Goal: Transaction & Acquisition: Purchase product/service

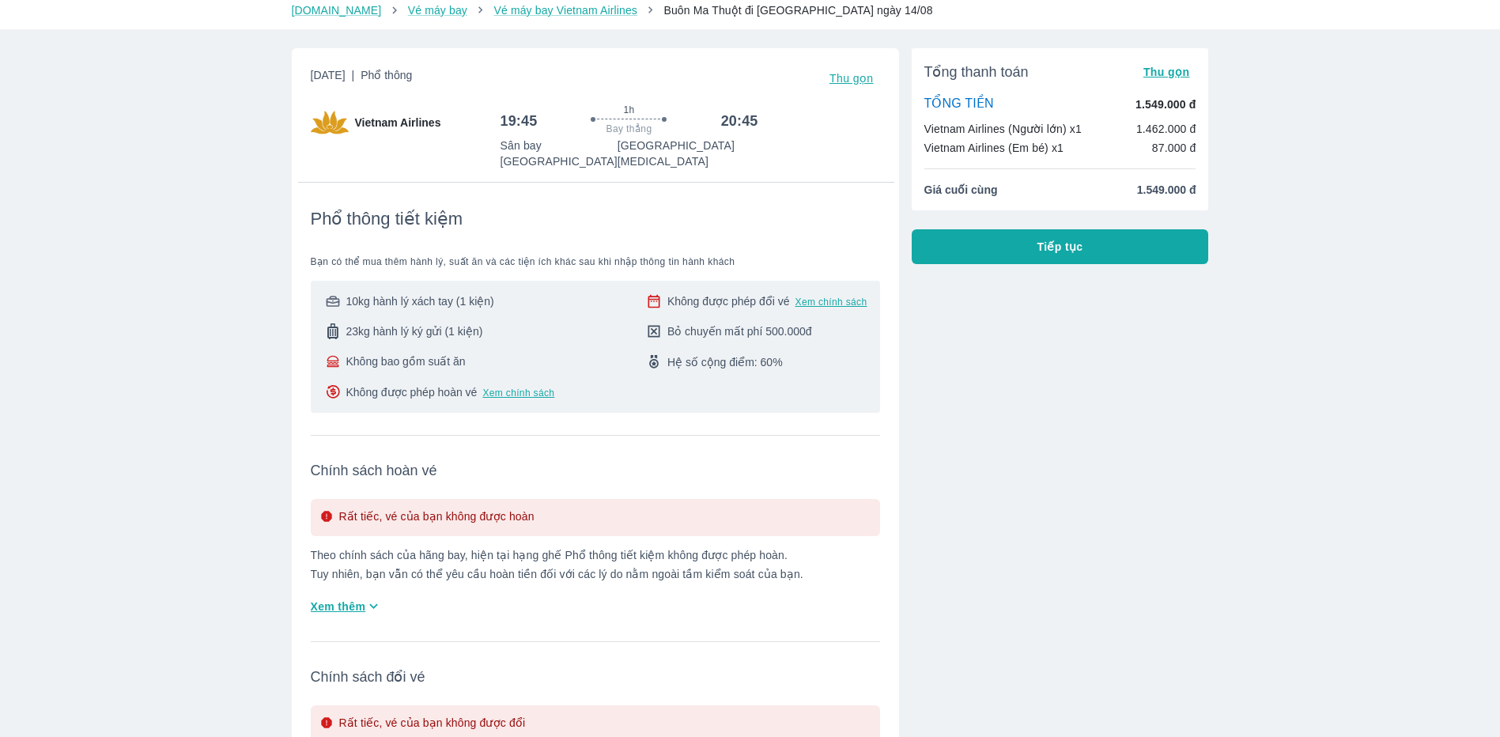
scroll to position [79, 0]
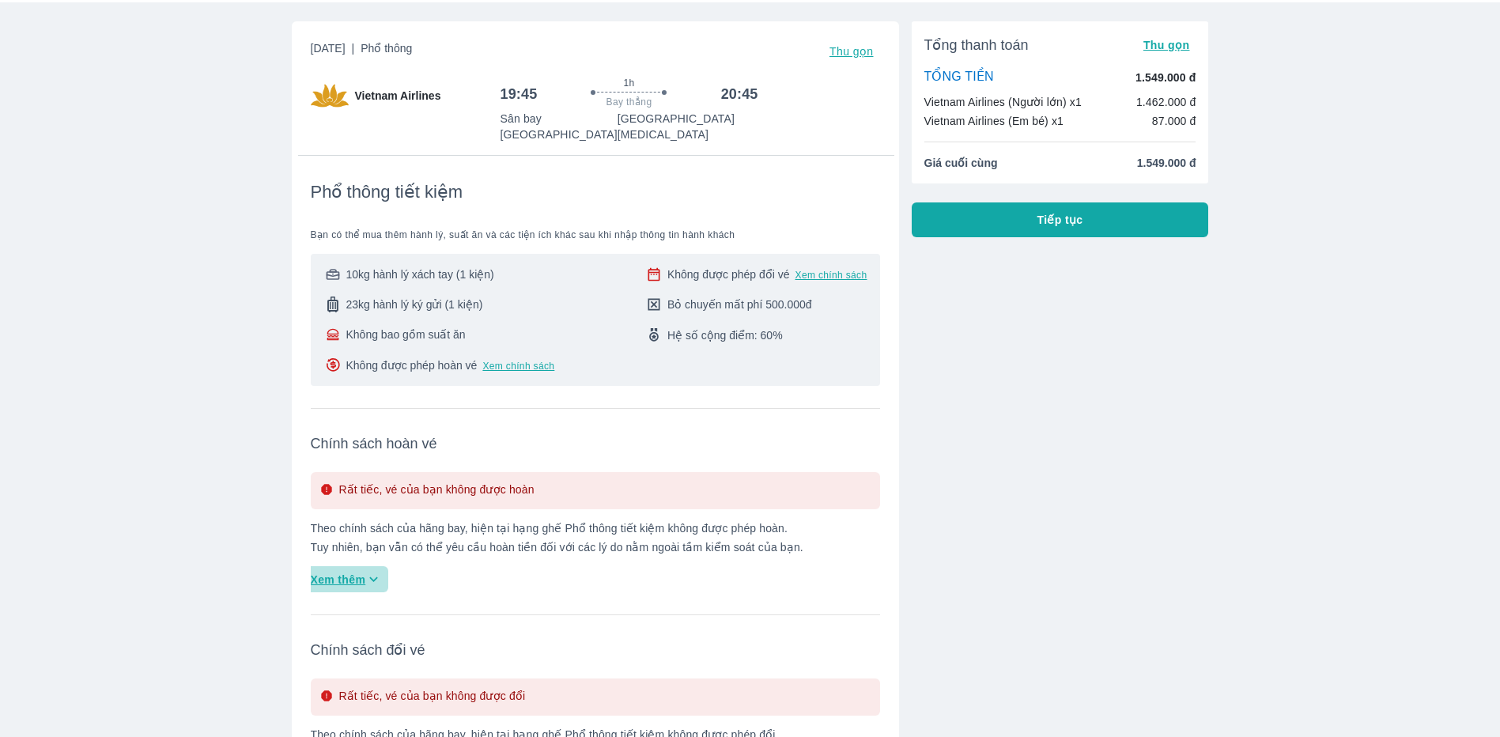
click at [335, 572] on span "Xem thêm" at bounding box center [338, 580] width 55 height 16
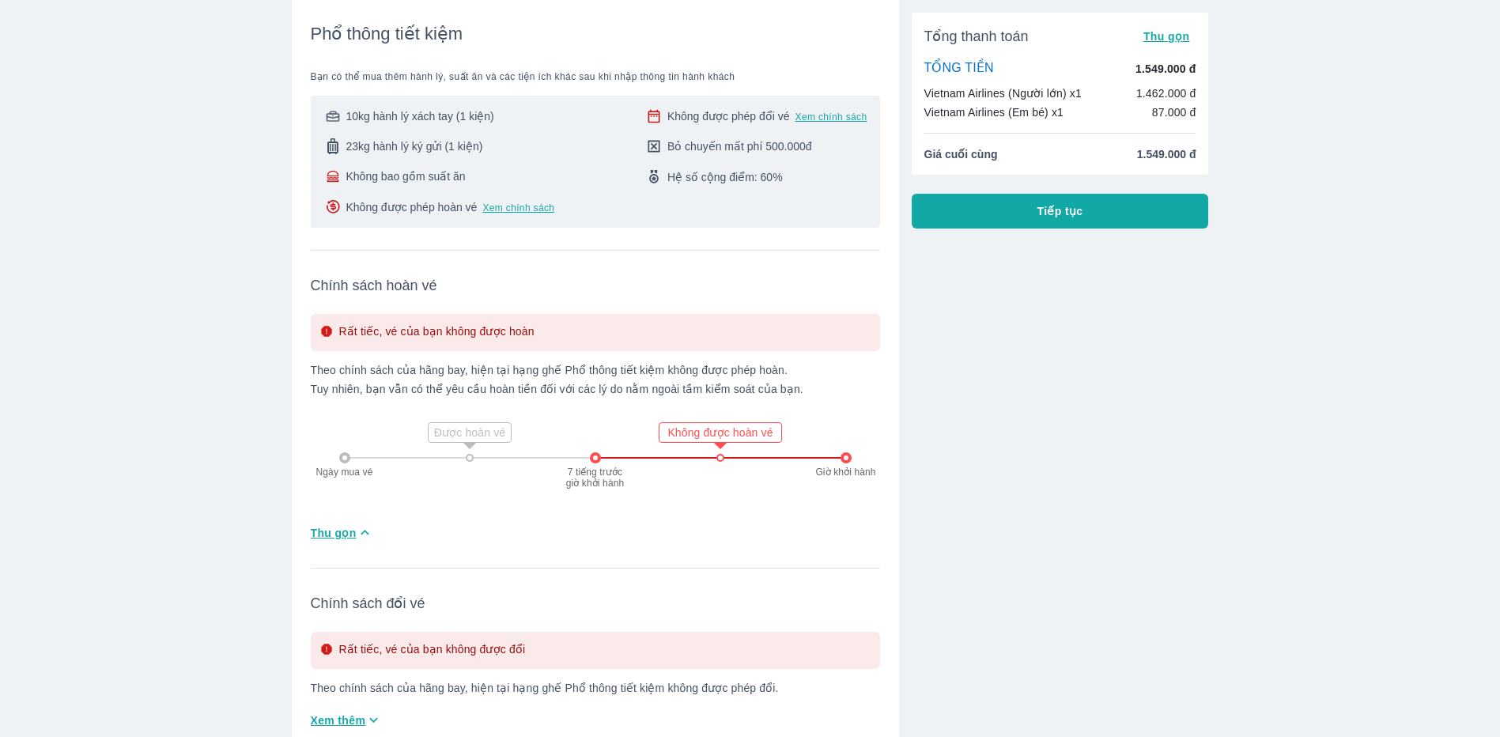
scroll to position [474, 0]
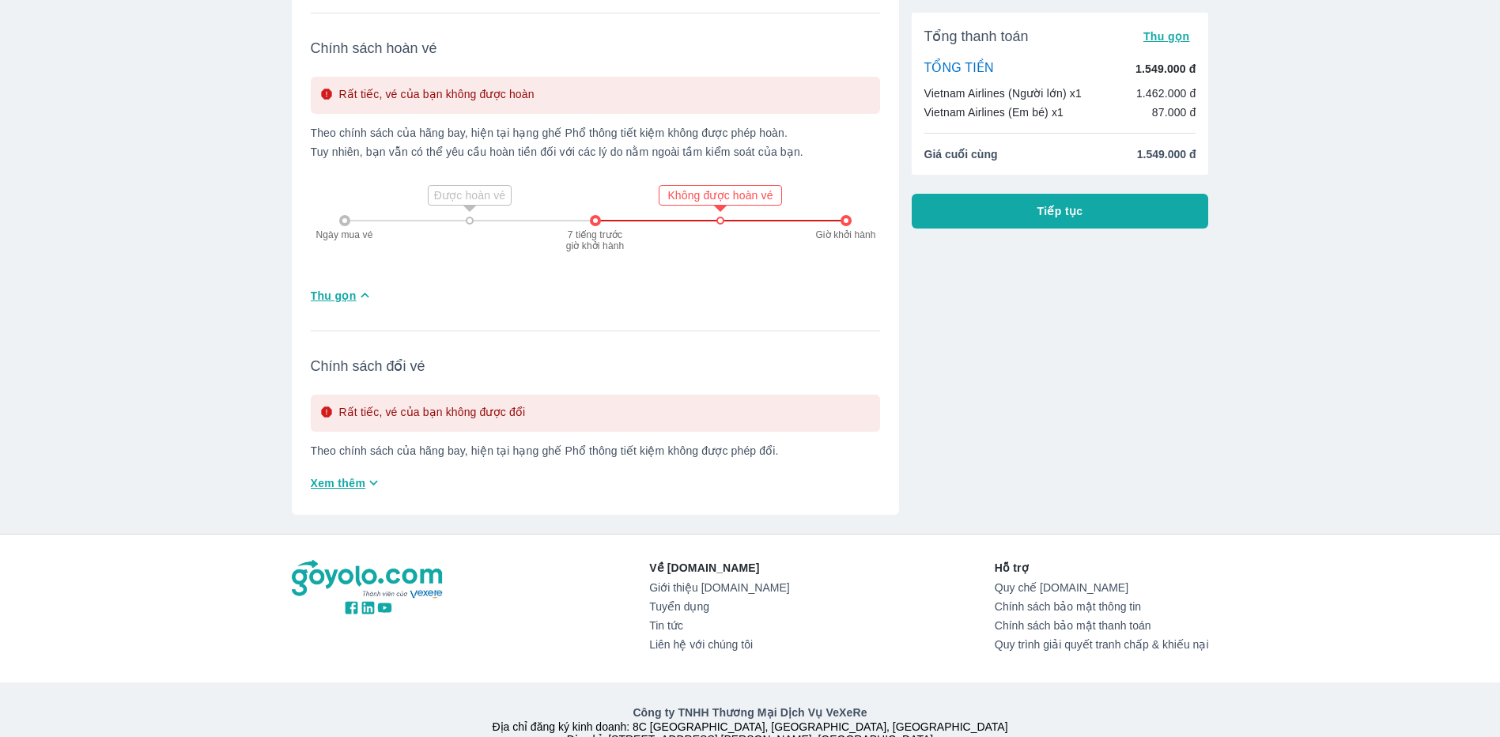
click at [361, 475] on span "Xem thêm" at bounding box center [338, 483] width 55 height 16
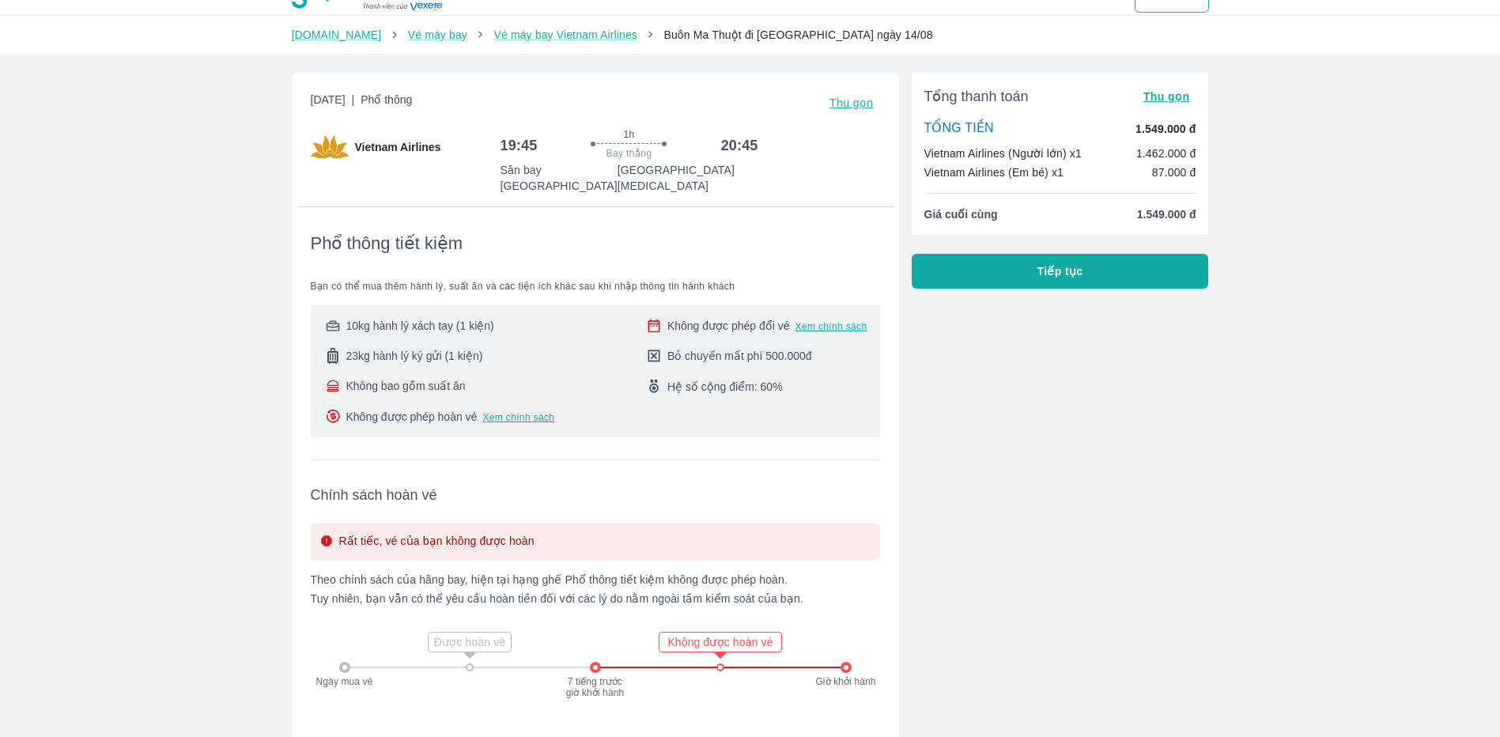
scroll to position [0, 0]
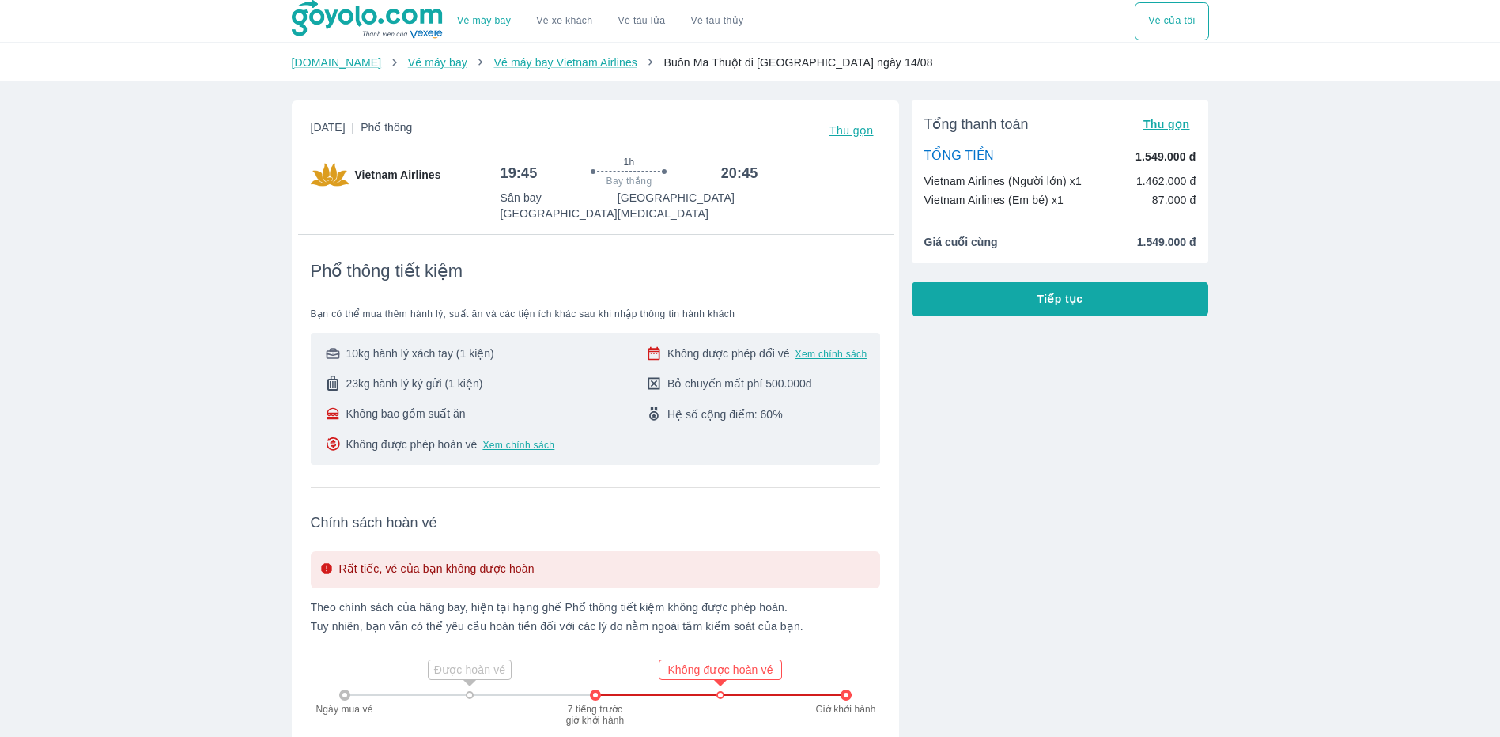
click at [1089, 293] on button "Tiếp tục" at bounding box center [1059, 298] width 297 height 35
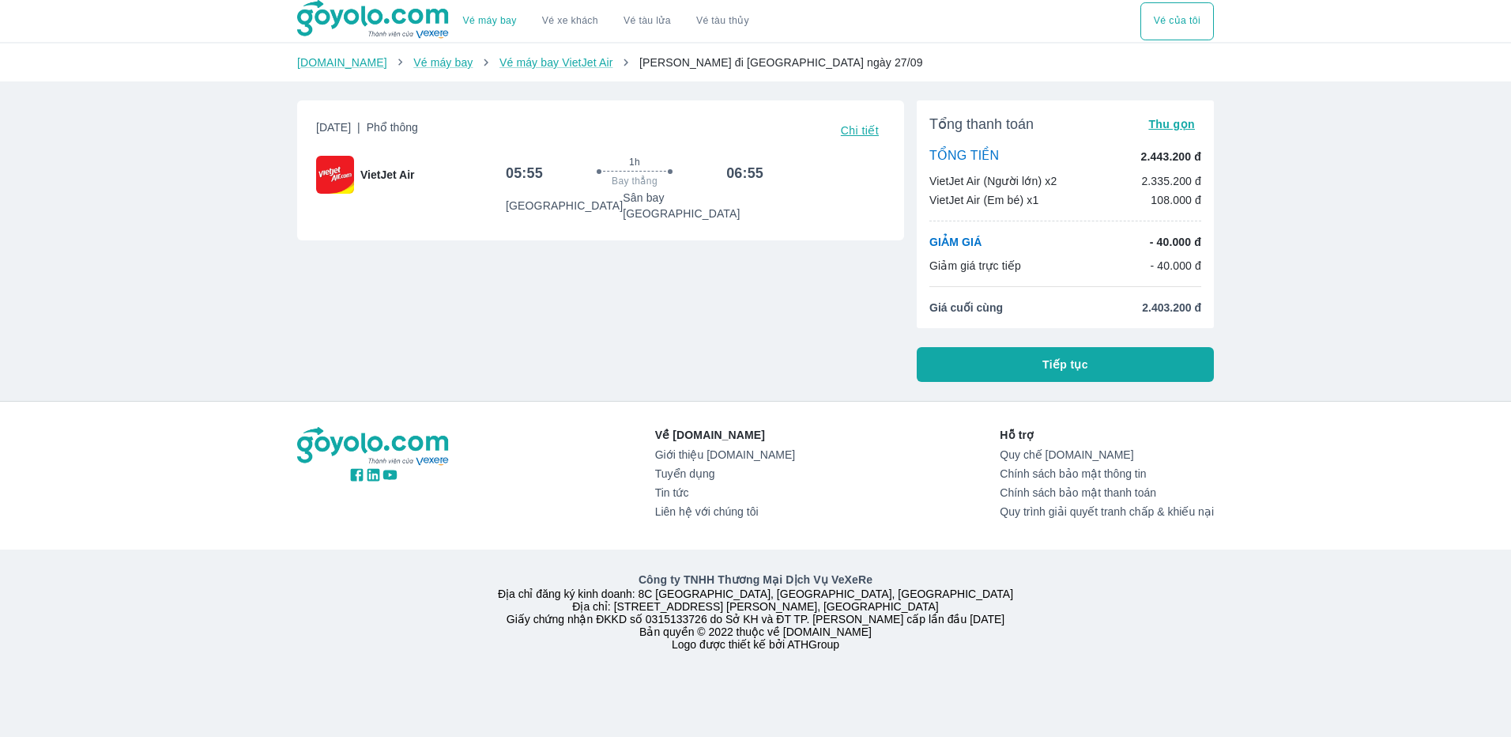
click at [1110, 364] on button "Tiếp tục" at bounding box center [1065, 364] width 297 height 35
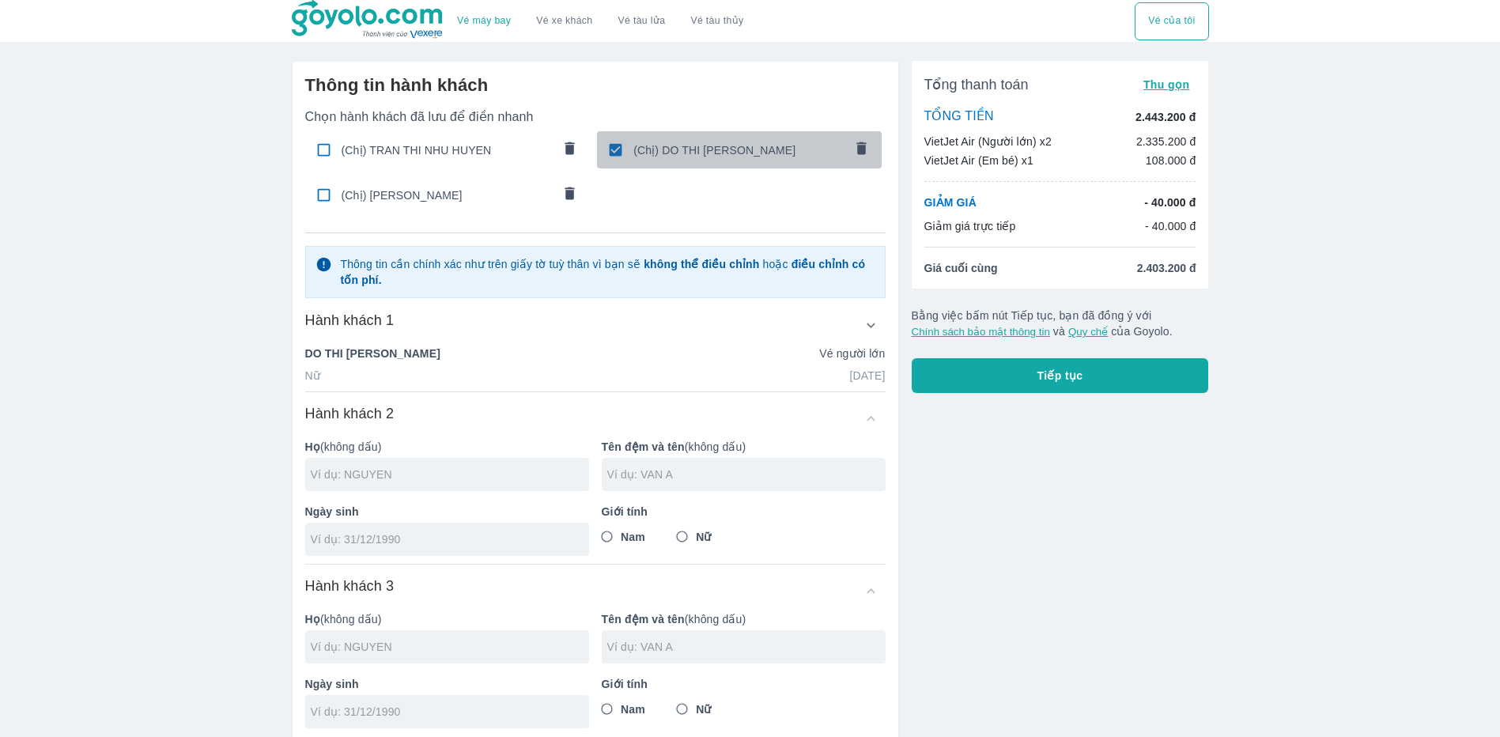
click at [617, 151] on input "checkbox" at bounding box center [615, 149] width 31 height 31
checkbox input "false"
radio input "false"
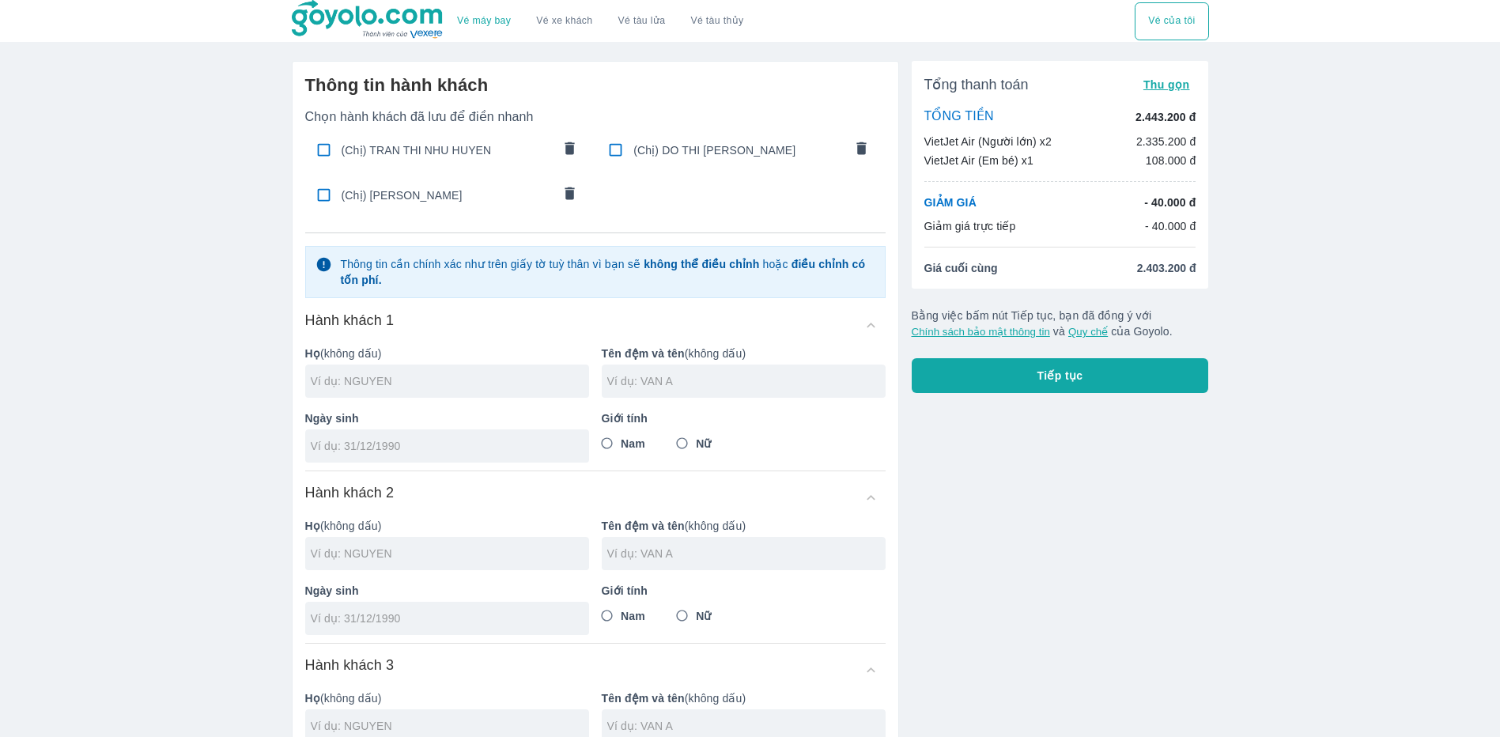
click at [320, 149] on input "checkbox" at bounding box center [323, 149] width 31 height 31
checkbox input "true"
type input "TRAN"
type input "[PERSON_NAME]"
type input "[DATE]"
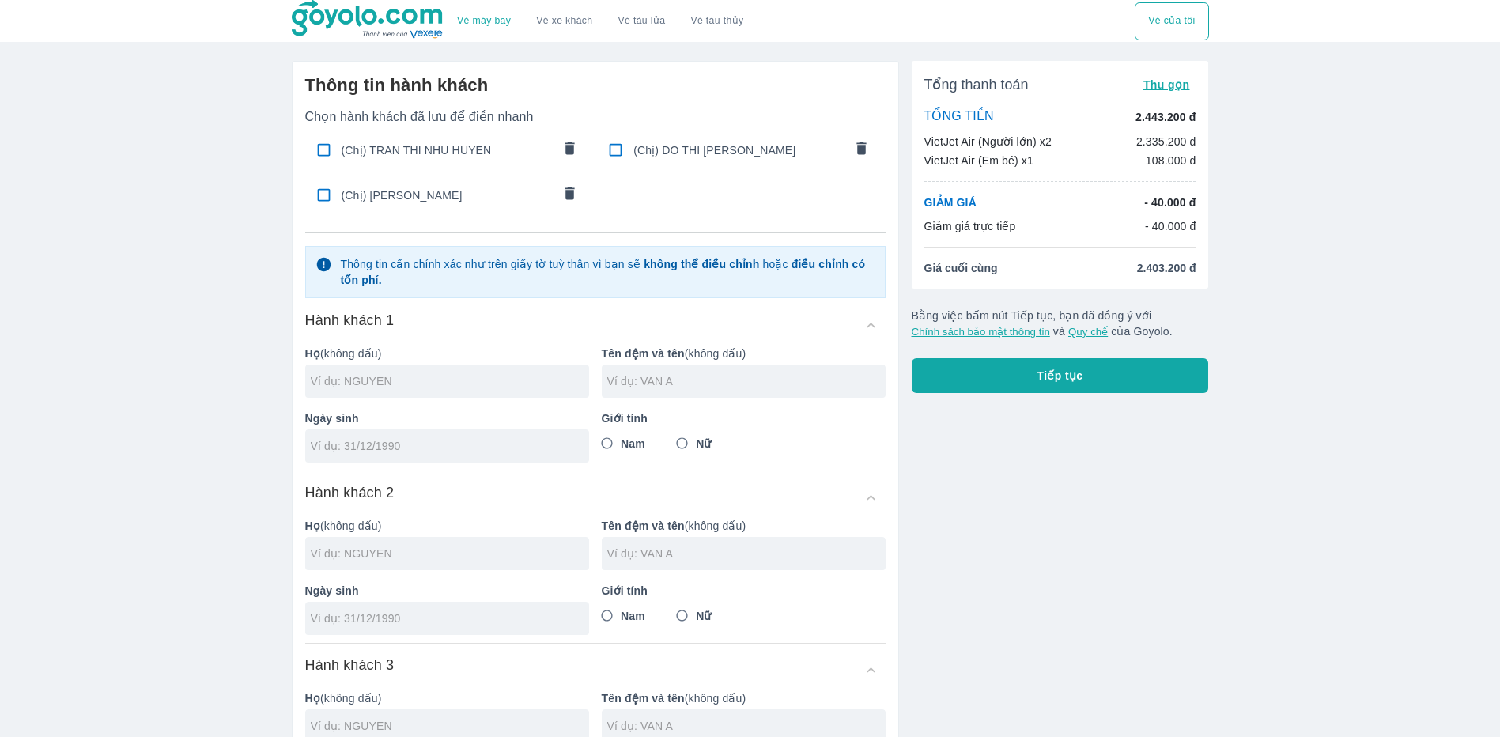
radio input "true"
type input "TRAN [PERSON_NAME]"
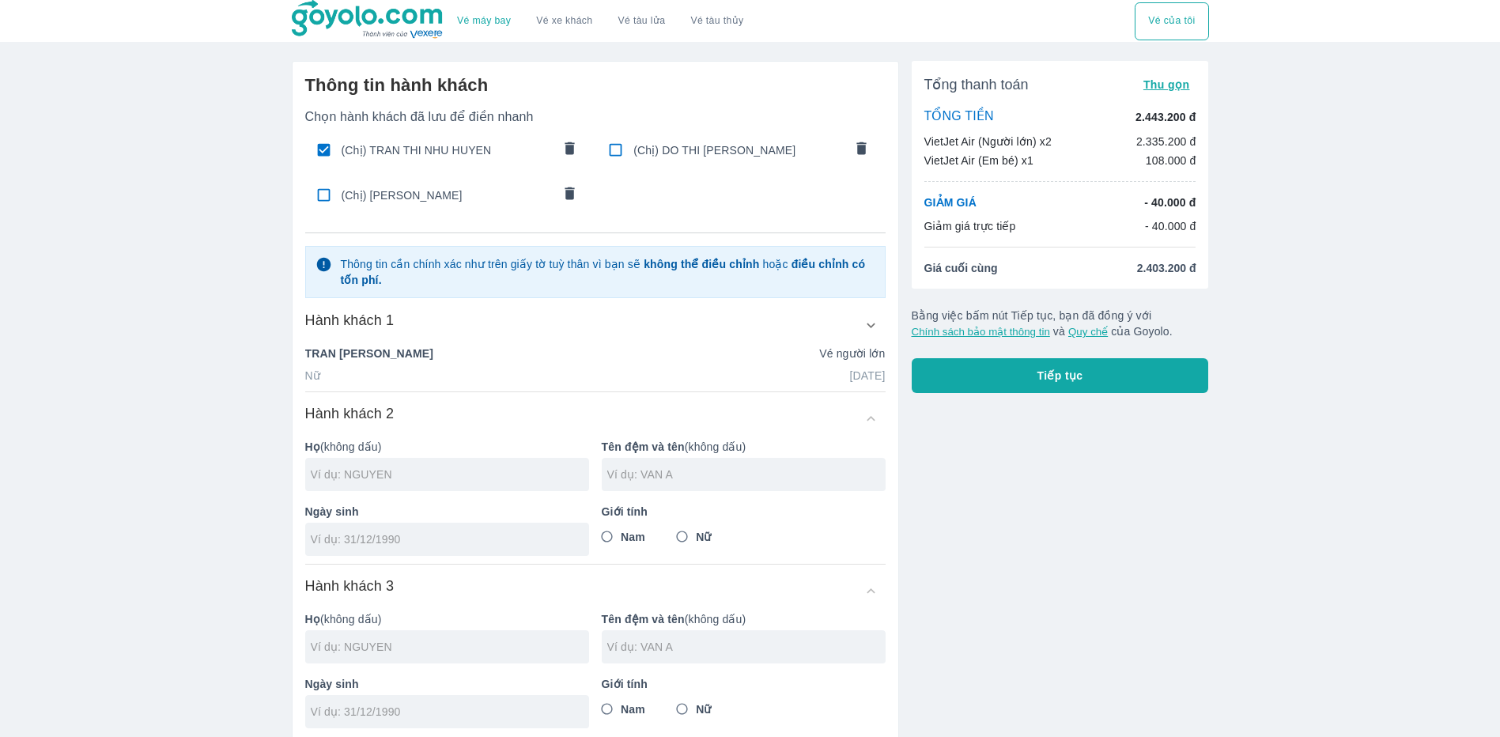
click at [870, 331] on icon "button" at bounding box center [870, 325] width 17 height 17
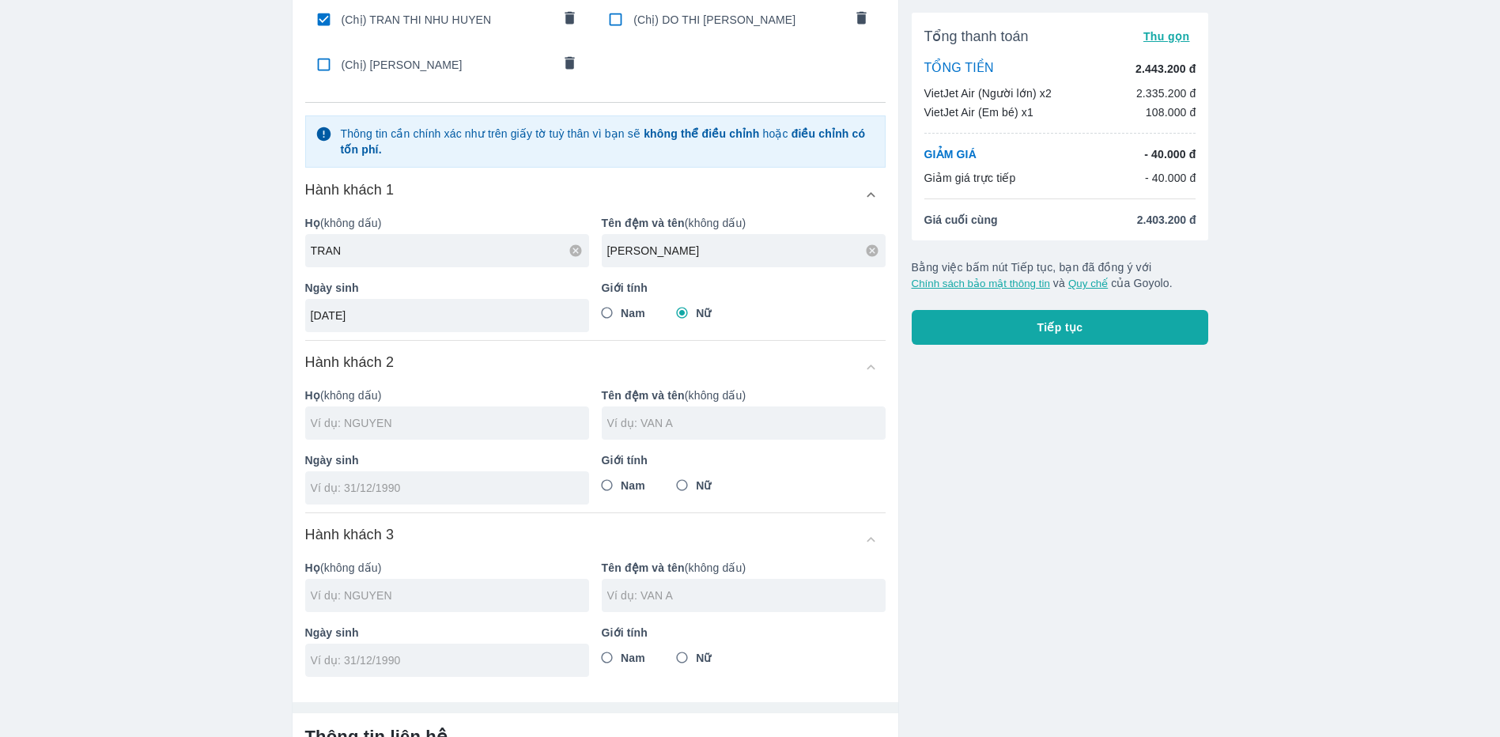
scroll to position [158, 0]
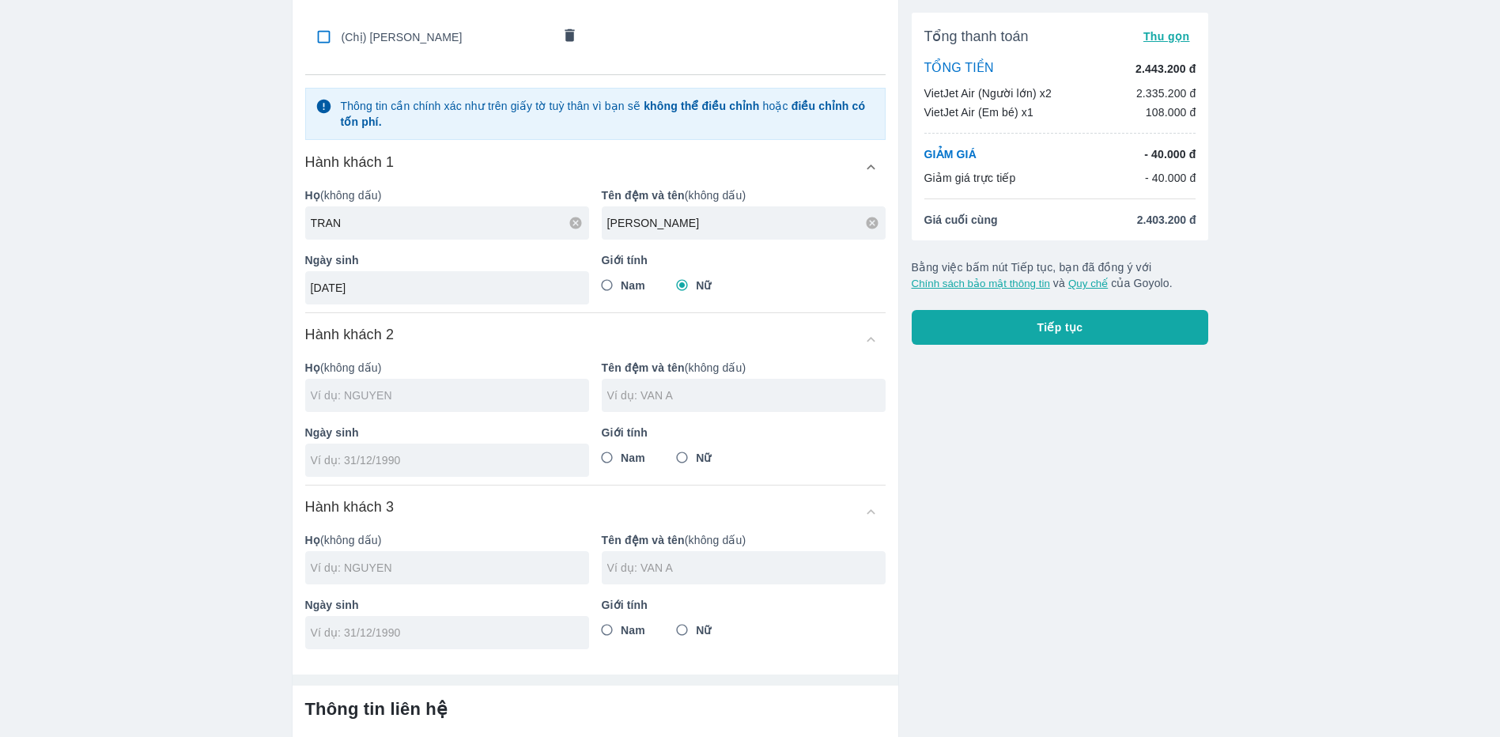
click at [478, 395] on input "text" at bounding box center [450, 395] width 278 height 16
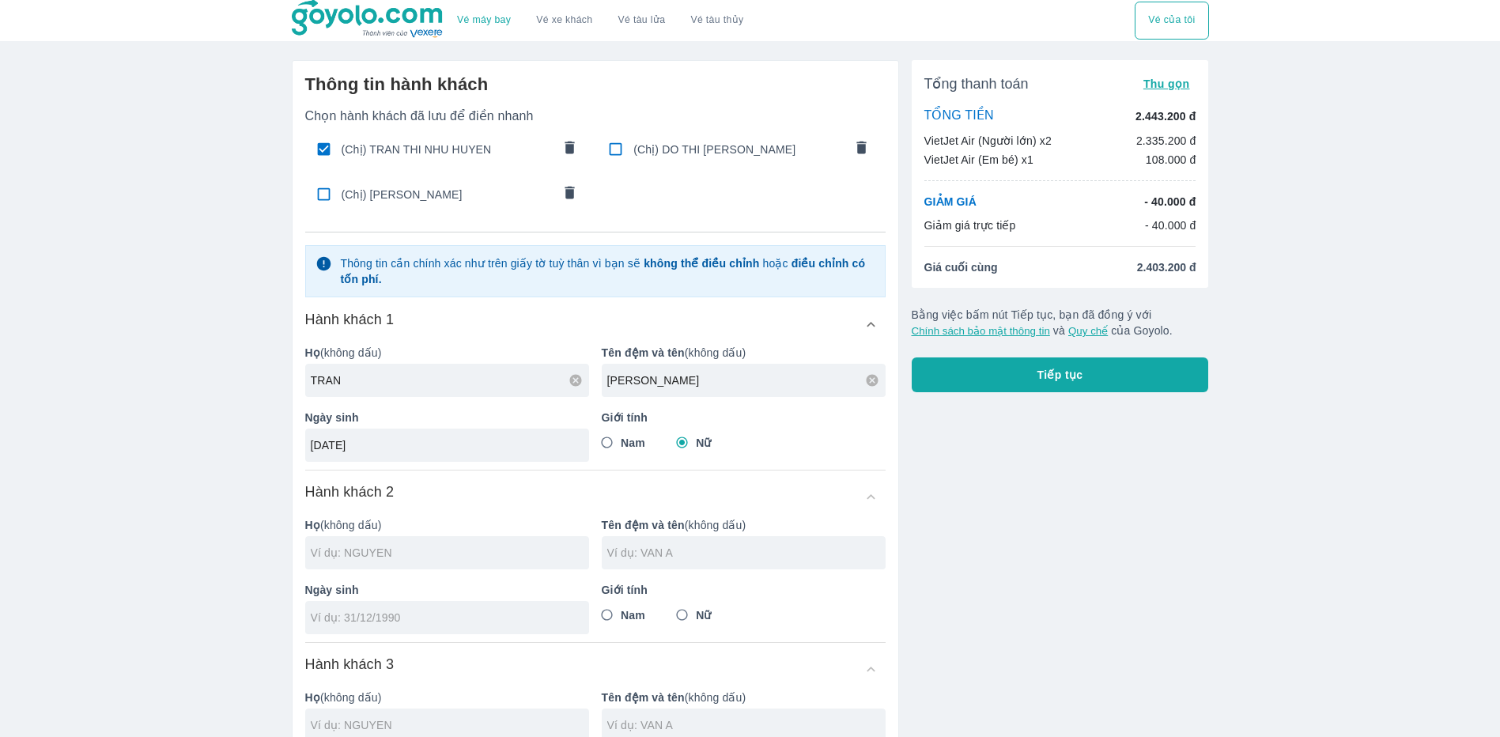
scroll to position [0, 0]
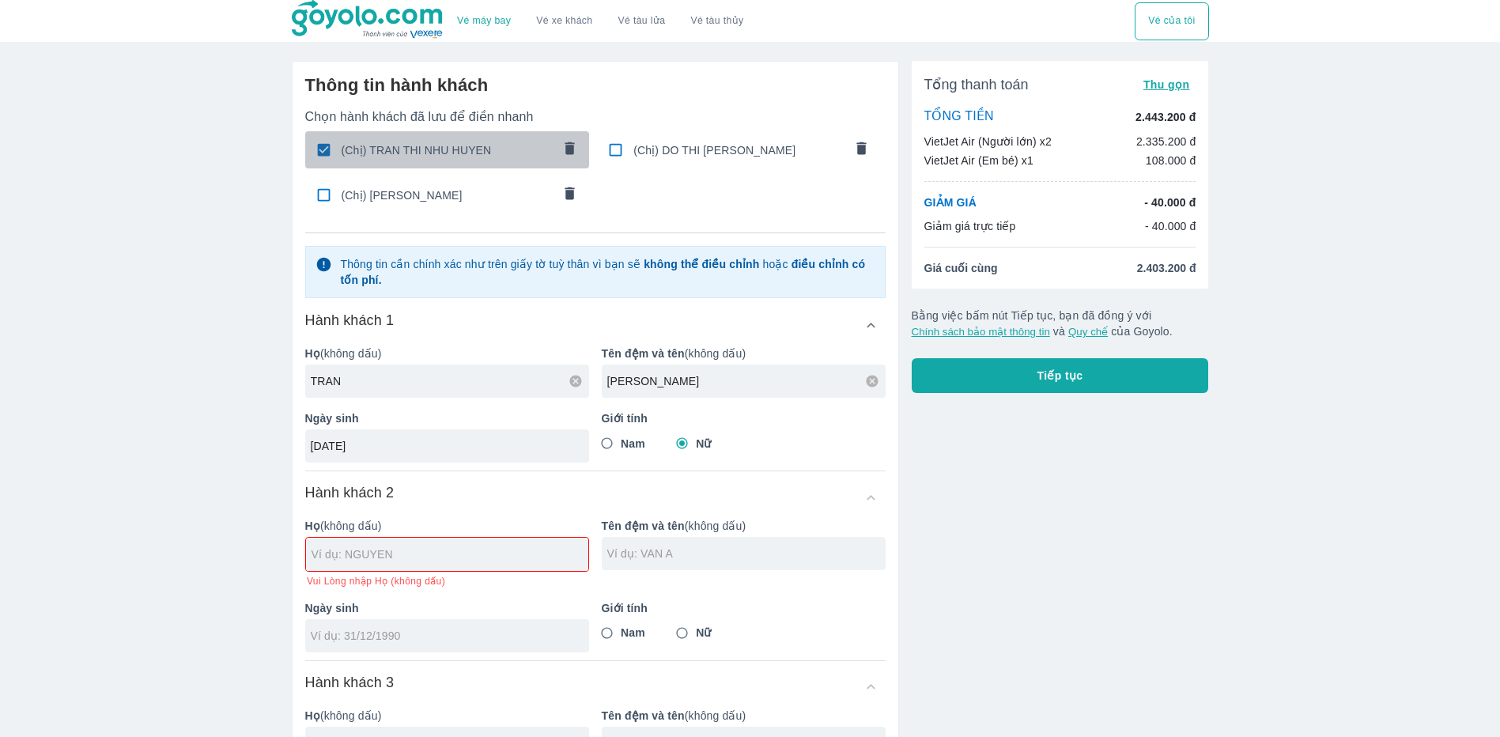
click at [322, 155] on input "checkbox" at bounding box center [323, 149] width 31 height 31
checkbox input "false"
radio input "false"
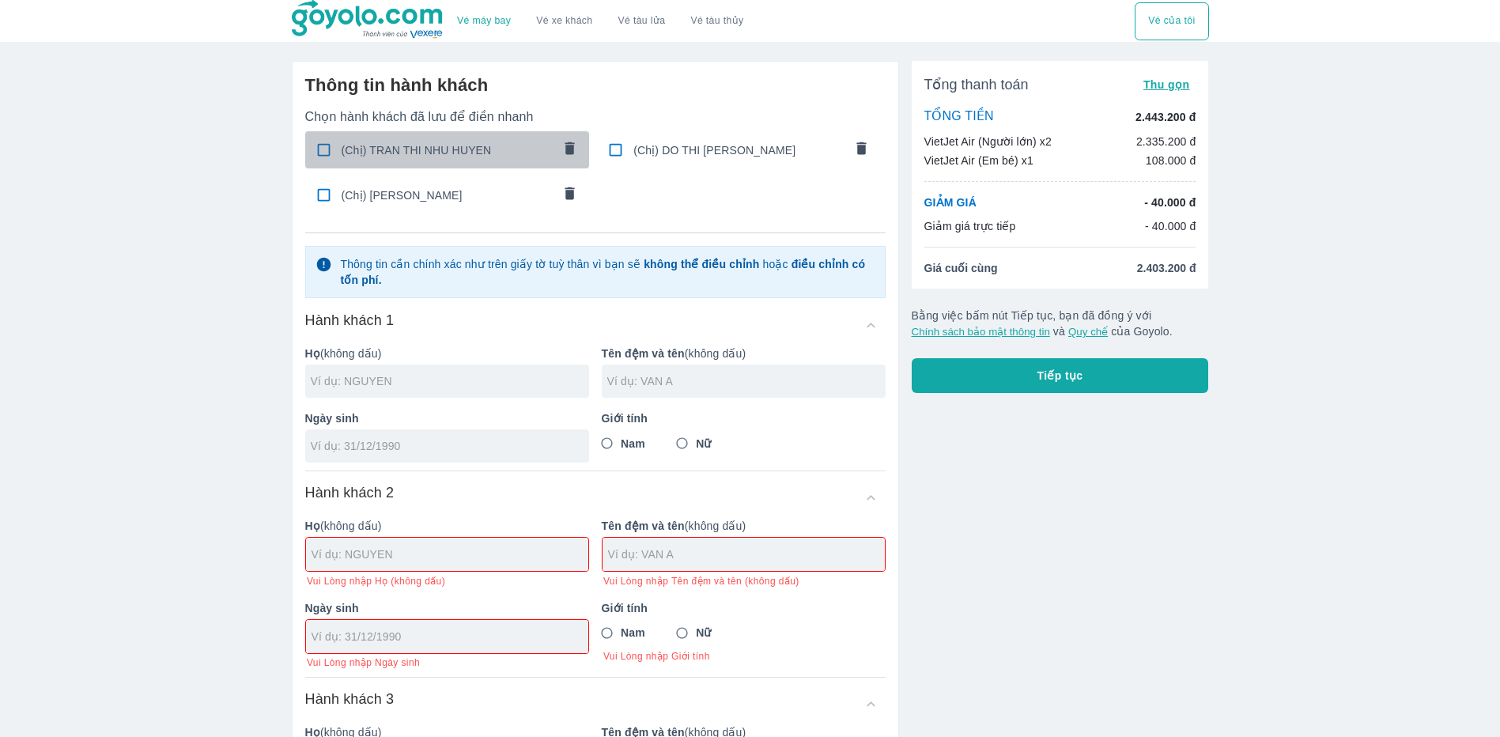
click at [324, 151] on input "checkbox" at bounding box center [323, 149] width 31 height 31
checkbox input "true"
type input "TRAN"
type input "[PERSON_NAME]"
type input "[DATE]"
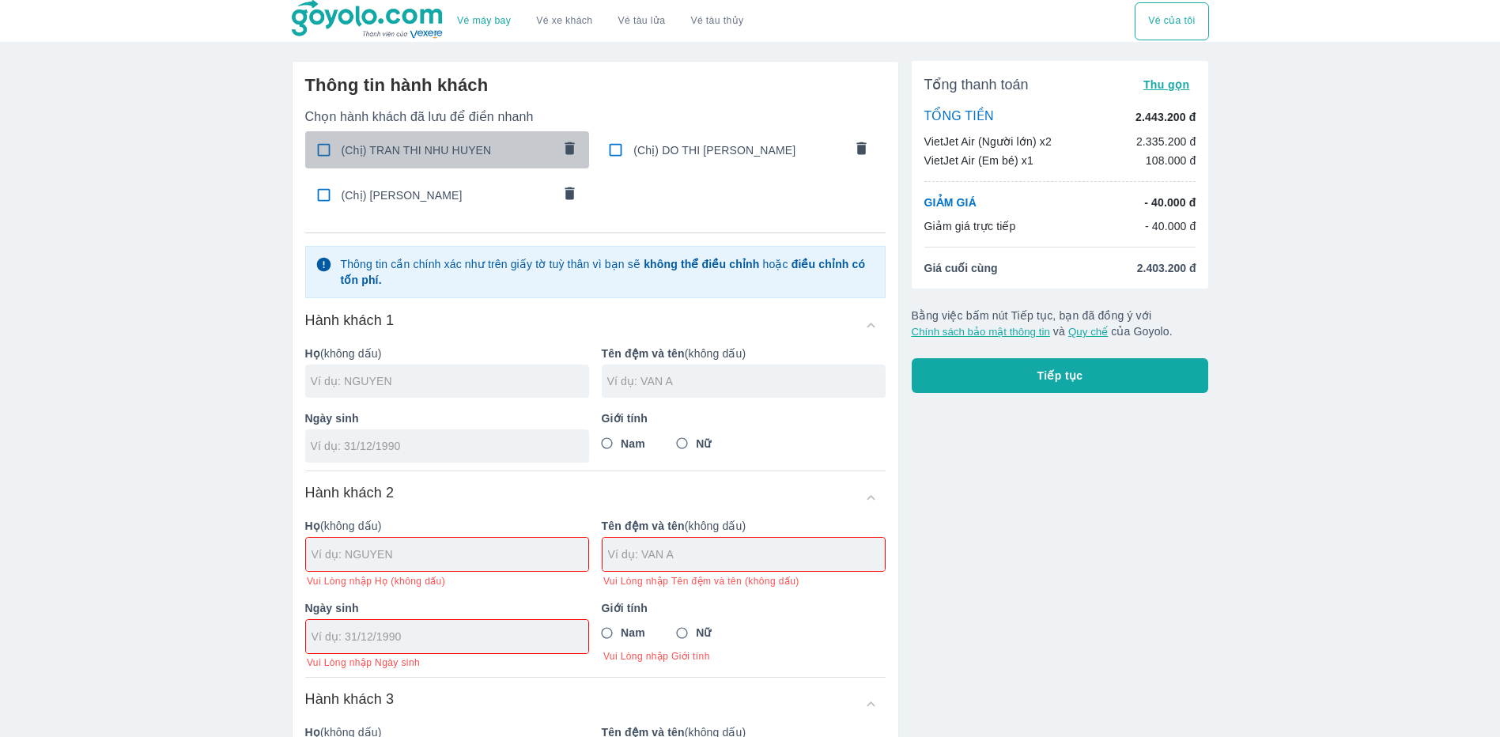
radio input "true"
type input "TRAN [PERSON_NAME]"
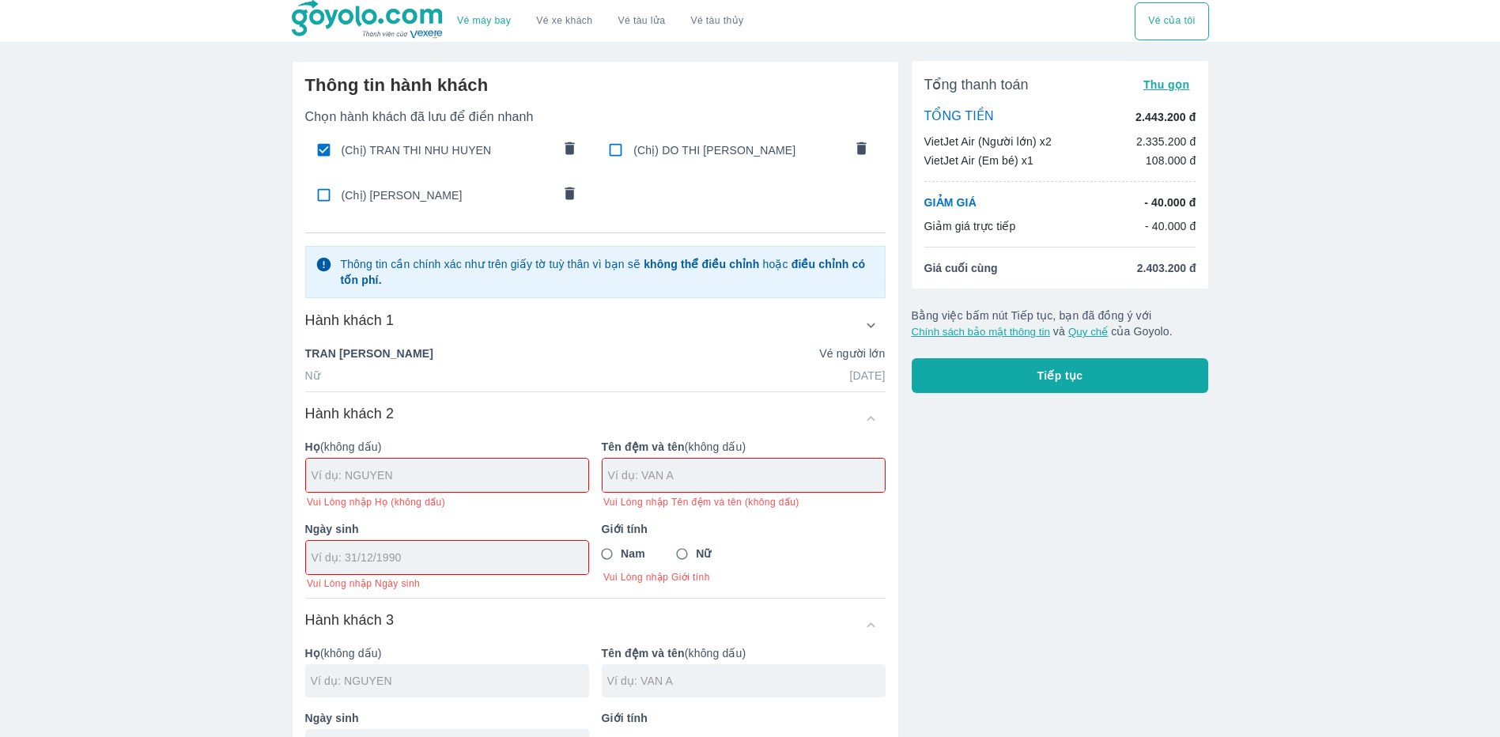
click at [324, 151] on input "checkbox" at bounding box center [323, 149] width 31 height 31
checkbox input "false"
radio input "false"
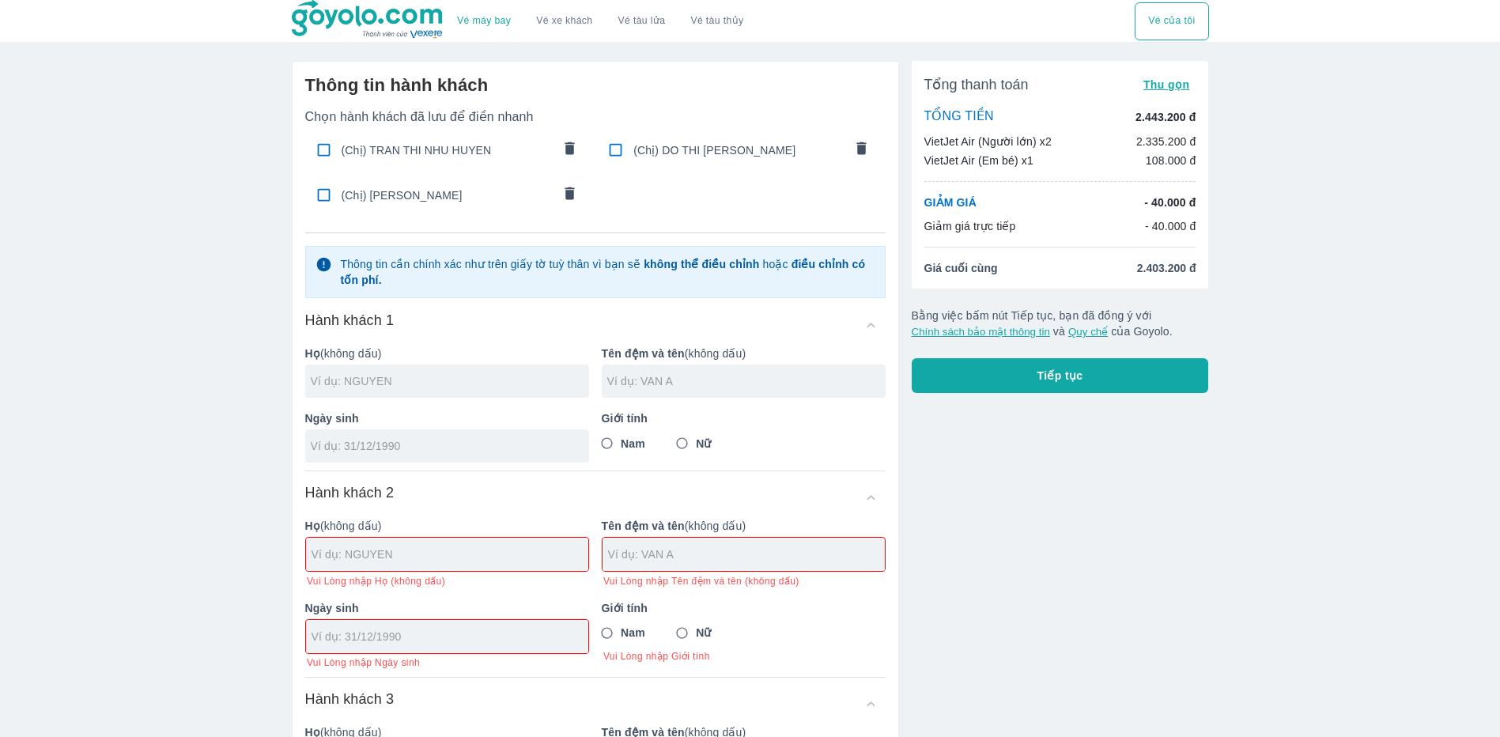
click at [501, 383] on input "text" at bounding box center [450, 381] width 278 height 16
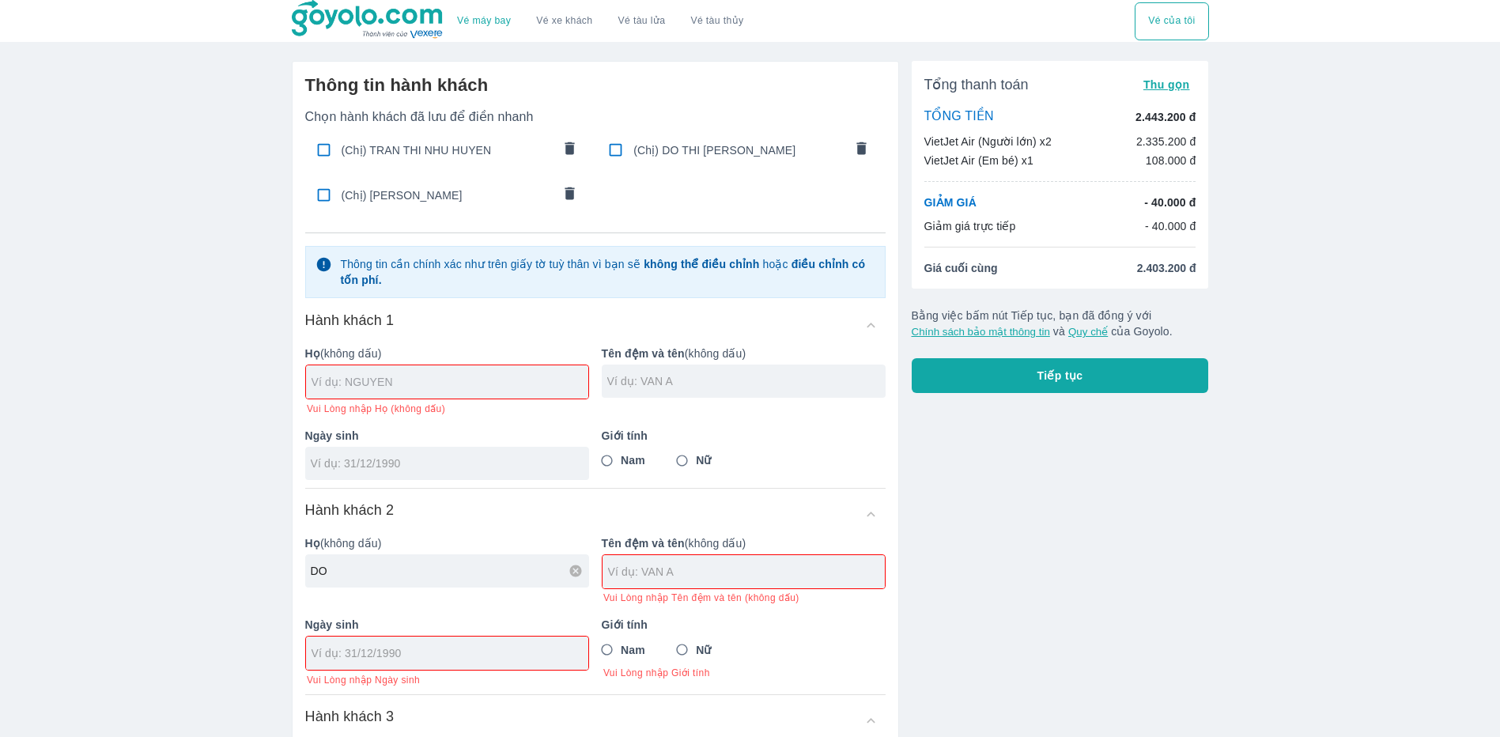
type input "DO"
click at [415, 382] on input "text" at bounding box center [449, 382] width 277 height 16
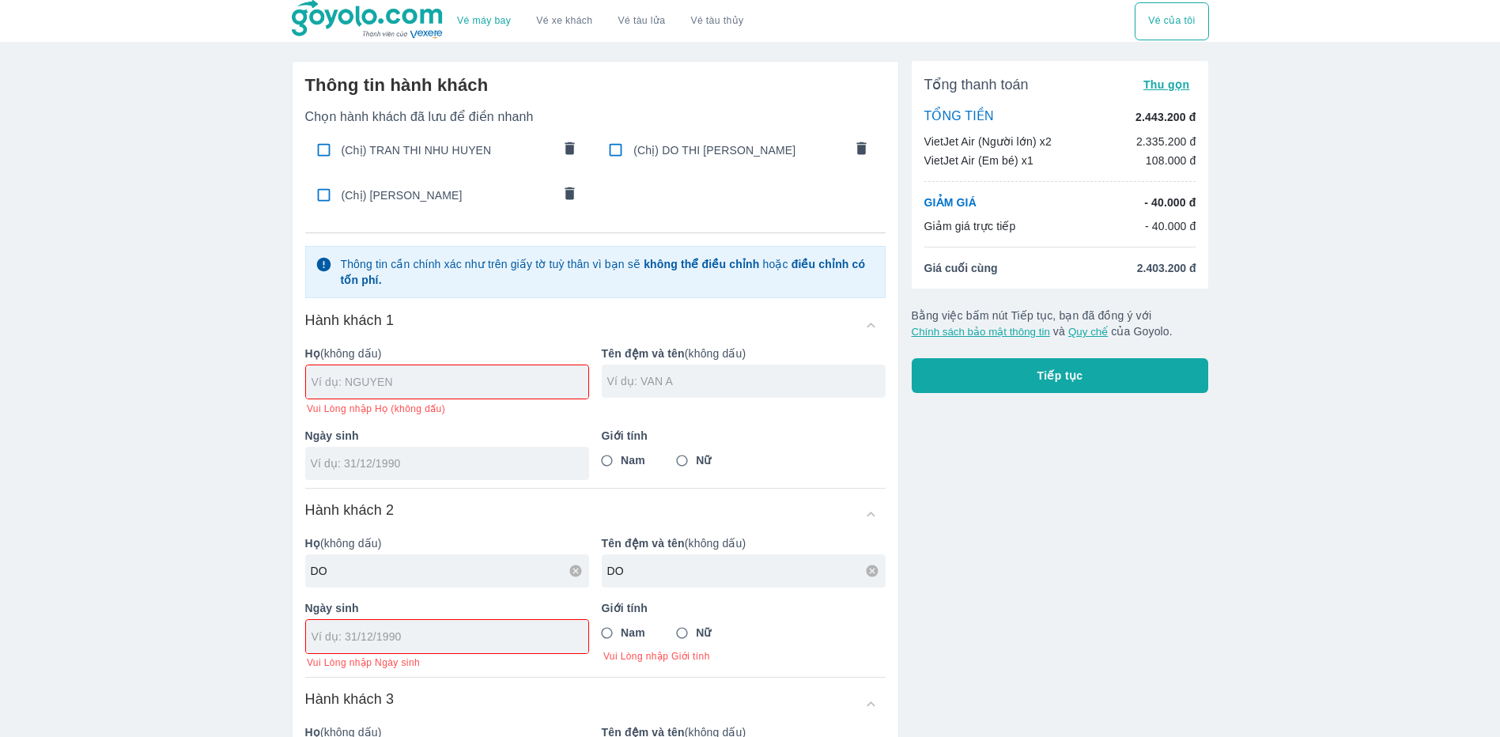
type input "DO"
click at [447, 374] on input "text" at bounding box center [449, 382] width 277 height 16
drag, startPoint x: 441, startPoint y: 443, endPoint x: 449, endPoint y: 441, distance: 8.3
click at [442, 443] on p "Ngày sinh" at bounding box center [447, 436] width 284 height 16
click at [451, 438] on p "Ngày sinh" at bounding box center [447, 436] width 284 height 16
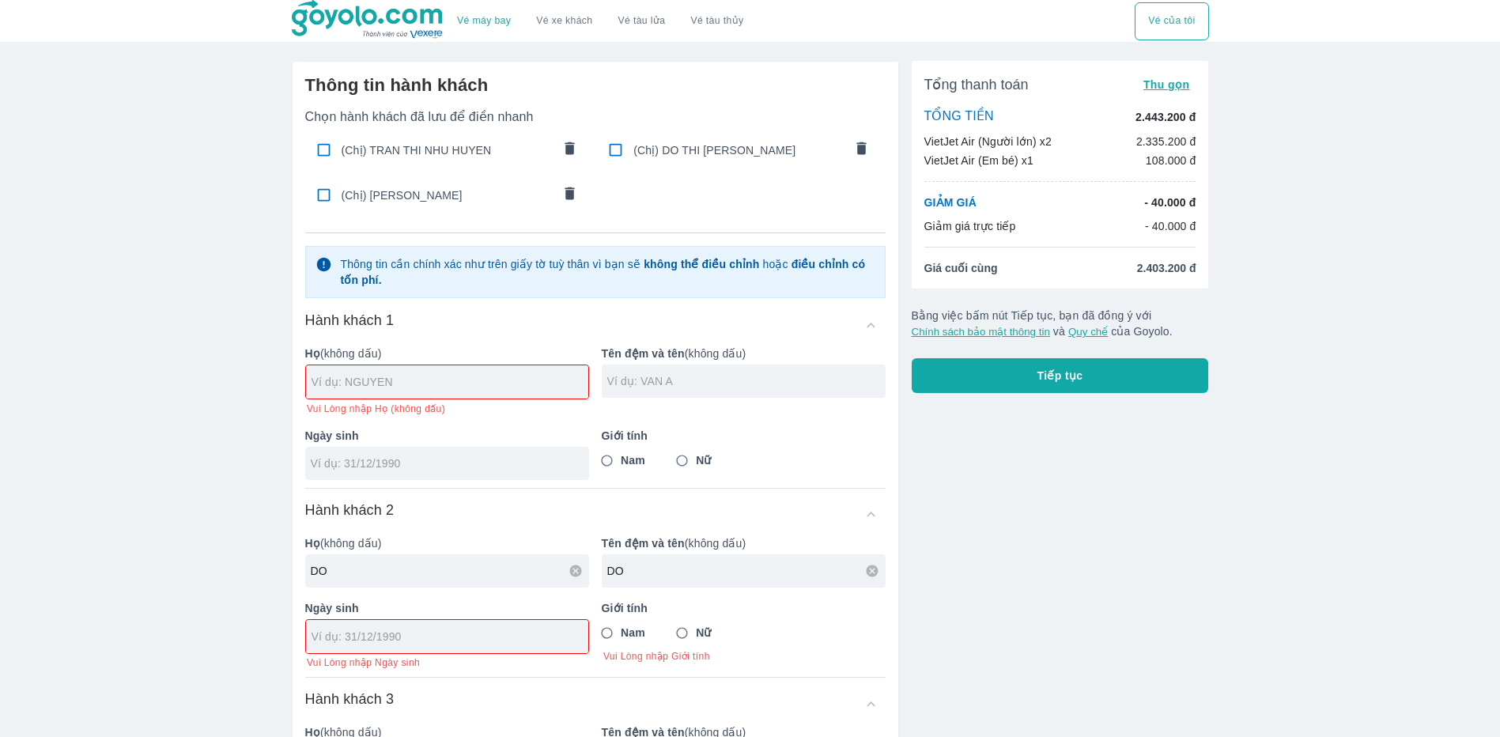
click at [719, 388] on input "text" at bounding box center [746, 381] width 278 height 16
click at [1031, 511] on div "Tổng thanh toán Thu gọn TỔNG TIỀN 2.443.200 đ VietJet Air (Người lớn) x2 2.335.…" at bounding box center [1054, 569] width 310 height 1042
click at [473, 387] on input "text" at bounding box center [449, 382] width 277 height 16
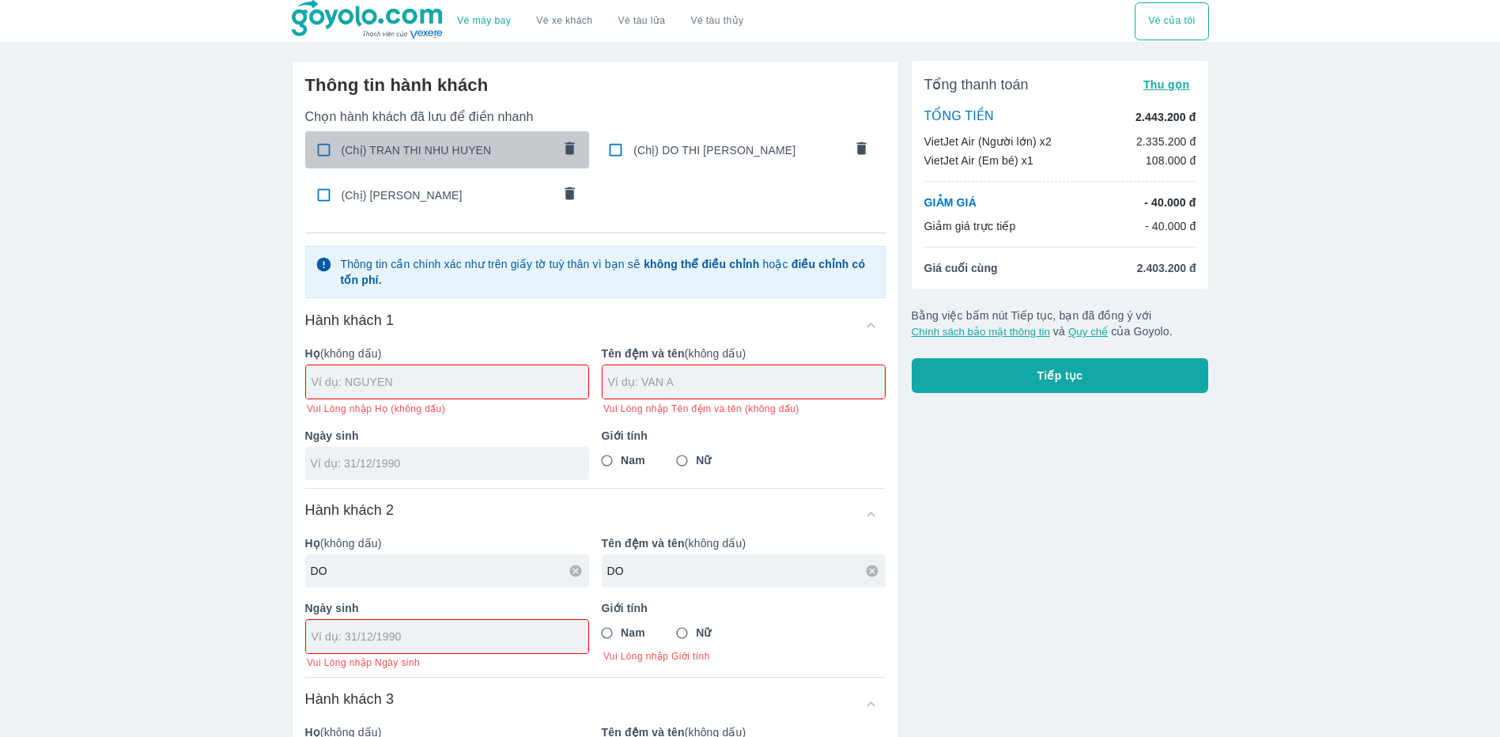
click at [326, 151] on input "checkbox" at bounding box center [323, 149] width 31 height 31
checkbox input "true"
type input "TRAN"
type input "[PERSON_NAME]"
type input "[DATE]"
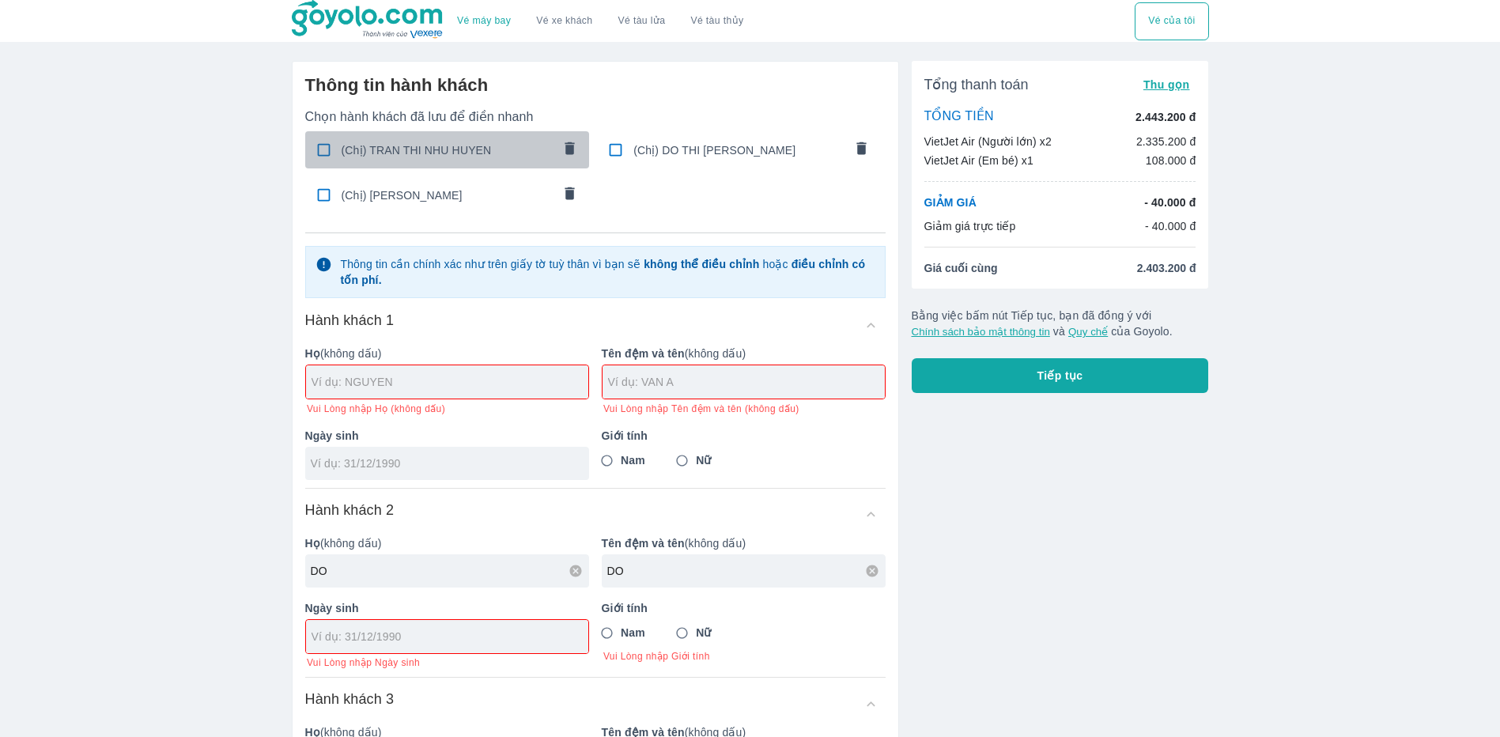
radio input "true"
type input "TRAN [PERSON_NAME]"
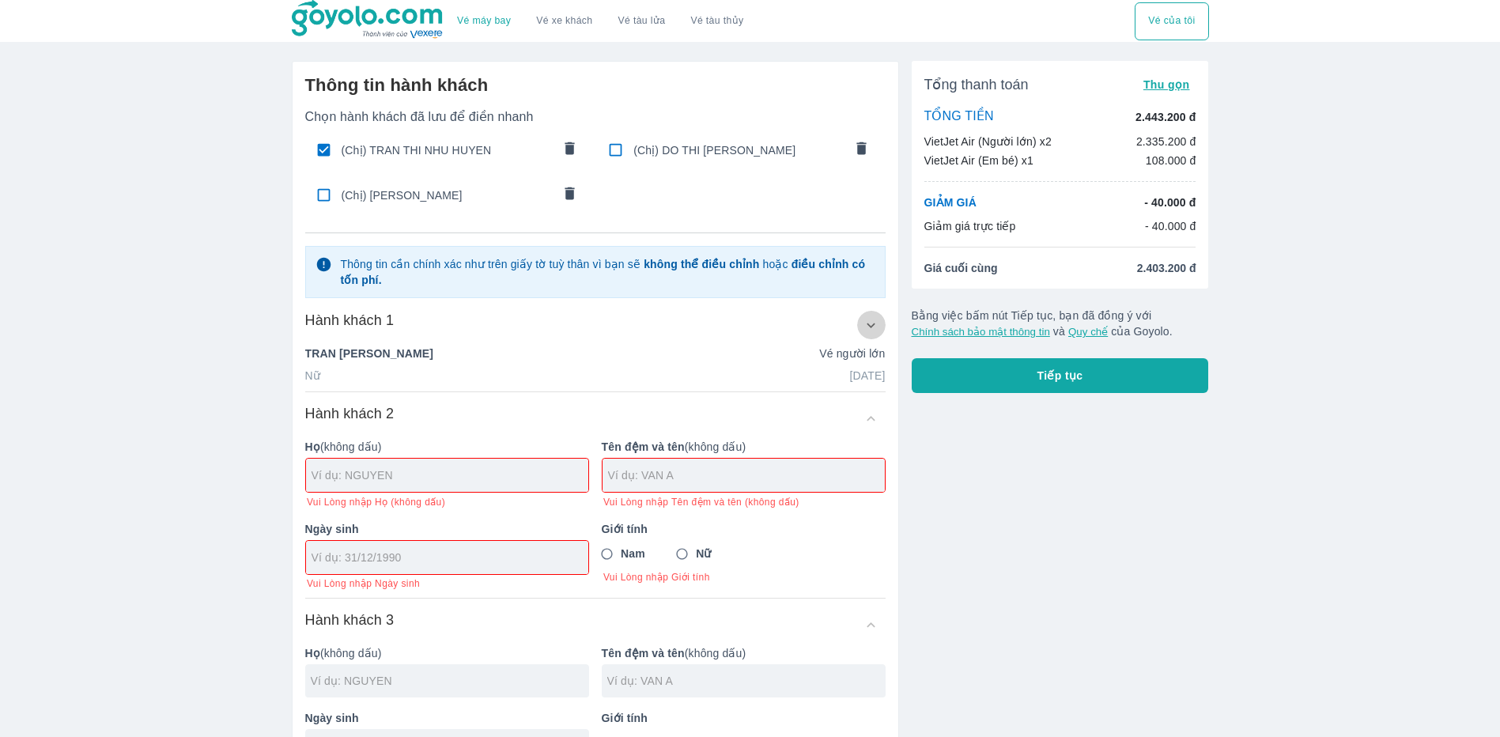
click at [873, 335] on button "button" at bounding box center [871, 325] width 28 height 28
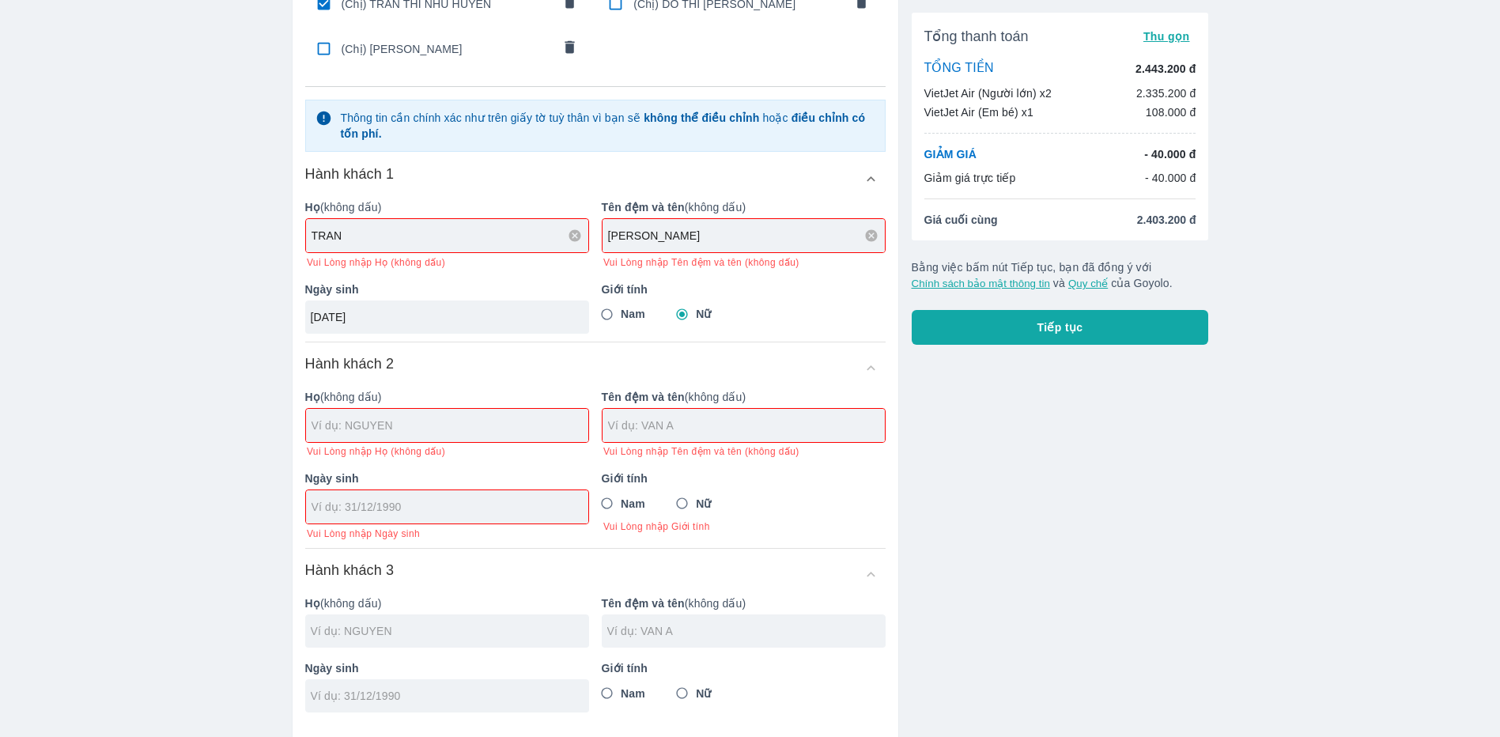
scroll to position [158, 0]
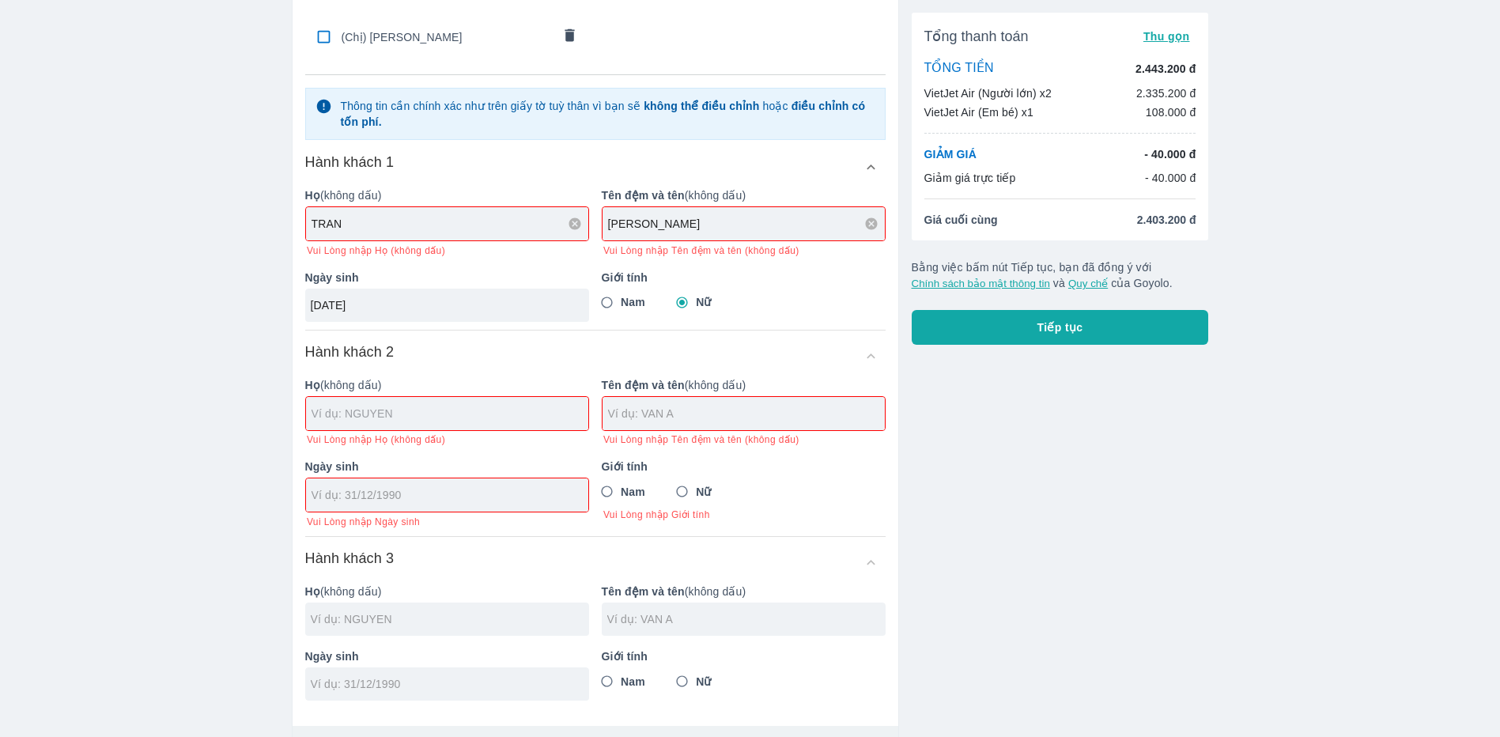
click at [454, 419] on input "text" at bounding box center [449, 414] width 277 height 16
type input "DO"
click at [726, 421] on input "text" at bounding box center [746, 414] width 277 height 16
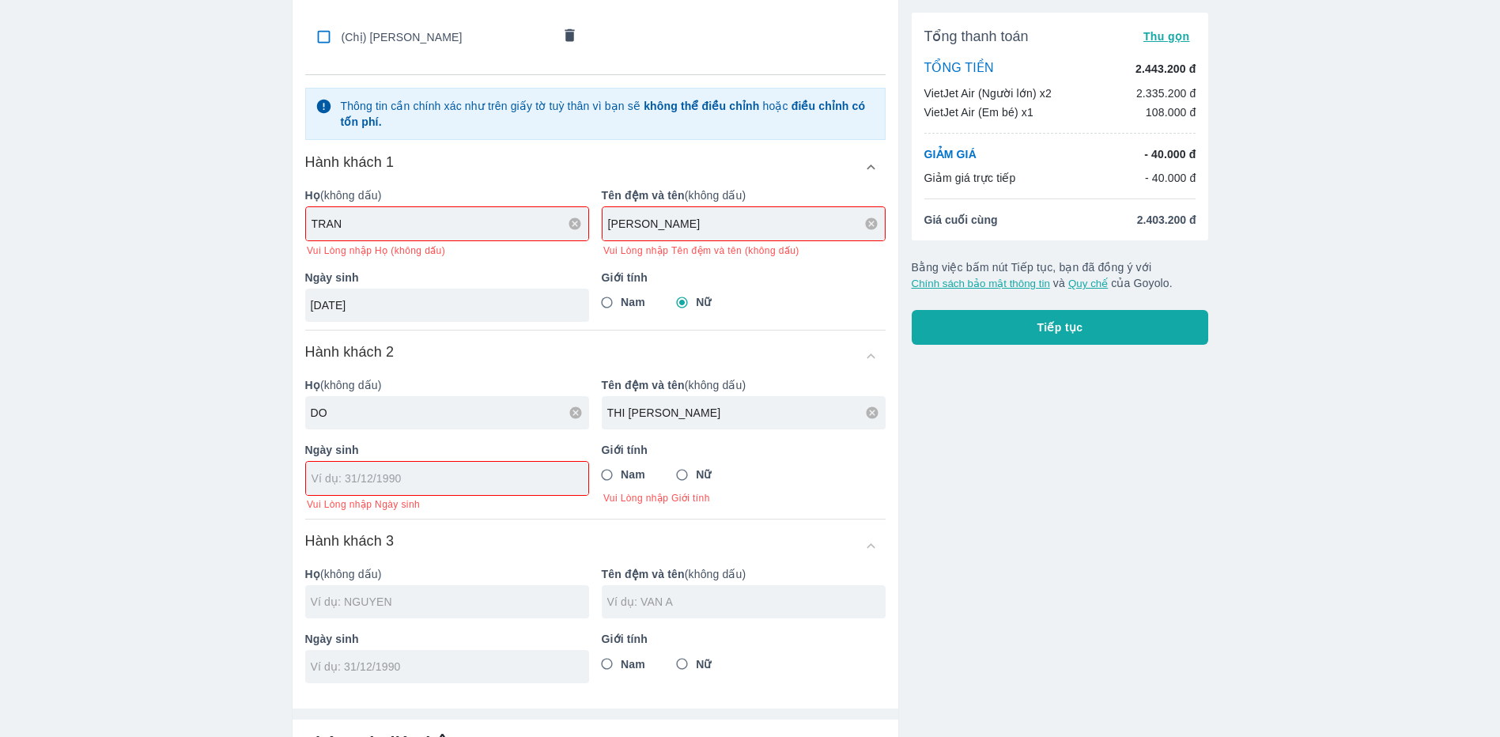
type input "THI [PERSON_NAME]"
click at [476, 475] on input "tel" at bounding box center [441, 478] width 261 height 16
click at [1014, 560] on div "Tổng thanh toán Thu gọn TỔNG TIỀN 2.443.200 đ VietJet Air (Người lớn) x2 2.335.…" at bounding box center [1054, 411] width 310 height 1042
click at [1255, 507] on div "Vé máy bay Vé xe khách Vé tàu lửa Vé tàu thủy Vé của tôi Thông tin hành khách C…" at bounding box center [750, 387] width 1500 height 1090
click at [1134, 519] on div "Tổng thanh toán Thu gọn TỔNG TIỀN 2.443.200 đ VietJet Air (Người lớn) x2 2.335.…" at bounding box center [1054, 411] width 310 height 1042
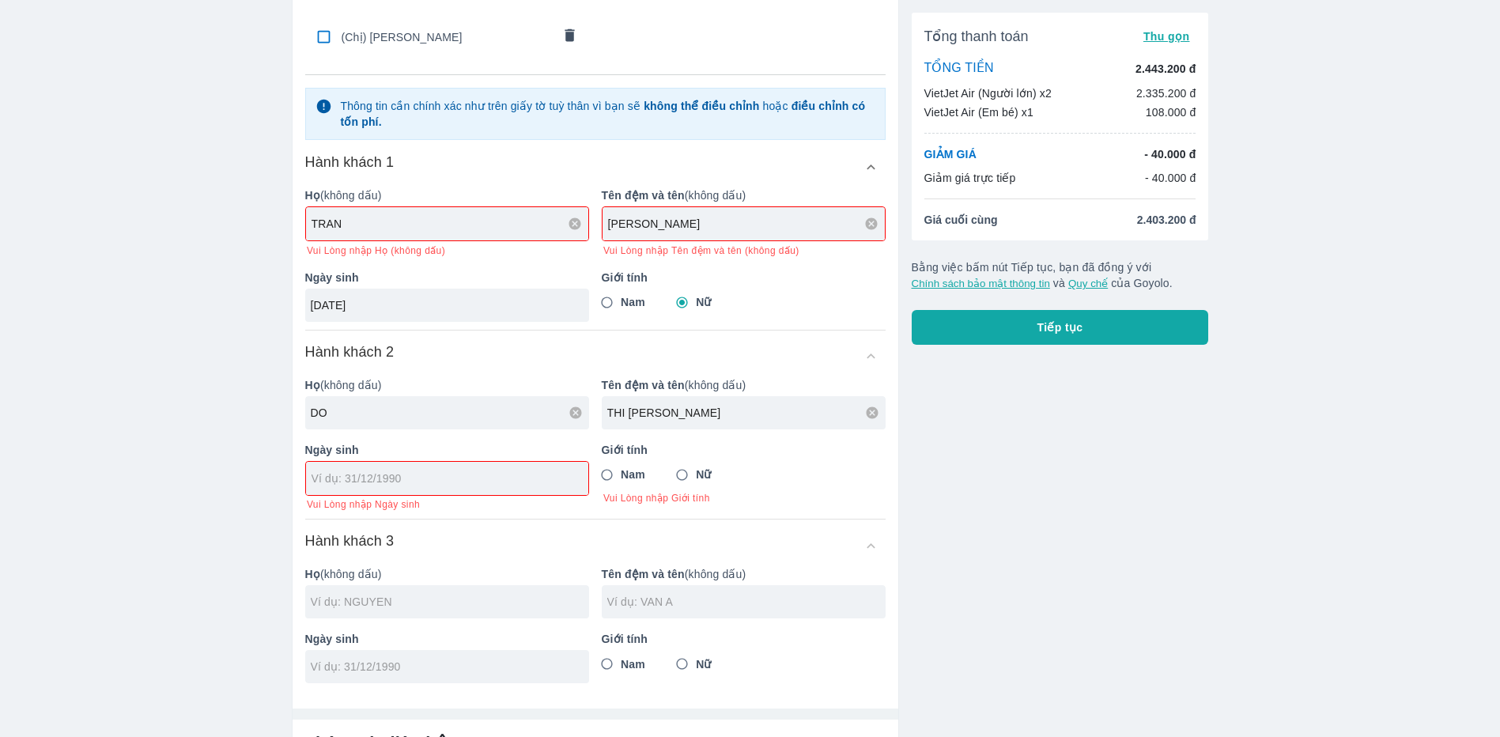
click at [1126, 497] on div "Tổng thanh toán Thu gọn TỔNG TIỀN 2.443.200 đ VietJet Air (Người lớn) x2 2.335.…" at bounding box center [1054, 411] width 310 height 1042
click at [1031, 526] on div "Tổng thanh toán Thu gọn TỔNG TIỀN 2.443.200 đ VietJet Air (Người lớn) x2 2.335.…" at bounding box center [1054, 411] width 310 height 1042
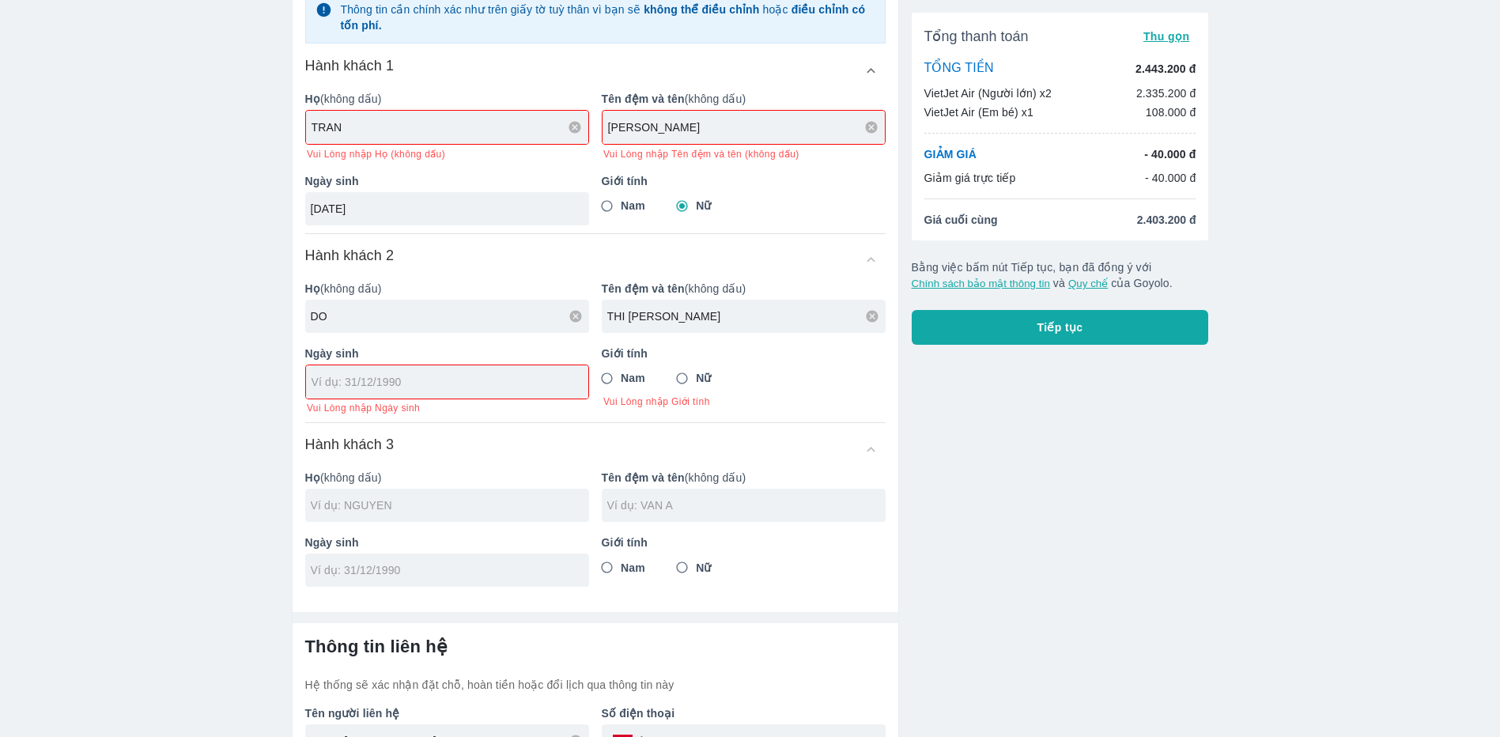
scroll to position [316, 0]
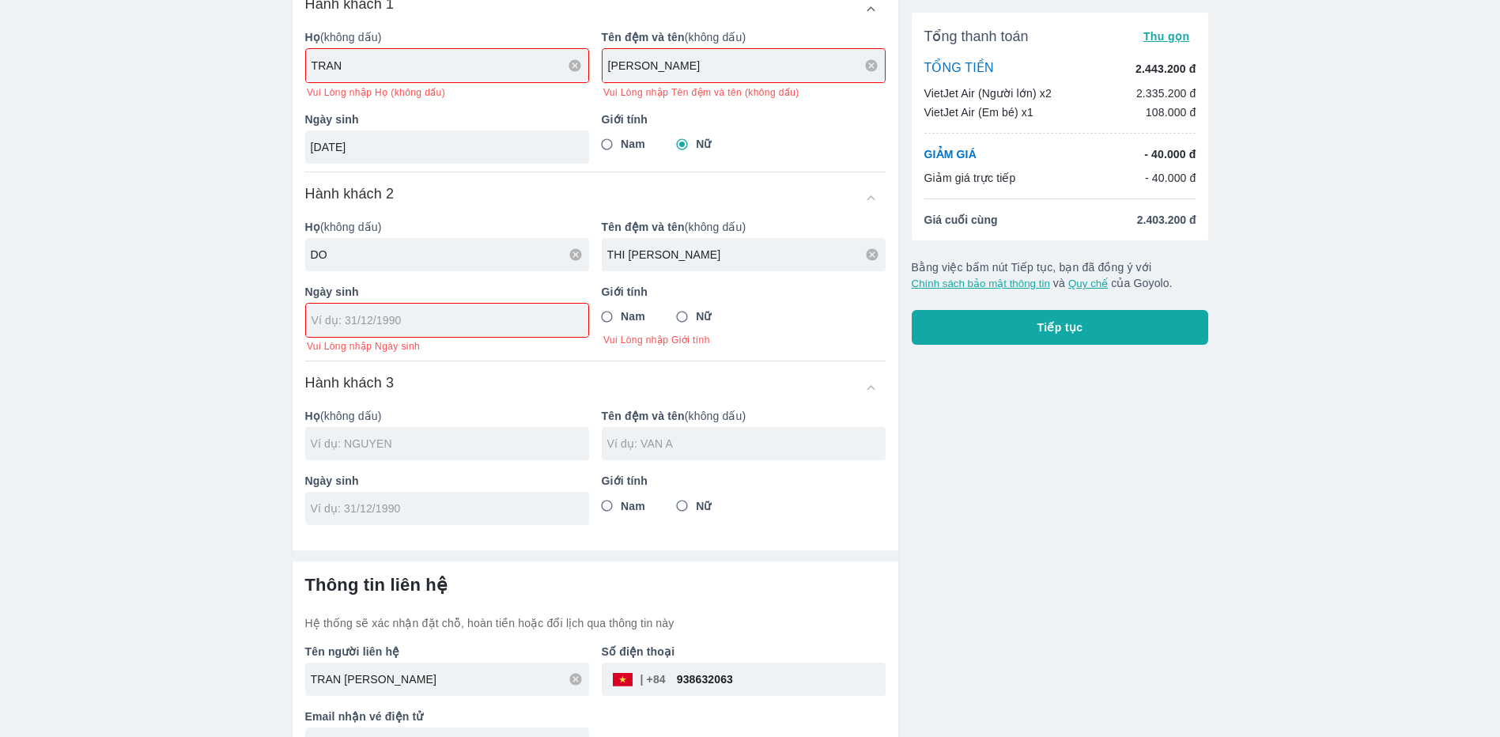
click at [1043, 517] on div "Tổng thanh toán Thu gọn TỔNG TIỀN 2.443.200 đ VietJet Air (Người lớn) x2 2.335.…" at bounding box center [1054, 253] width 310 height 1042
click at [880, 262] on input "THI [PERSON_NAME]" at bounding box center [746, 255] width 278 height 16
drag, startPoint x: 699, startPoint y: 263, endPoint x: 590, endPoint y: 247, distance: 110.2
click at [590, 247] on div "Tên đệm và tên (không dấu) THI [PERSON_NAME]" at bounding box center [737, 238] width 296 height 65
click at [693, 253] on input "THI [PERSON_NAME]" at bounding box center [746, 255] width 278 height 16
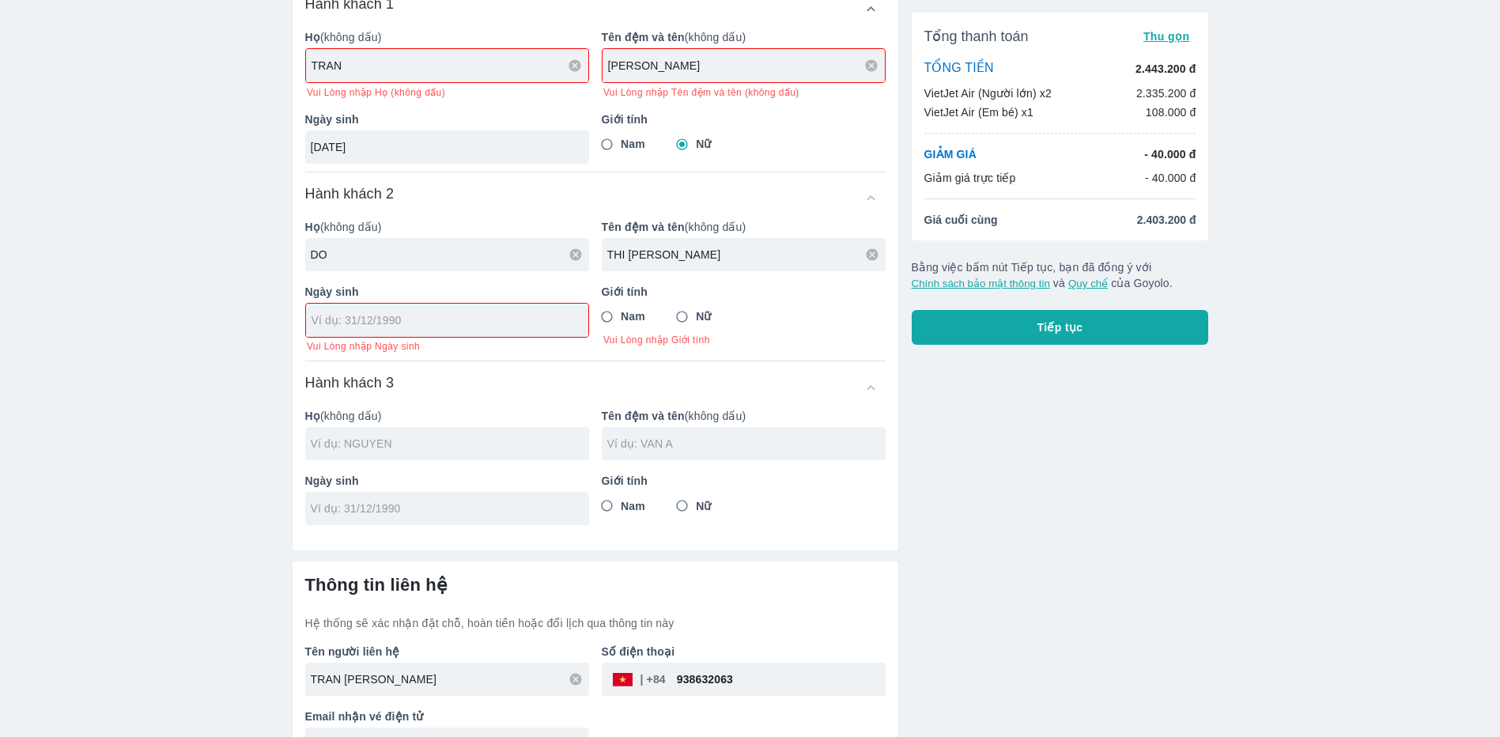
type input "THI [PERSON_NAME]"
click at [684, 321] on input "Nữ" at bounding box center [682, 317] width 28 height 28
radio input "true"
click at [435, 446] on input "text" at bounding box center [450, 444] width 278 height 16
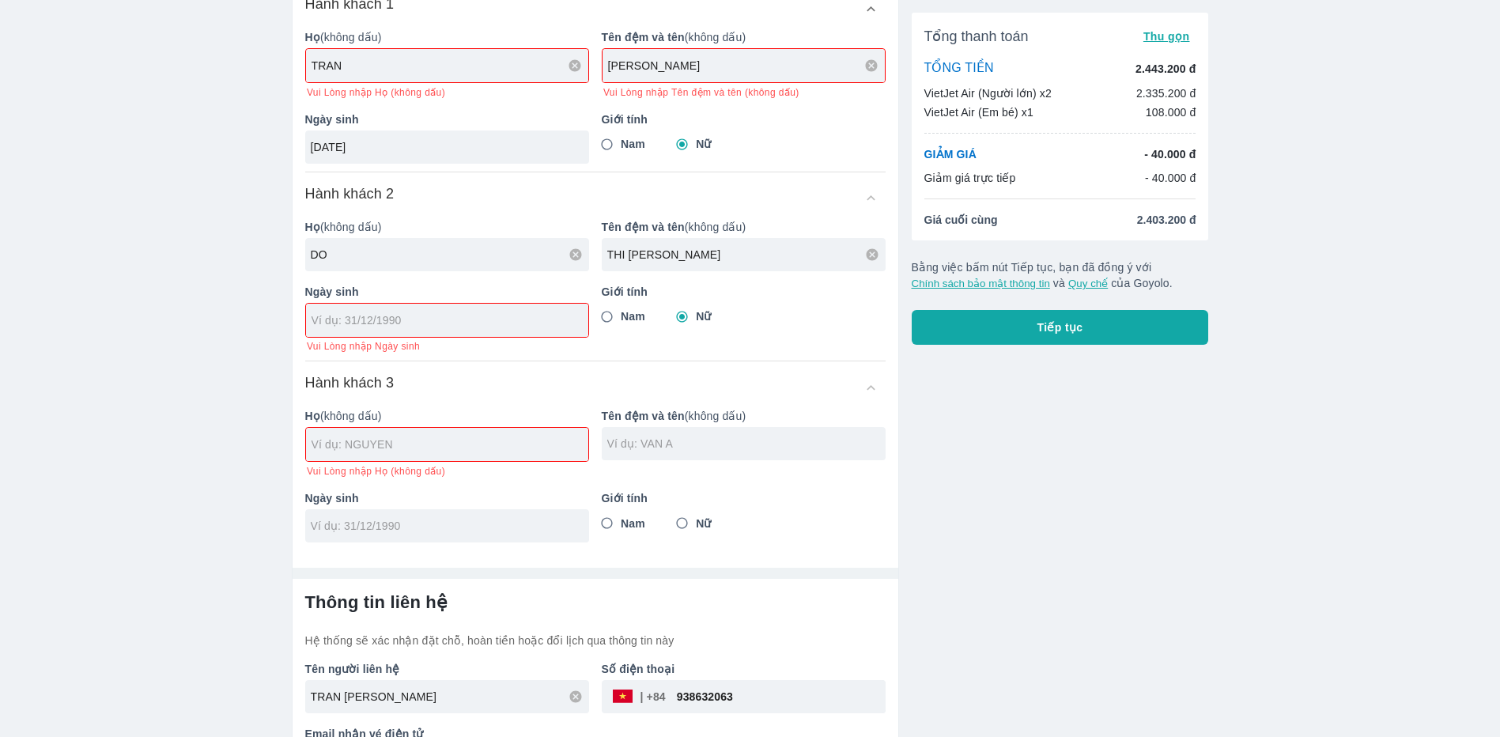
click at [886, 670] on div "Thông tin liên hệ Hệ thống sẽ xác nhận đặt chỗ, hoàn tiền hoặc đổi lịch qua thô…" at bounding box center [595, 685] width 606 height 212
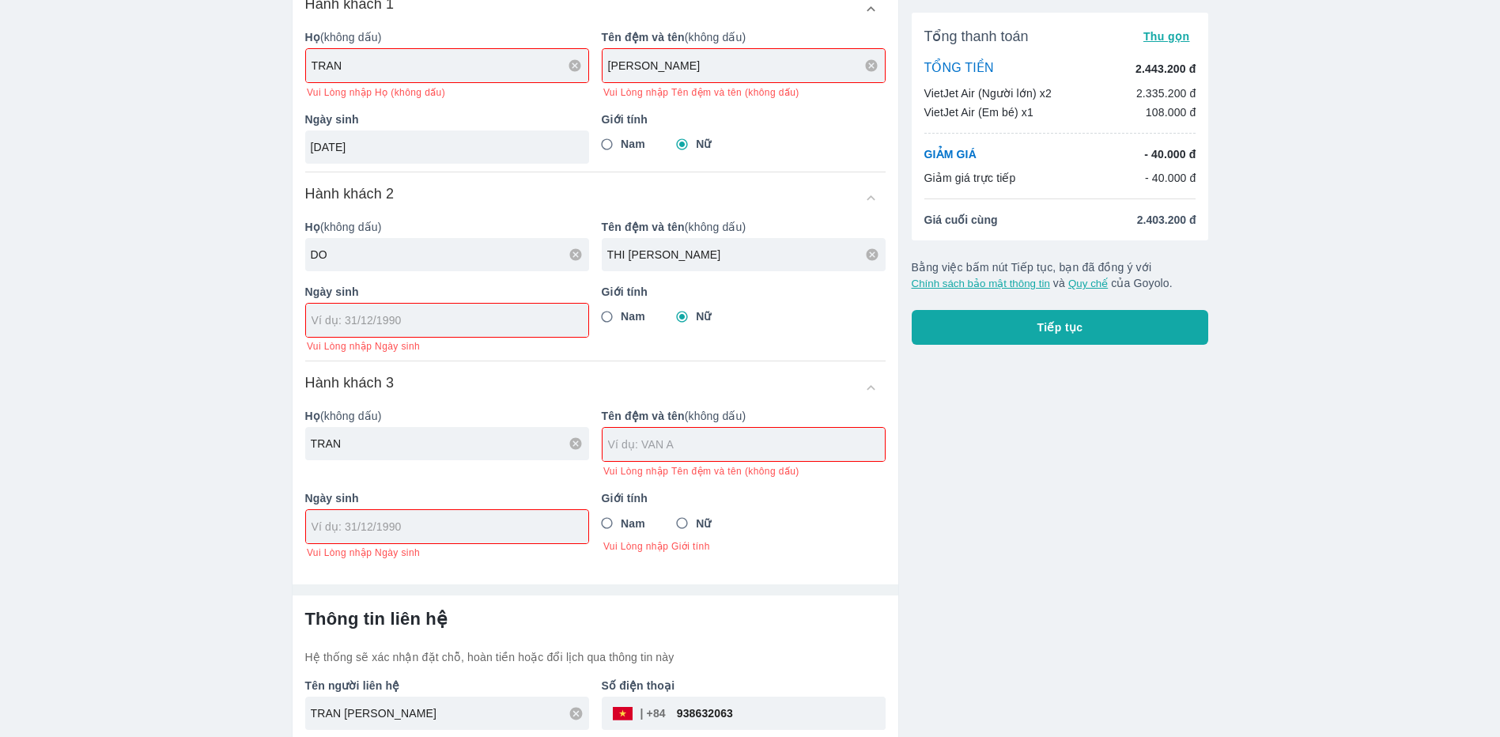
type input "TRAN"
click at [661, 447] on input "text" at bounding box center [746, 444] width 277 height 16
click at [1303, 494] on div "Vé máy bay Vé xe khách Vé tàu lửa Vé tàu thủy Vé của tôi Thông tin hành khách C…" at bounding box center [750, 246] width 1500 height 1124
click at [387, 315] on input "tel" at bounding box center [441, 320] width 261 height 16
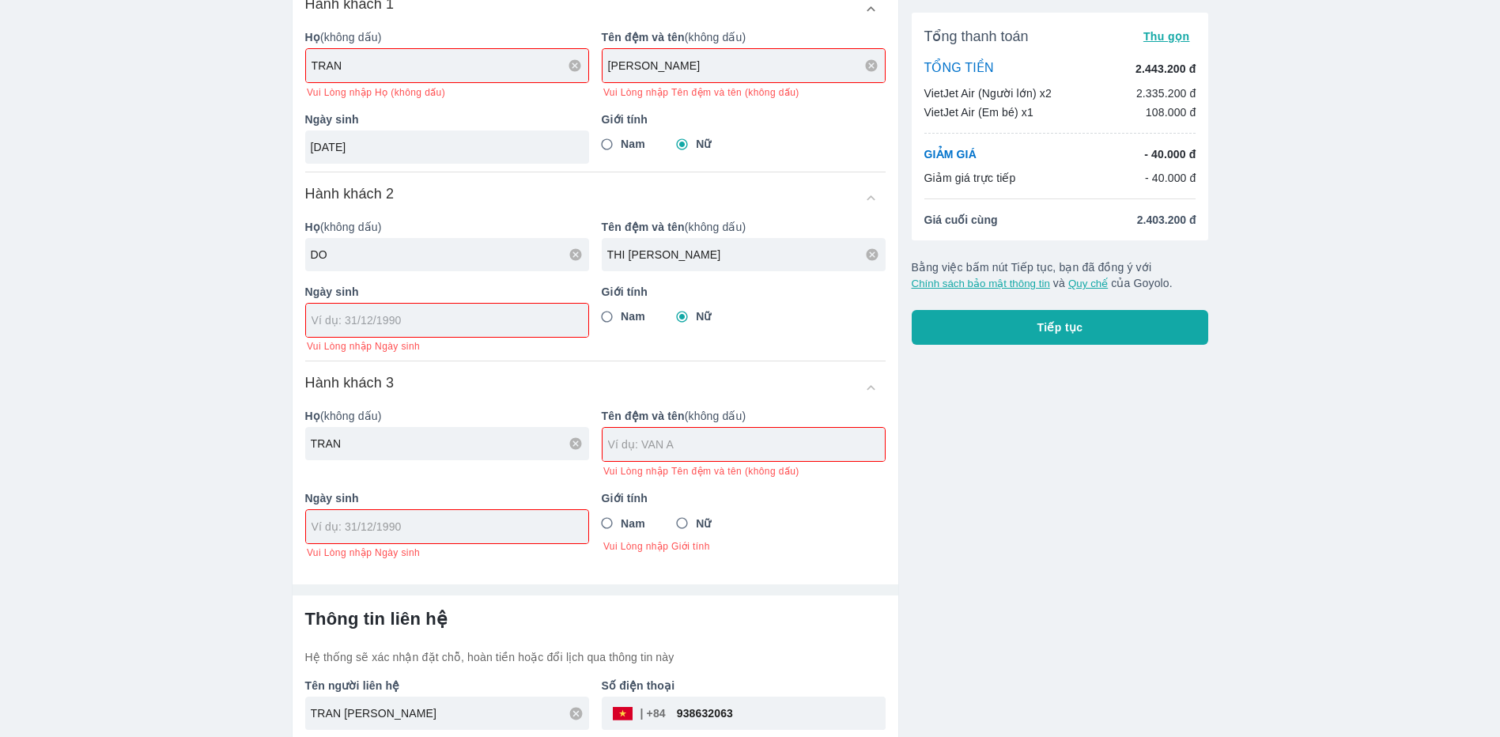
click at [383, 328] on input "tel" at bounding box center [441, 320] width 261 height 16
click at [390, 323] on input "tel" at bounding box center [441, 320] width 261 height 16
click at [328, 321] on input "tel" at bounding box center [441, 320] width 261 height 16
click at [327, 321] on input "tel" at bounding box center [441, 320] width 261 height 16
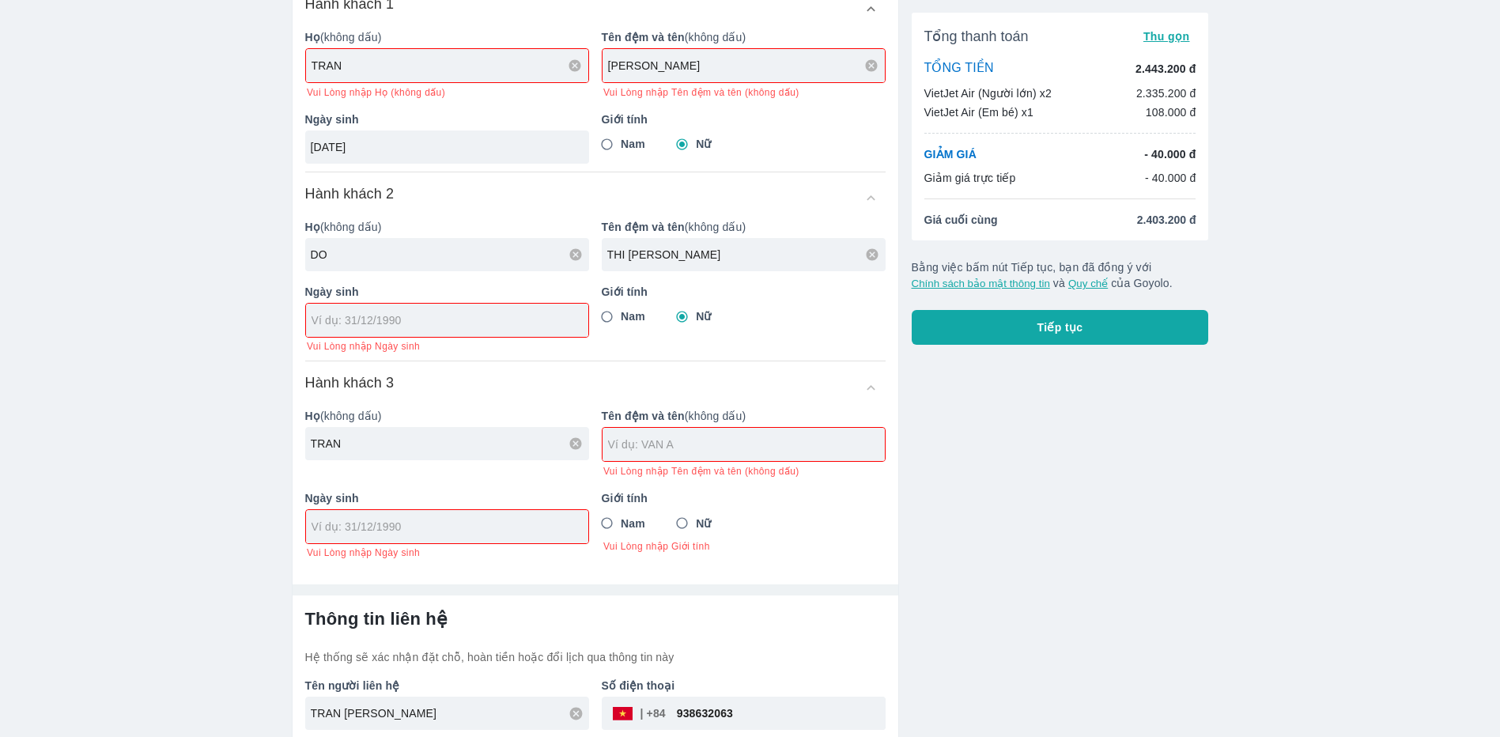
click at [545, 369] on div "Chọn hành khách đã lưu để điền nhanh (Chị) TRAN THI NHU HUYEN (Chị) DO THI [PER…" at bounding box center [595, 176] width 580 height 766
click at [386, 321] on input "tel" at bounding box center [441, 320] width 261 height 16
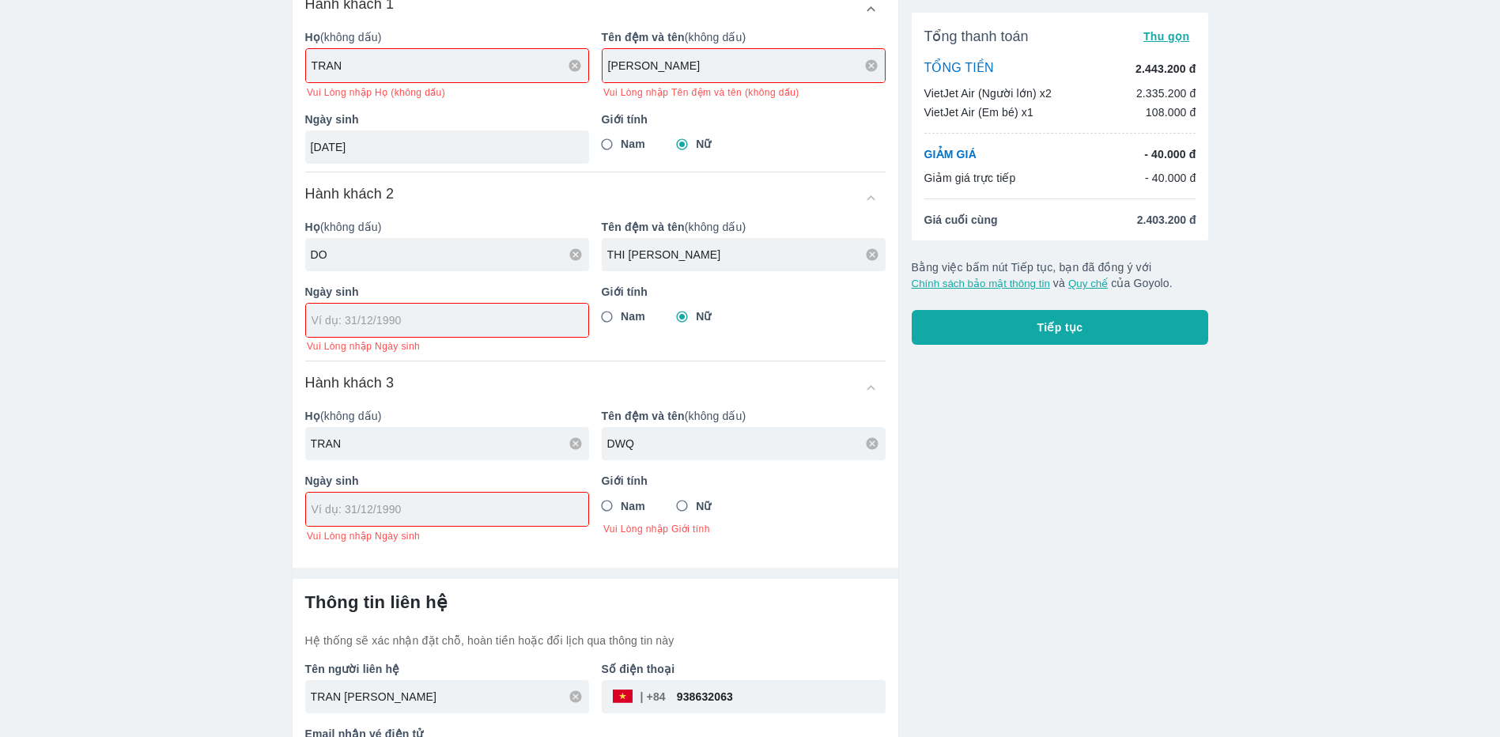
type input "DWQ"
click at [386, 321] on input "tel" at bounding box center [441, 320] width 261 height 16
type input "01/"
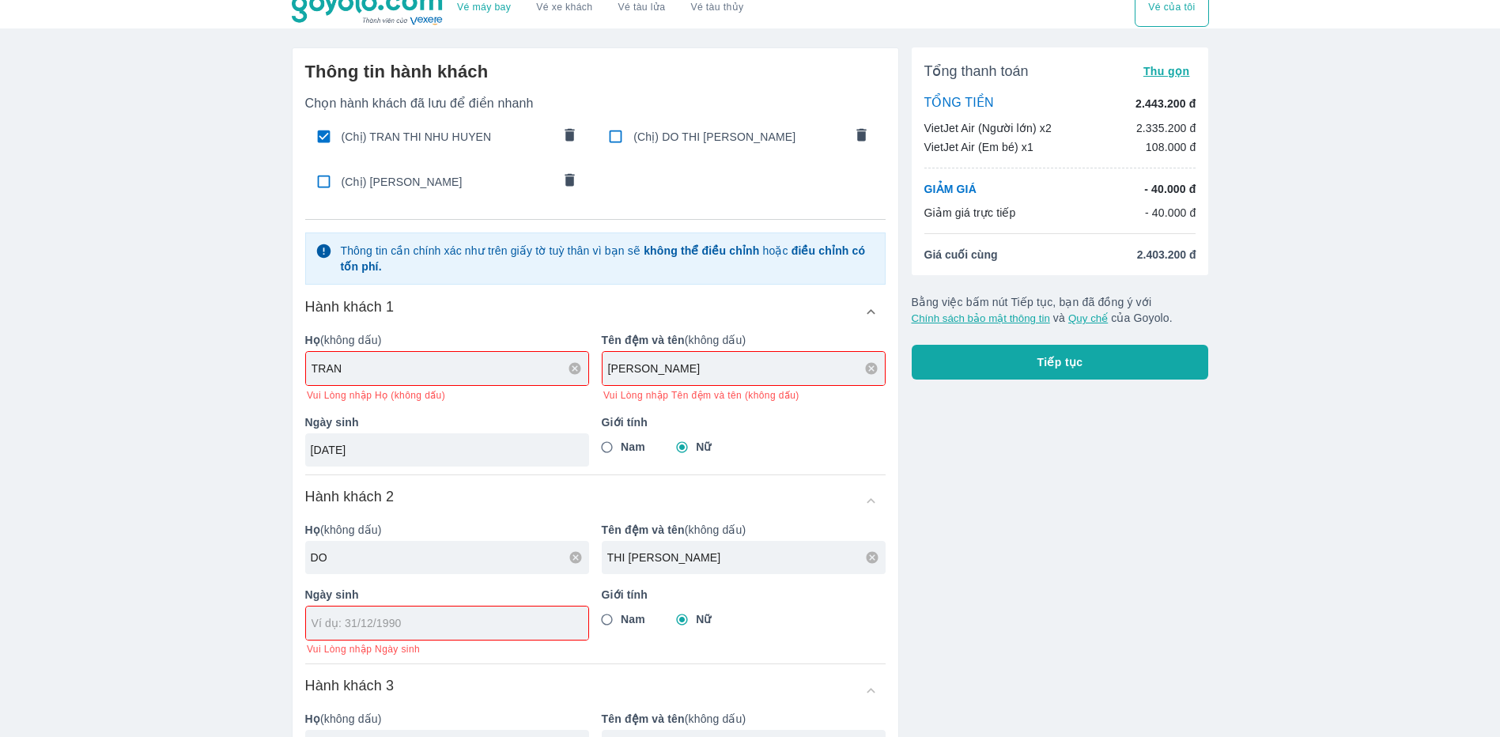
scroll to position [0, 0]
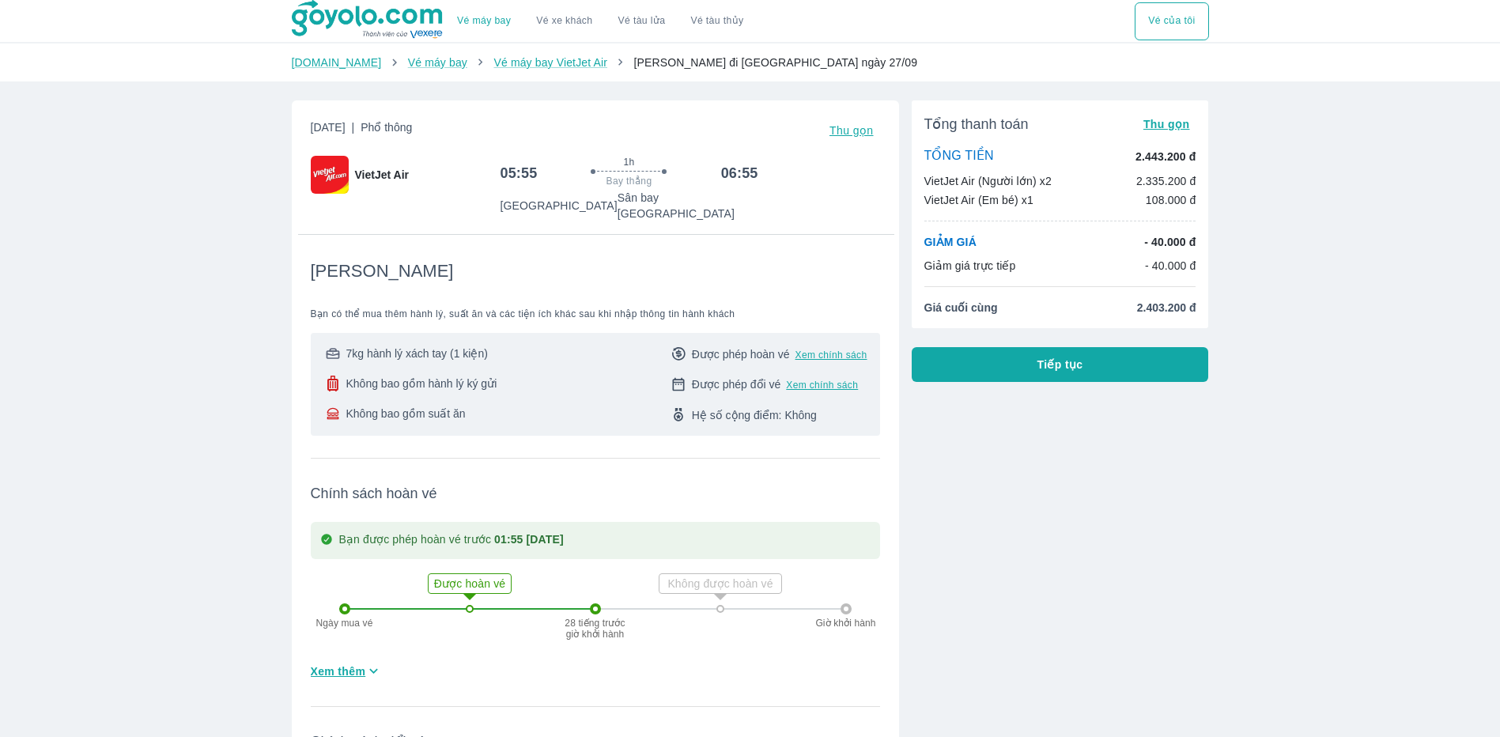
click at [1075, 368] on span "Tiếp tục" at bounding box center [1060, 365] width 46 height 16
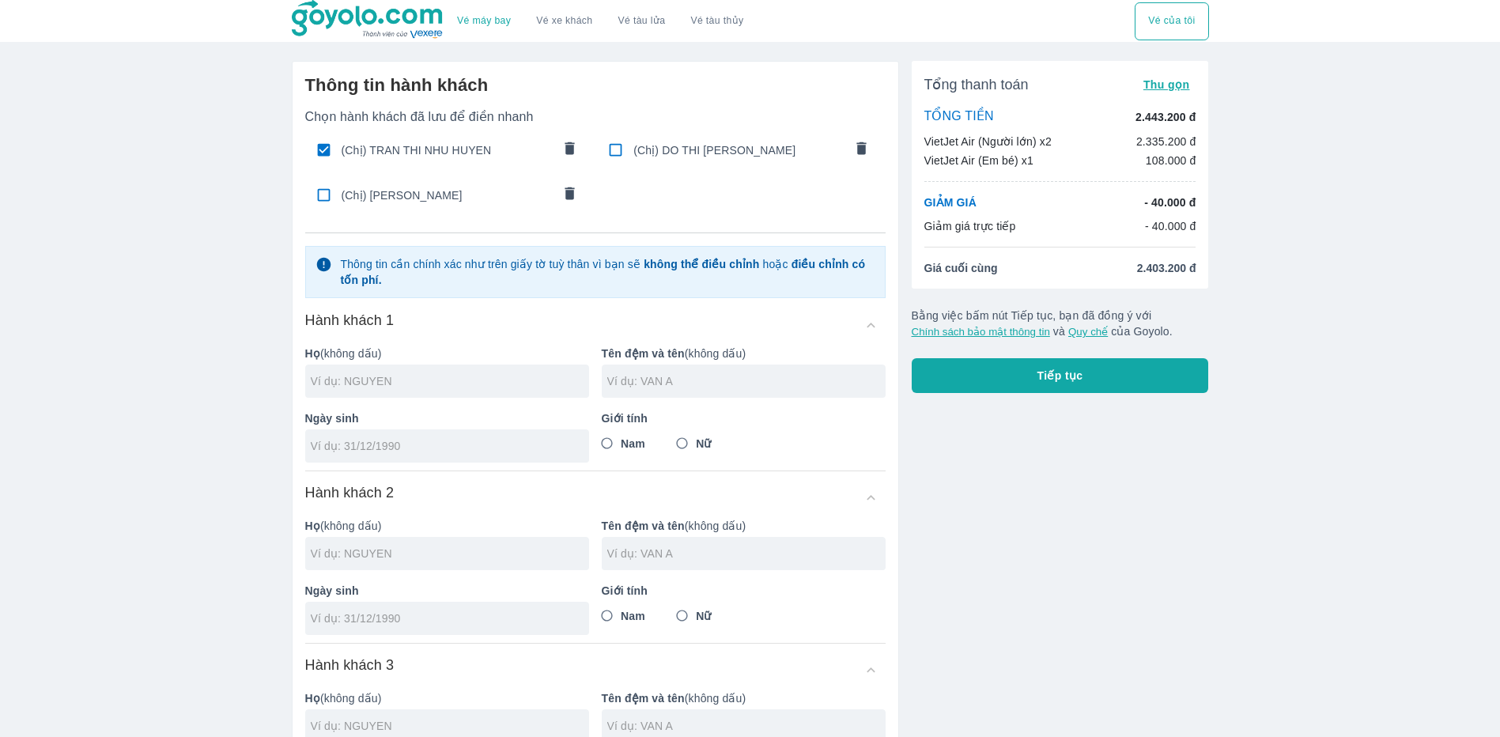
type input "TRAN"
type input "[PERSON_NAME]"
type input "[DATE]"
radio input "true"
type input "TRAN [PERSON_NAME]"
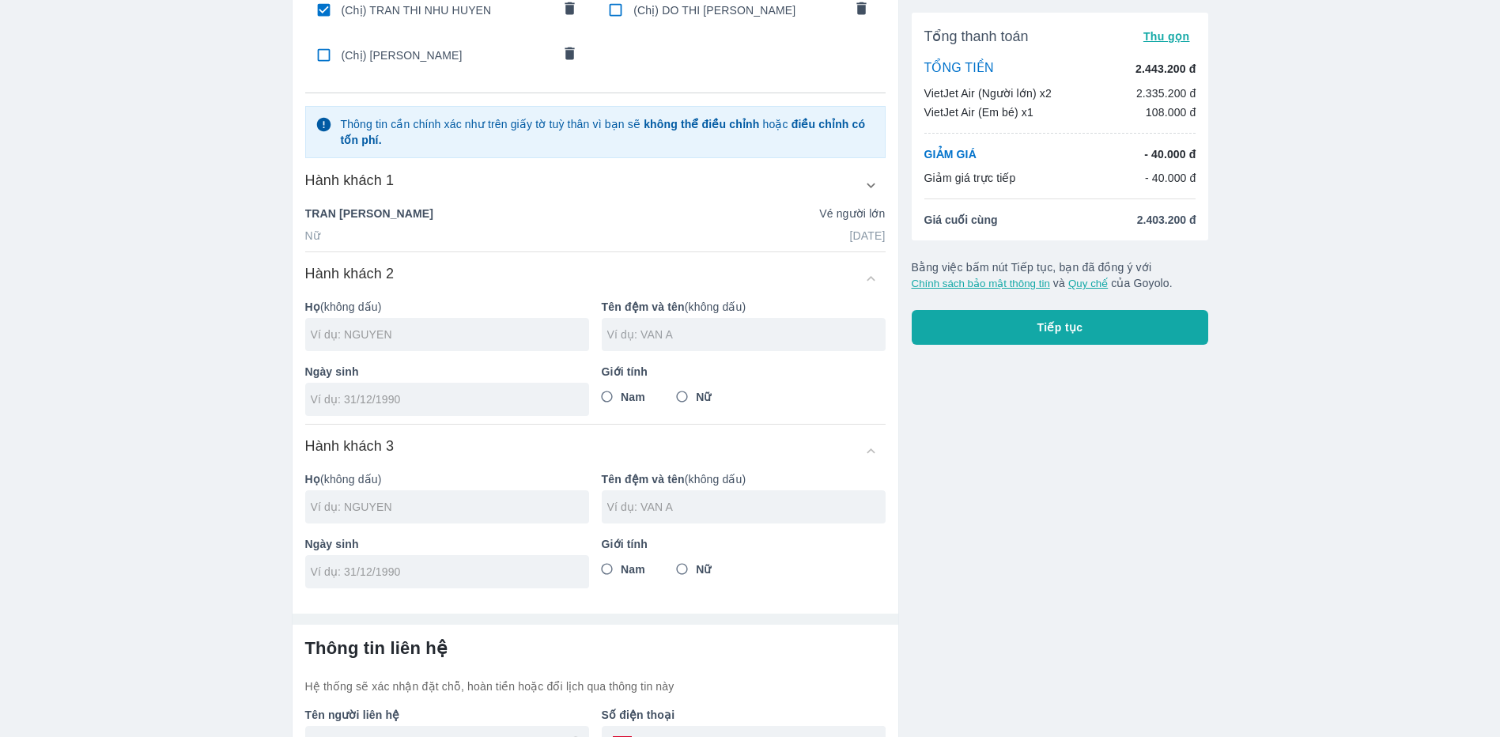
scroll to position [158, 0]
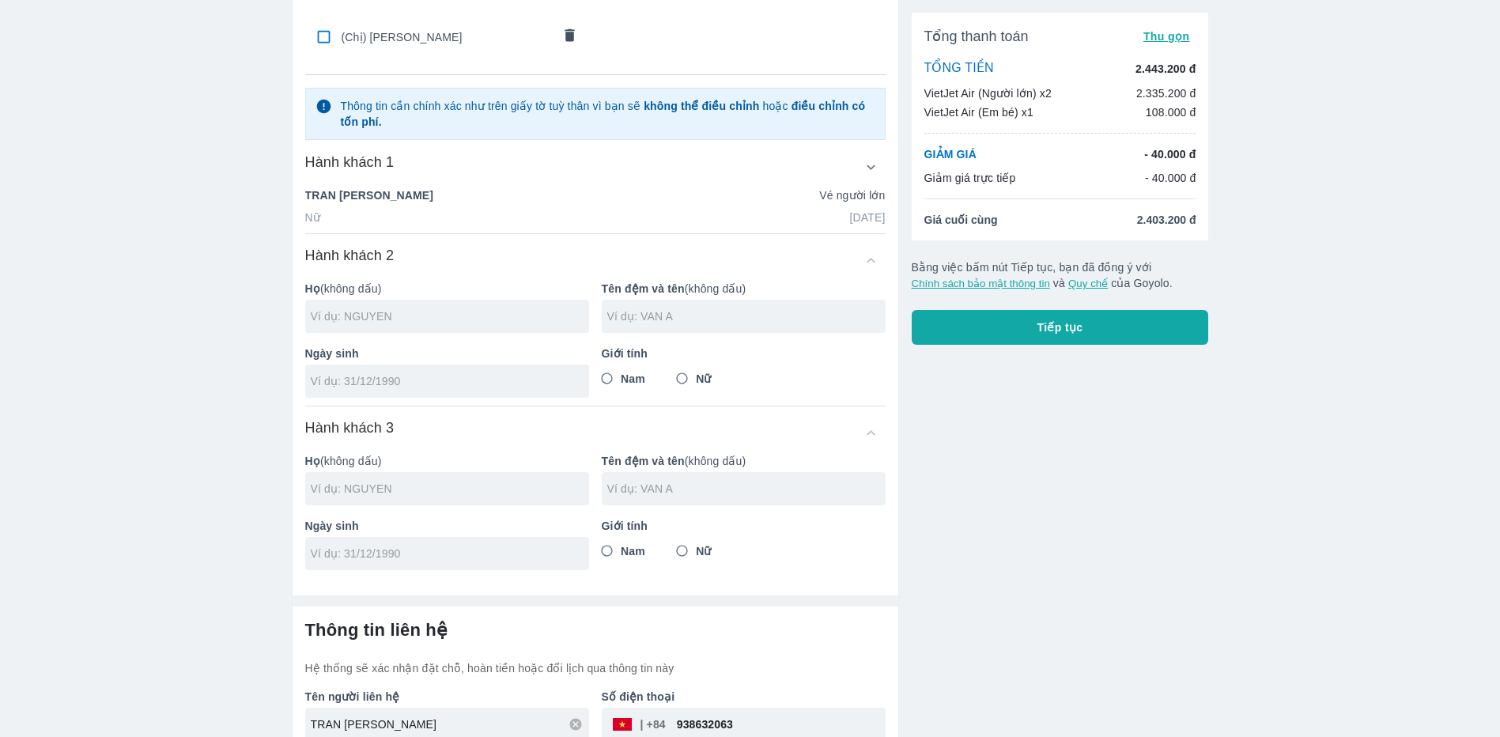
click at [865, 177] on button "button" at bounding box center [871, 167] width 28 height 28
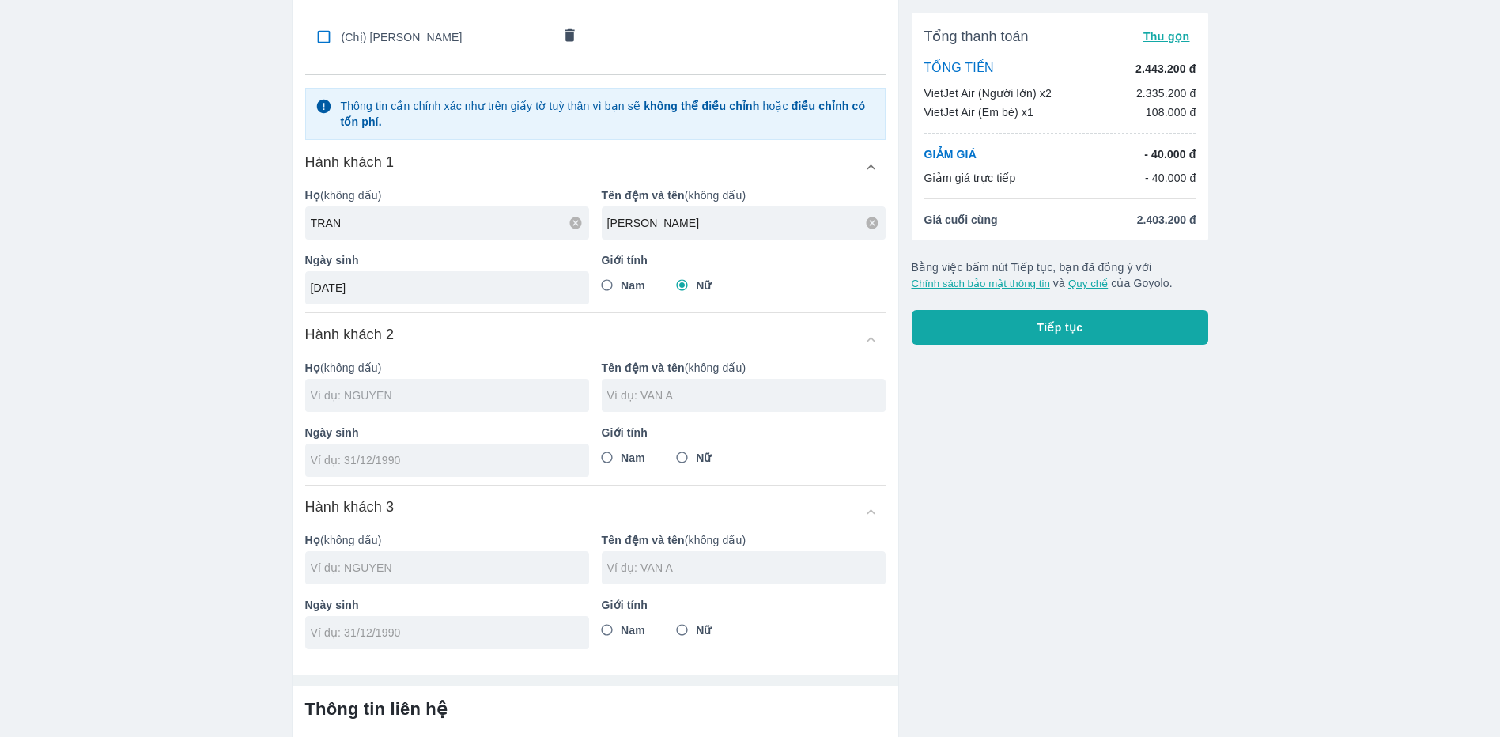
click at [367, 400] on input "text" at bounding box center [450, 395] width 278 height 16
type input "DO"
click at [666, 402] on input "text" at bounding box center [746, 395] width 278 height 16
type input "THI [PERSON_NAME]"
click at [446, 463] on input "tel" at bounding box center [442, 460] width 262 height 16
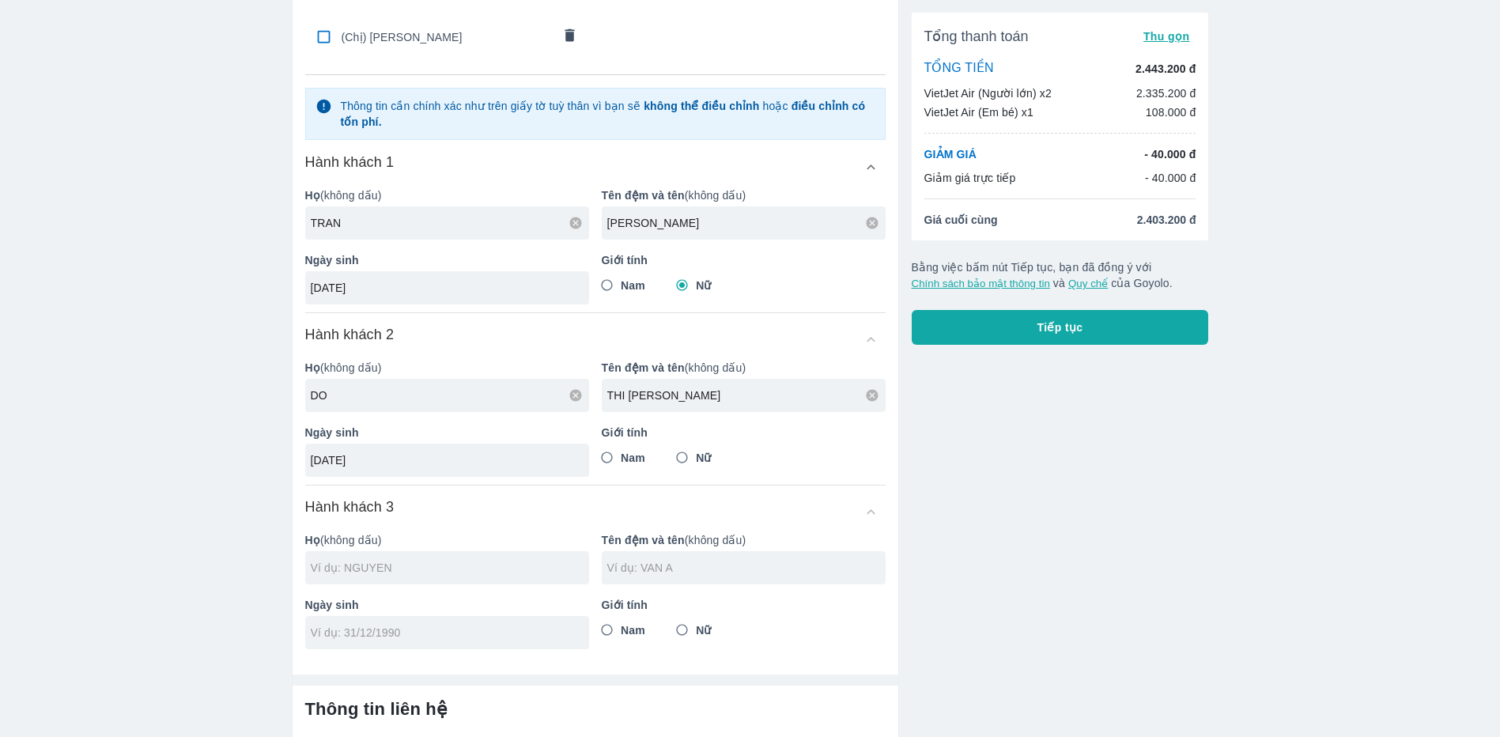
type input "[DATE]"
click at [685, 456] on input "Nữ" at bounding box center [682, 457] width 28 height 28
radio input "true"
click at [469, 560] on input "text" at bounding box center [450, 568] width 278 height 16
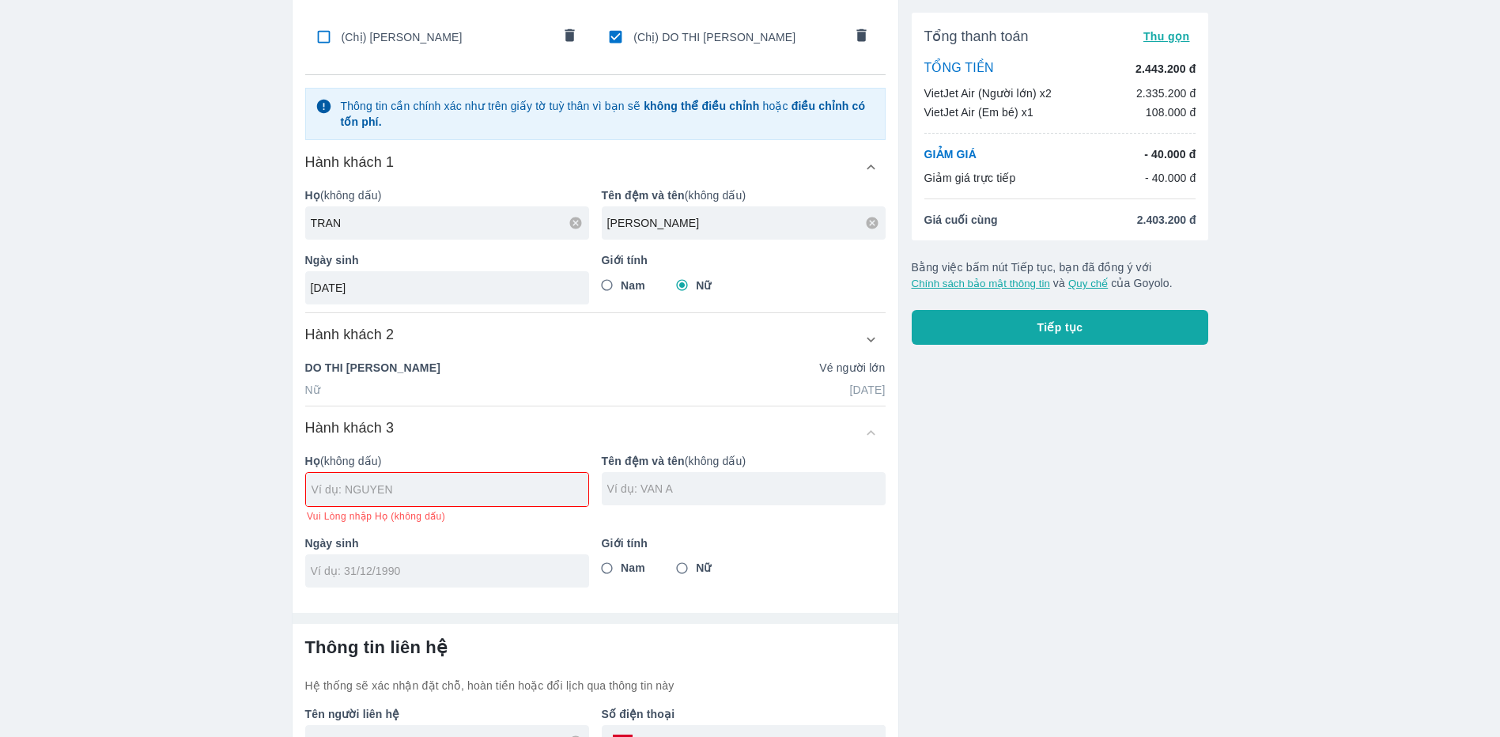
drag, startPoint x: 1062, startPoint y: 666, endPoint x: 1048, endPoint y: 665, distance: 13.5
click at [1062, 666] on div "Tổng thanh toán Thu gọn TỔNG TIỀN 2.443.200 đ VietJet Air (Người lớn) x2 2.335.…" at bounding box center [1054, 363] width 310 height 946
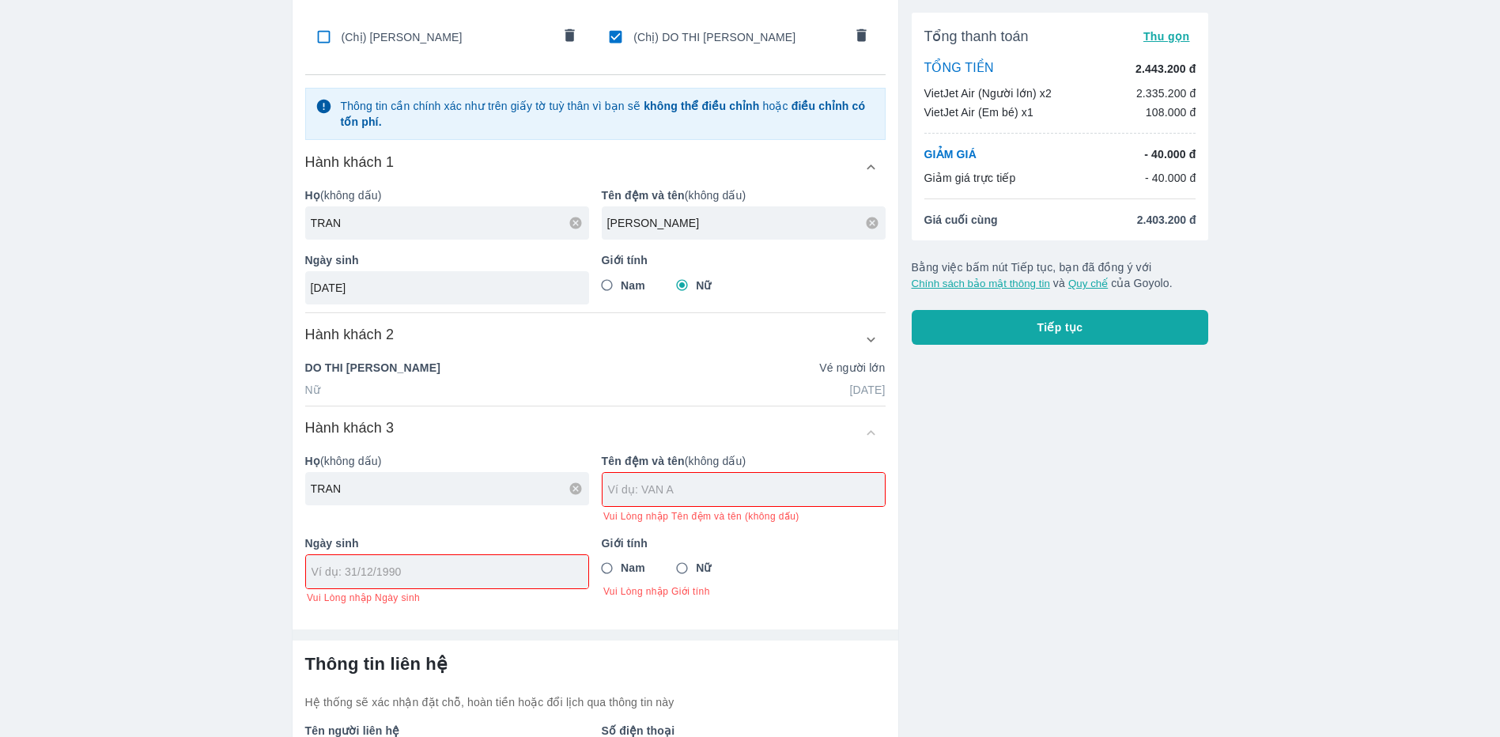
type input "TRAN"
click at [621, 485] on input "text" at bounding box center [746, 489] width 277 height 16
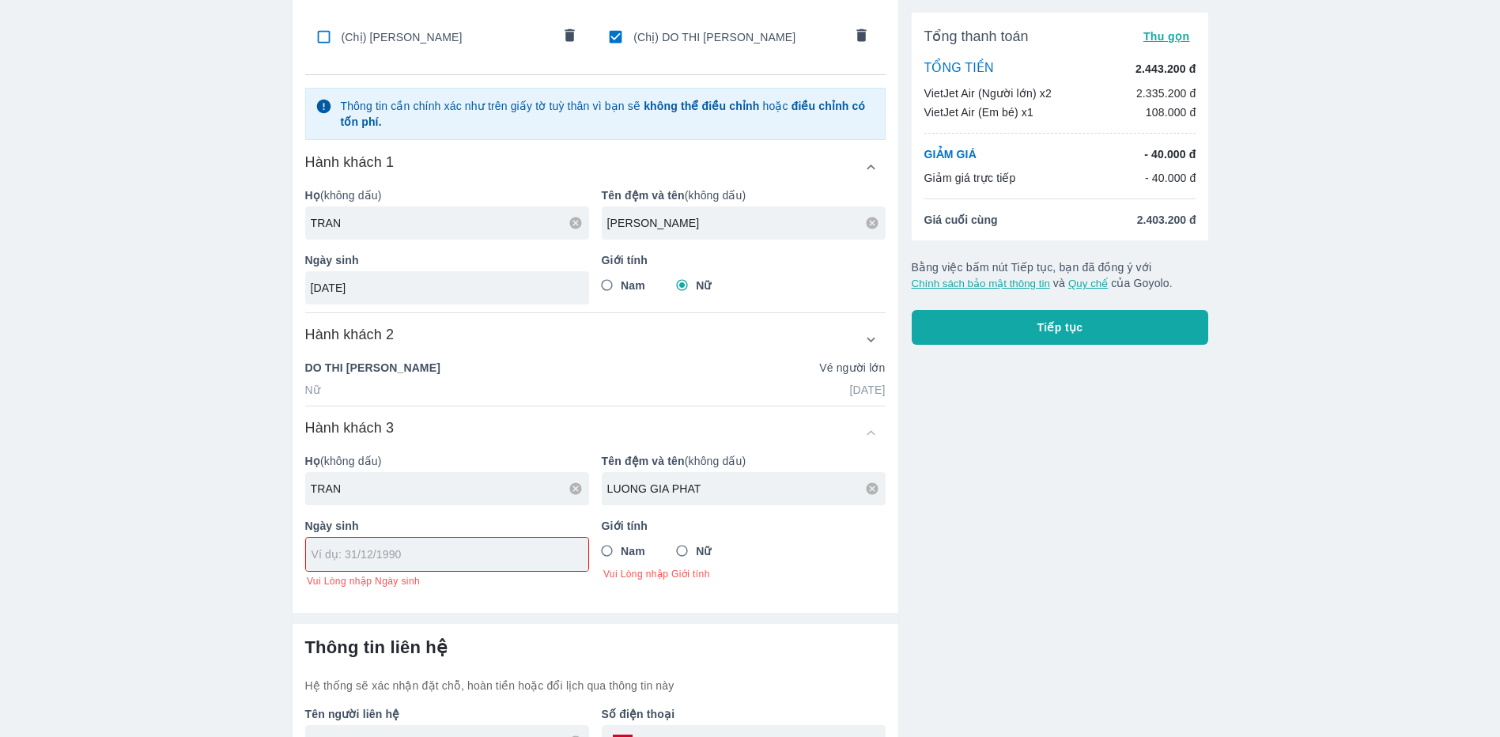
type input "LUONG GIA PHAT"
click at [481, 550] on input "tel" at bounding box center [441, 554] width 261 height 16
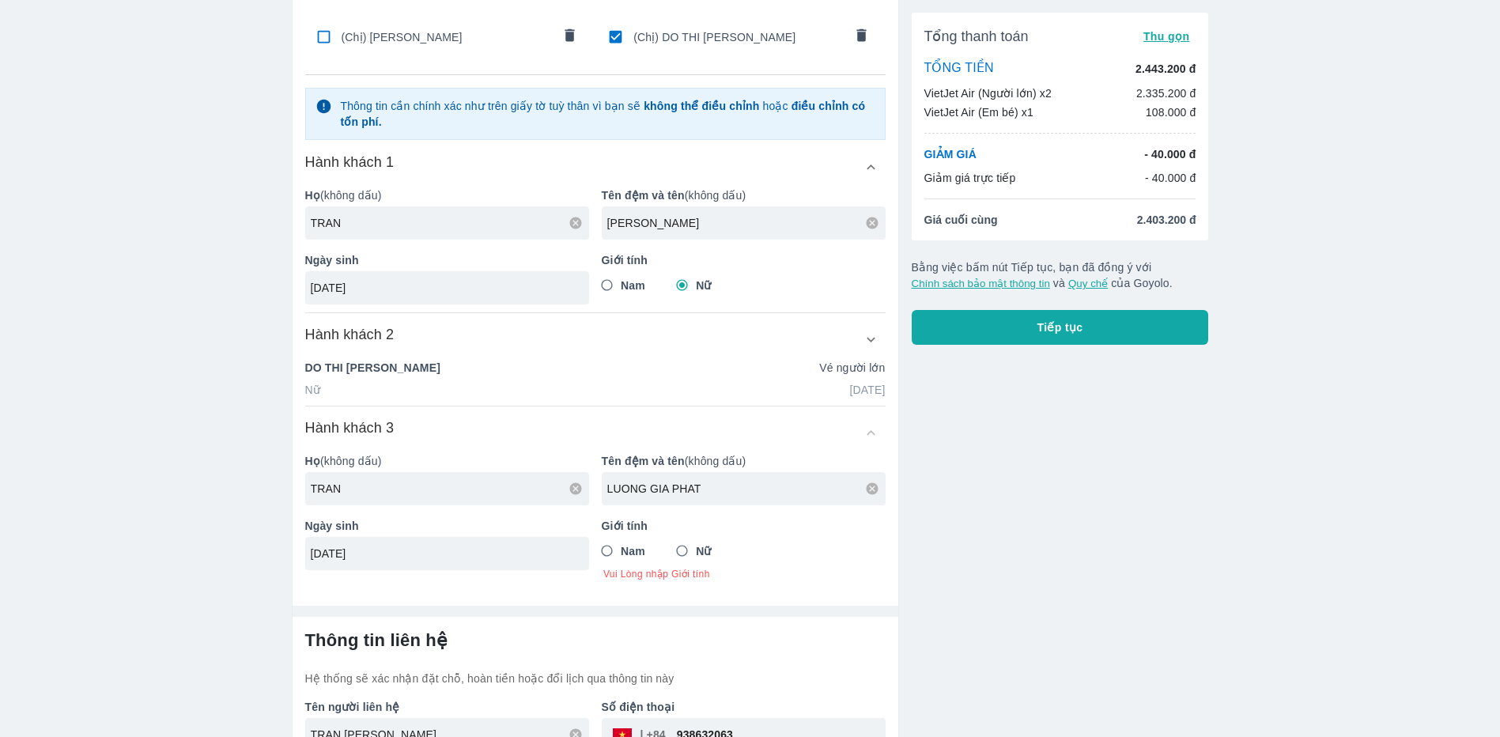
type input "[DATE]"
click at [608, 551] on input "Nam" at bounding box center [607, 551] width 28 height 28
radio input "true"
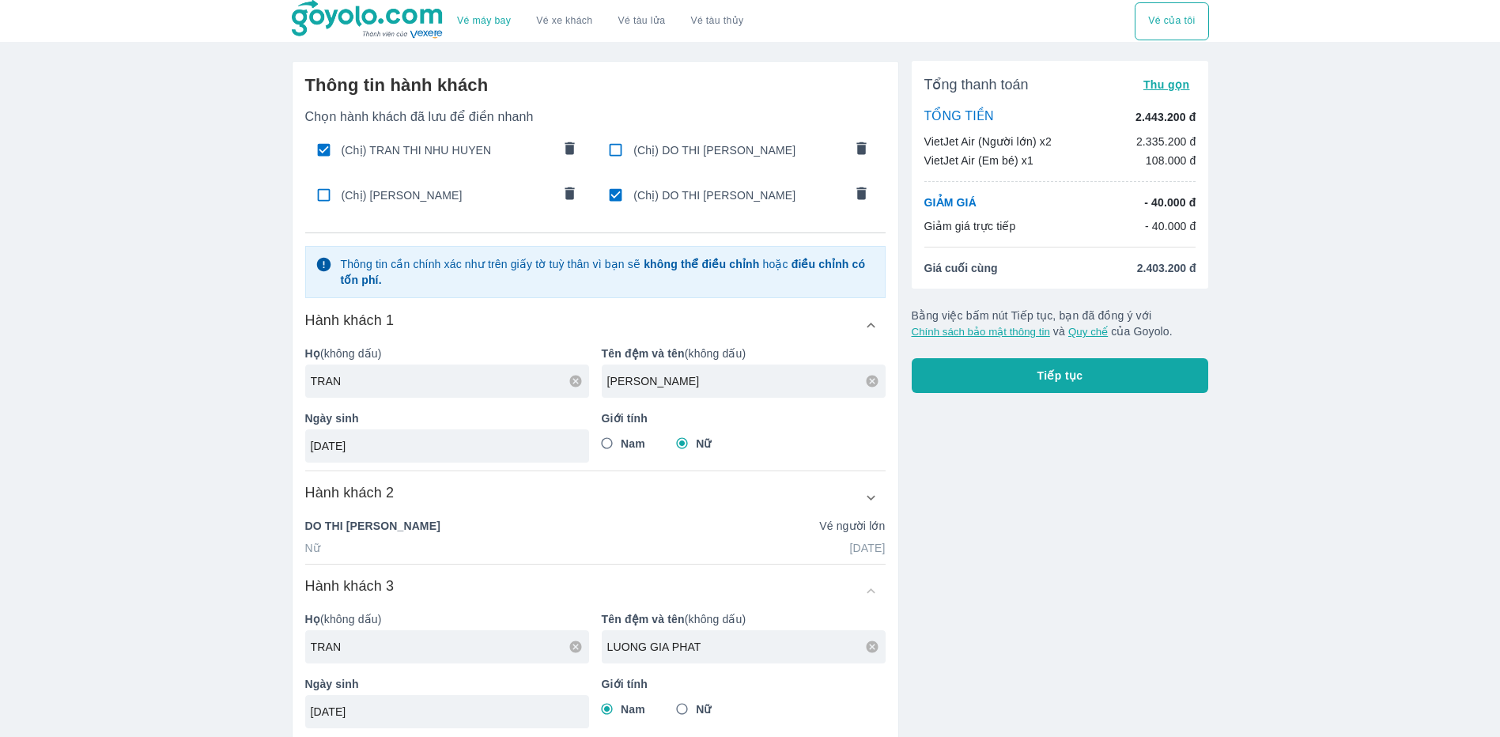
scroll to position [79, 0]
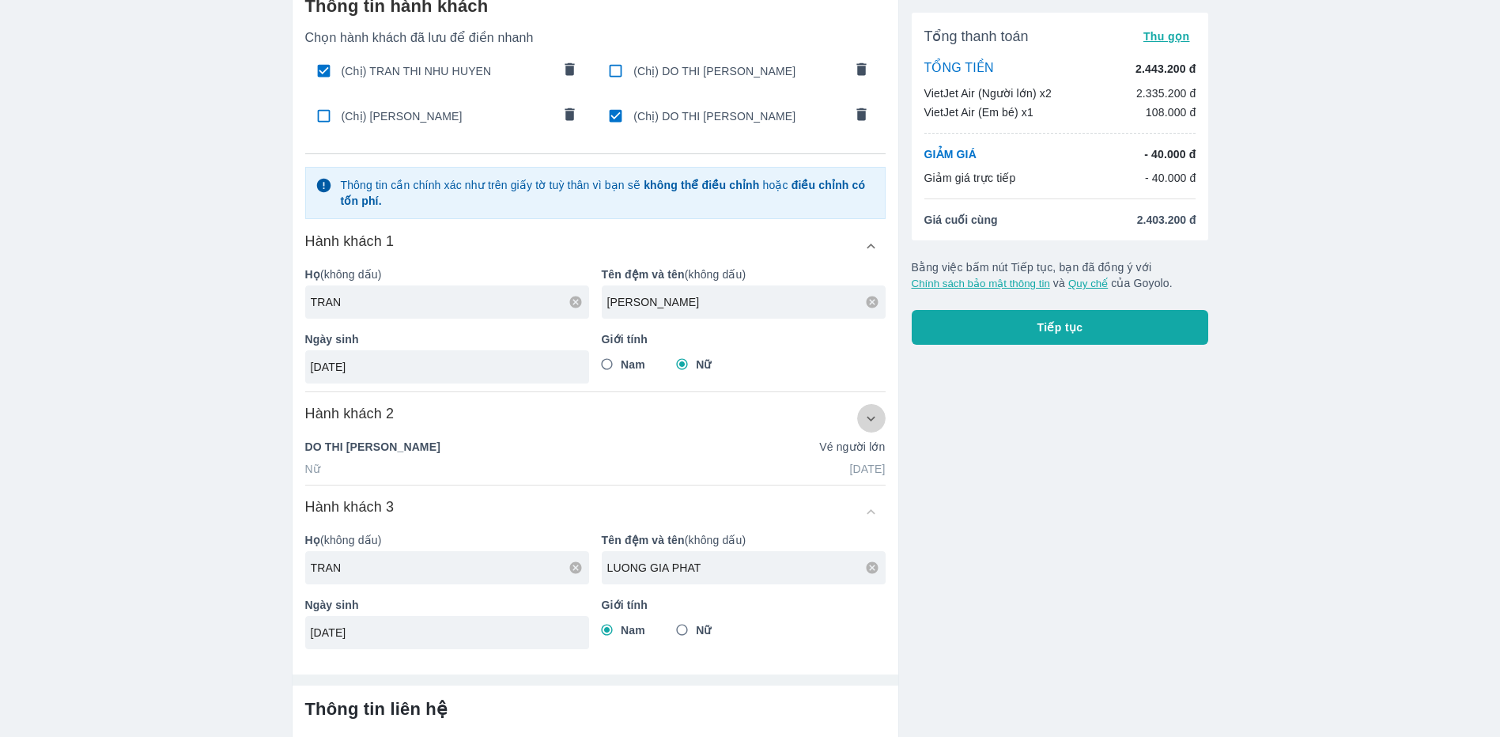
click at [866, 423] on icon "button" at bounding box center [870, 418] width 17 height 17
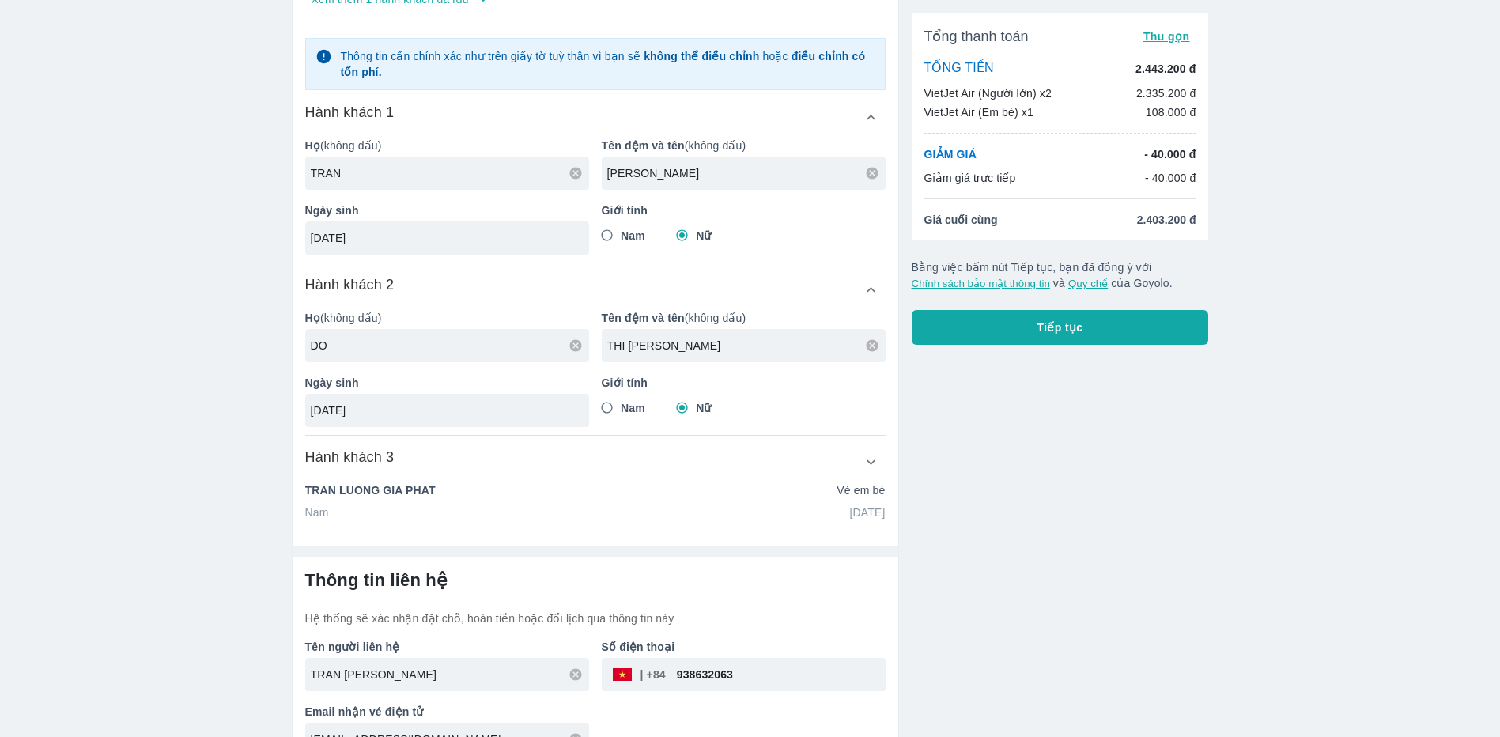
scroll to position [237, 0]
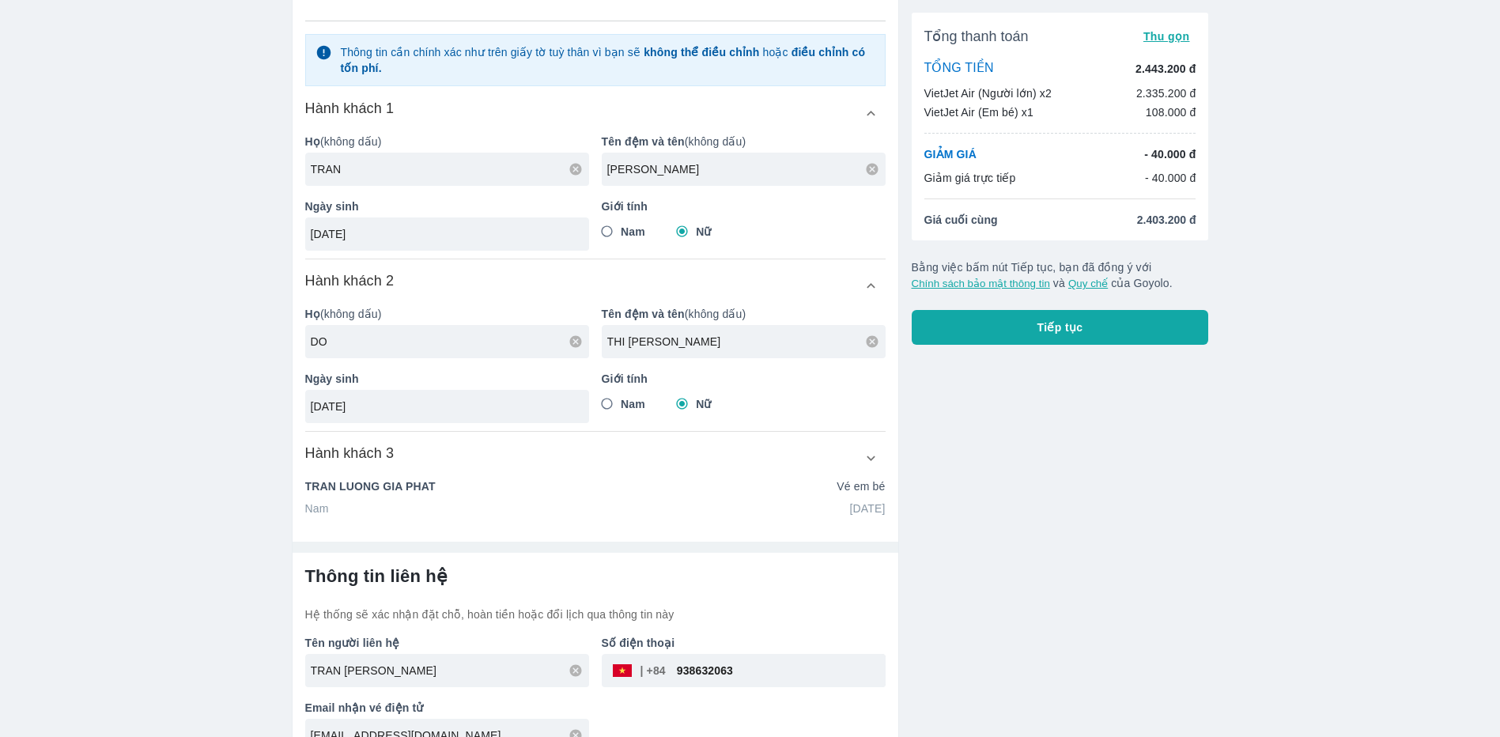
click at [872, 457] on icon "button" at bounding box center [870, 458] width 17 height 17
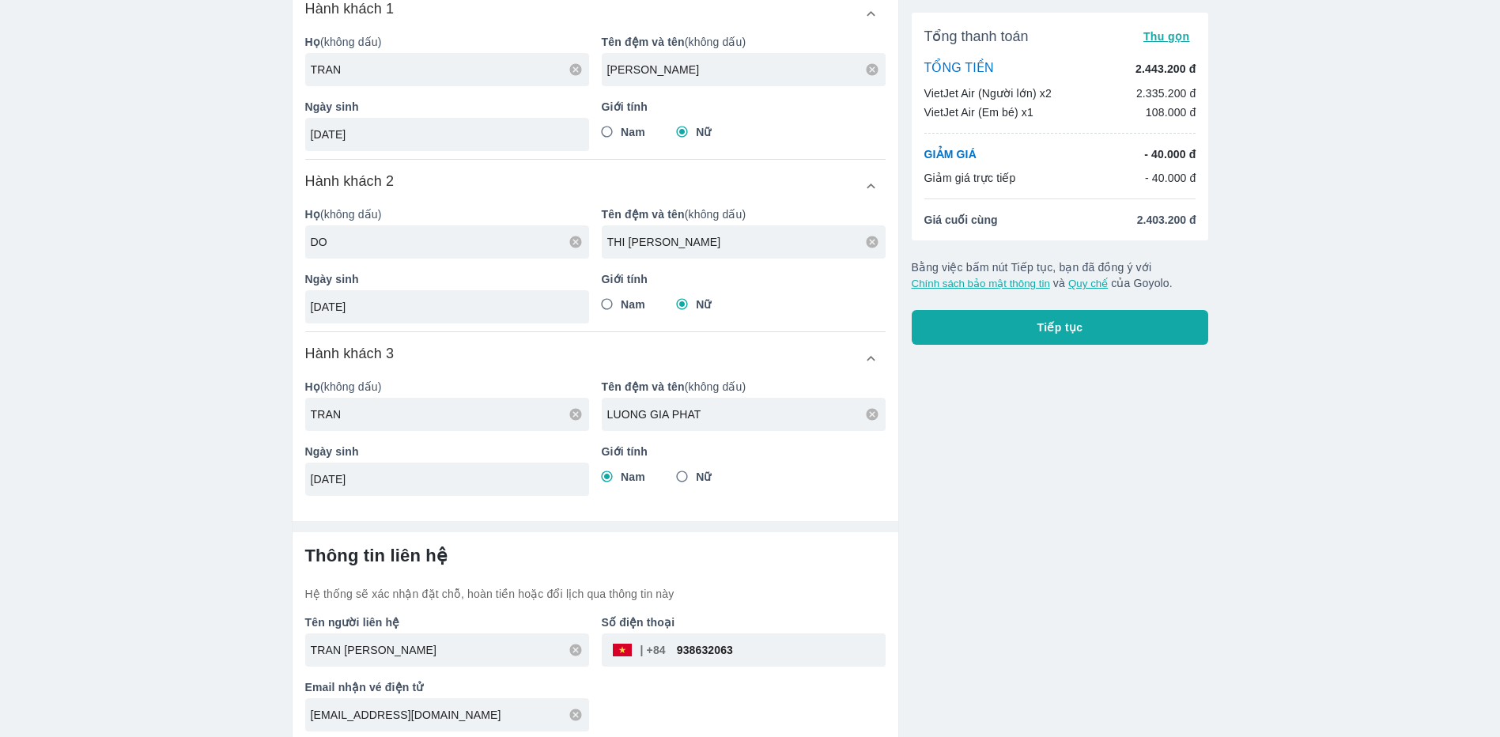
scroll to position [345, 0]
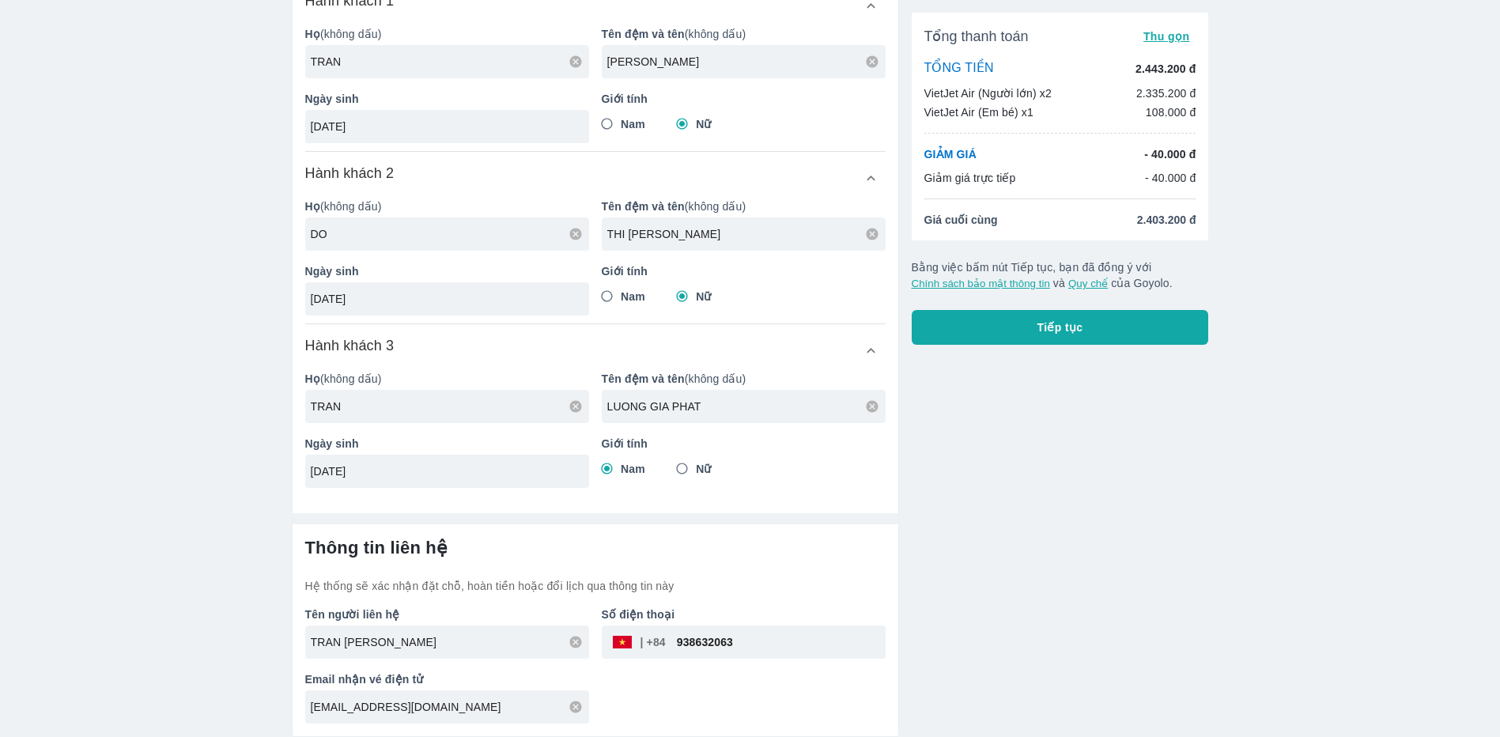
click at [1388, 465] on div "Vé máy bay Vé xe khách Vé tàu lửa Vé tàu thủy Vé của tôi Thông tin hành khách C…" at bounding box center [750, 195] width 1500 height 1081
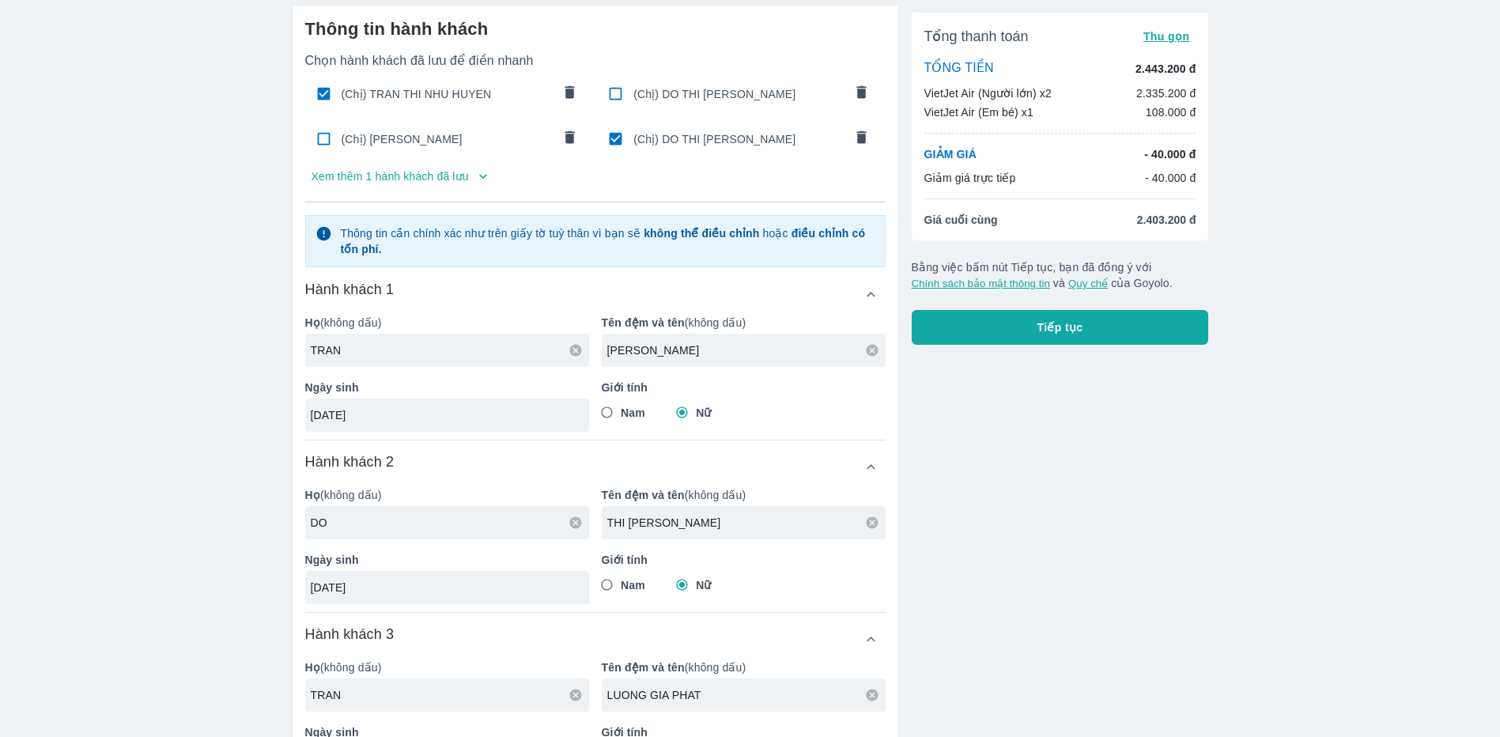
scroll to position [29, 0]
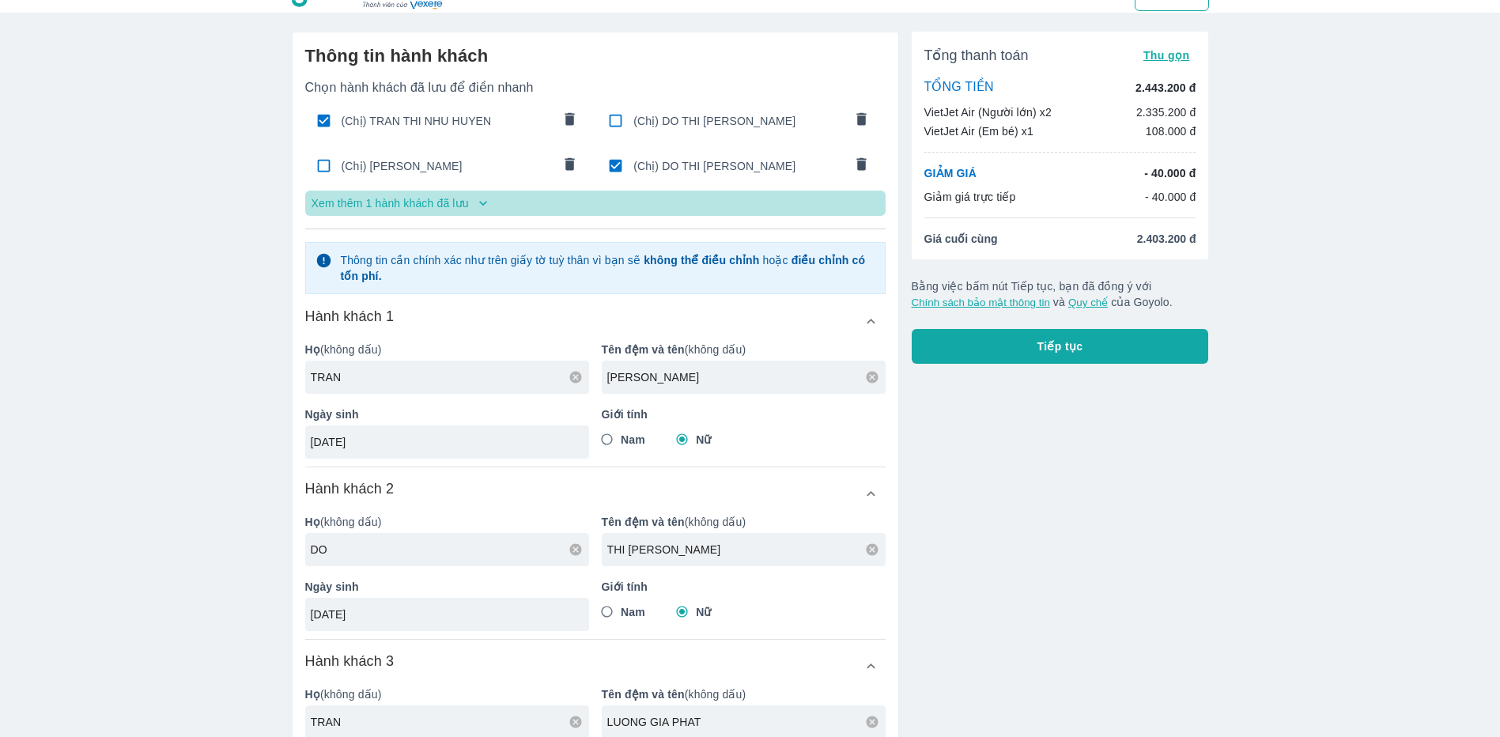
click at [477, 206] on icon "button" at bounding box center [483, 203] width 16 height 16
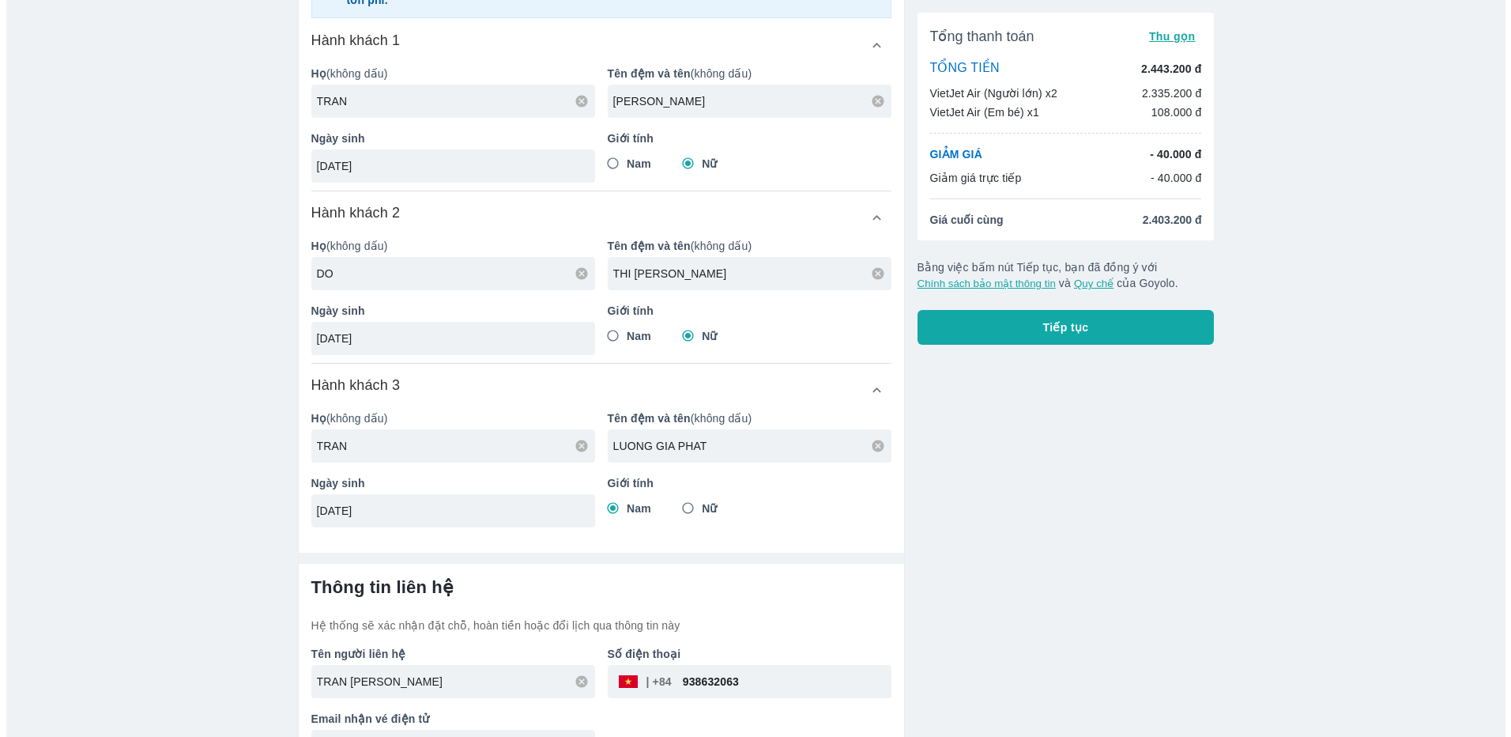
scroll to position [419, 0]
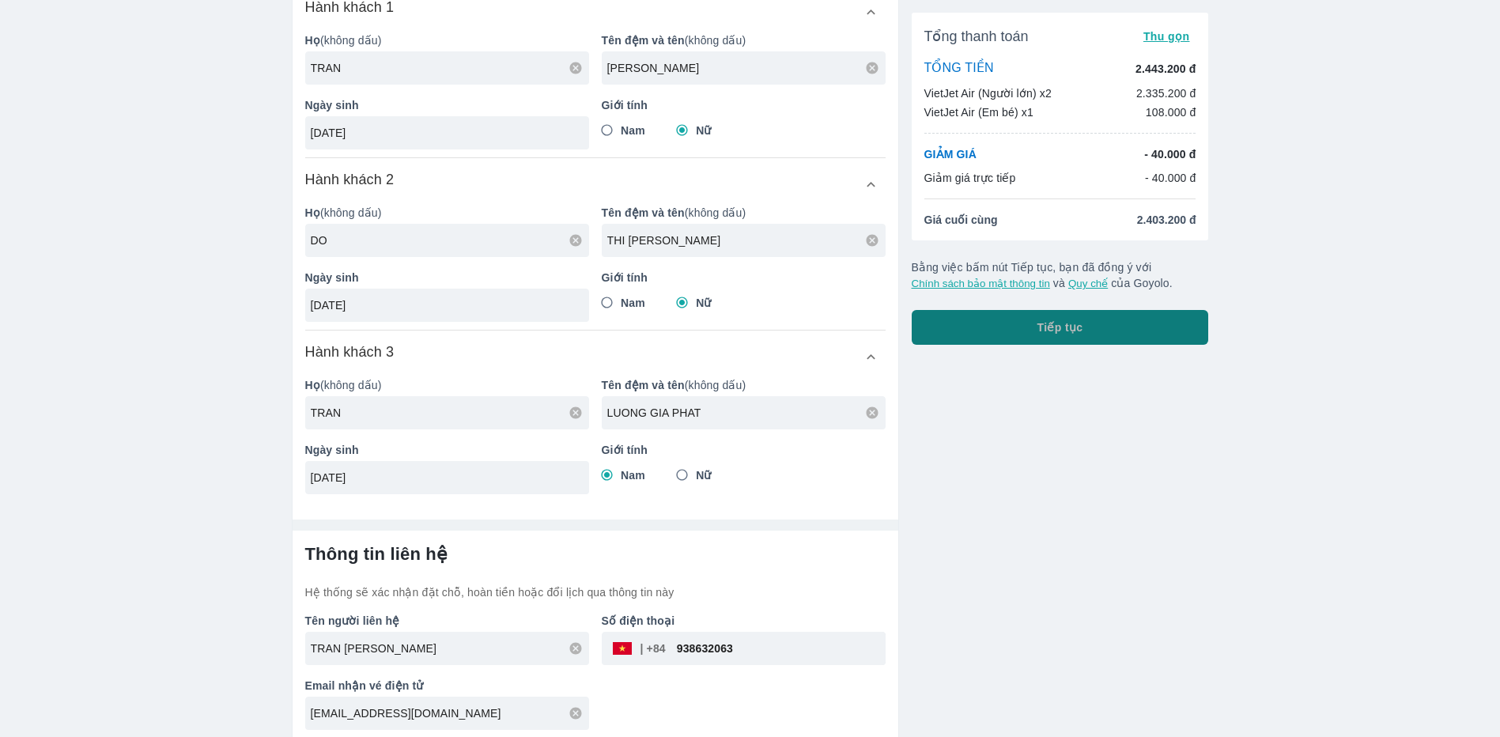
click at [1007, 327] on button "Tiếp tục" at bounding box center [1059, 327] width 297 height 35
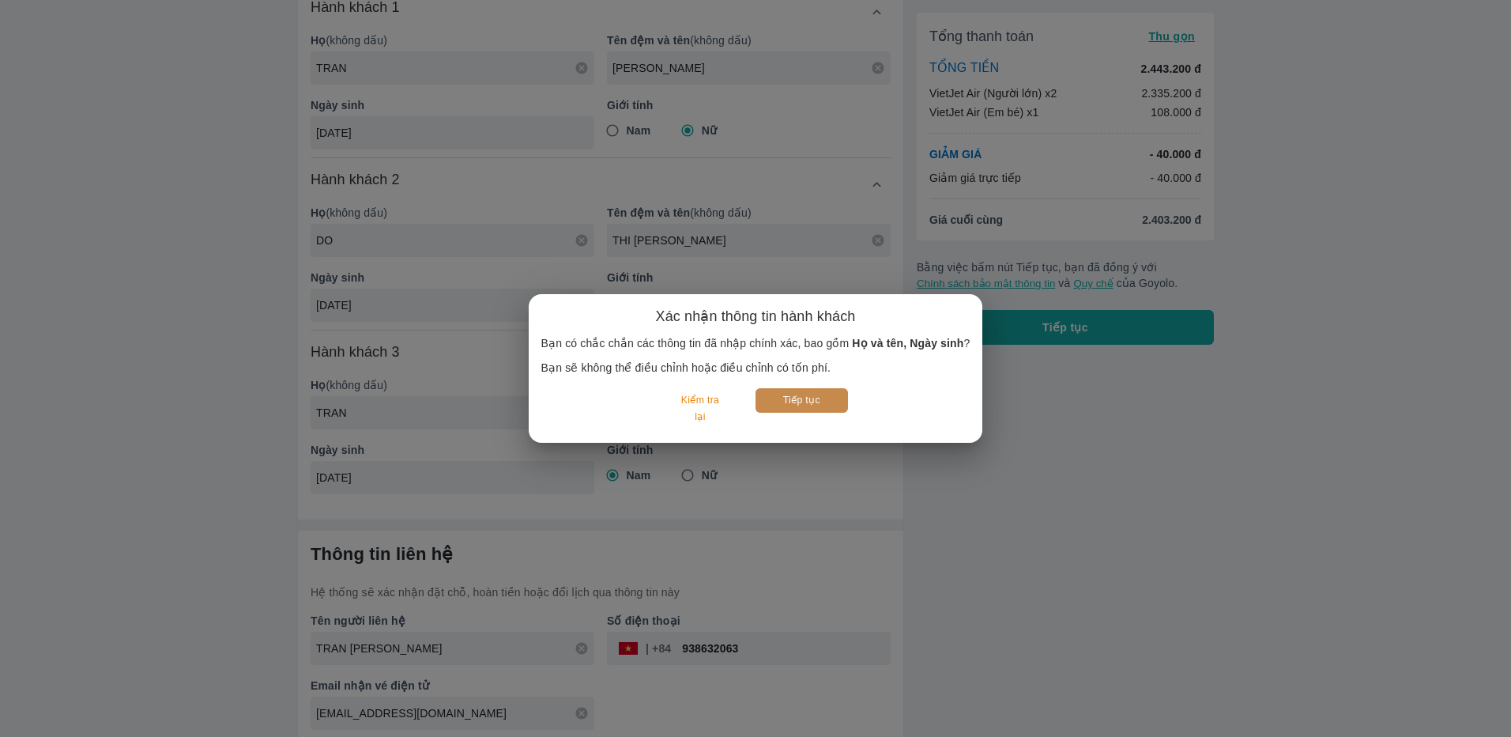
click at [816, 401] on button "Tiếp tục" at bounding box center [802, 400] width 92 height 25
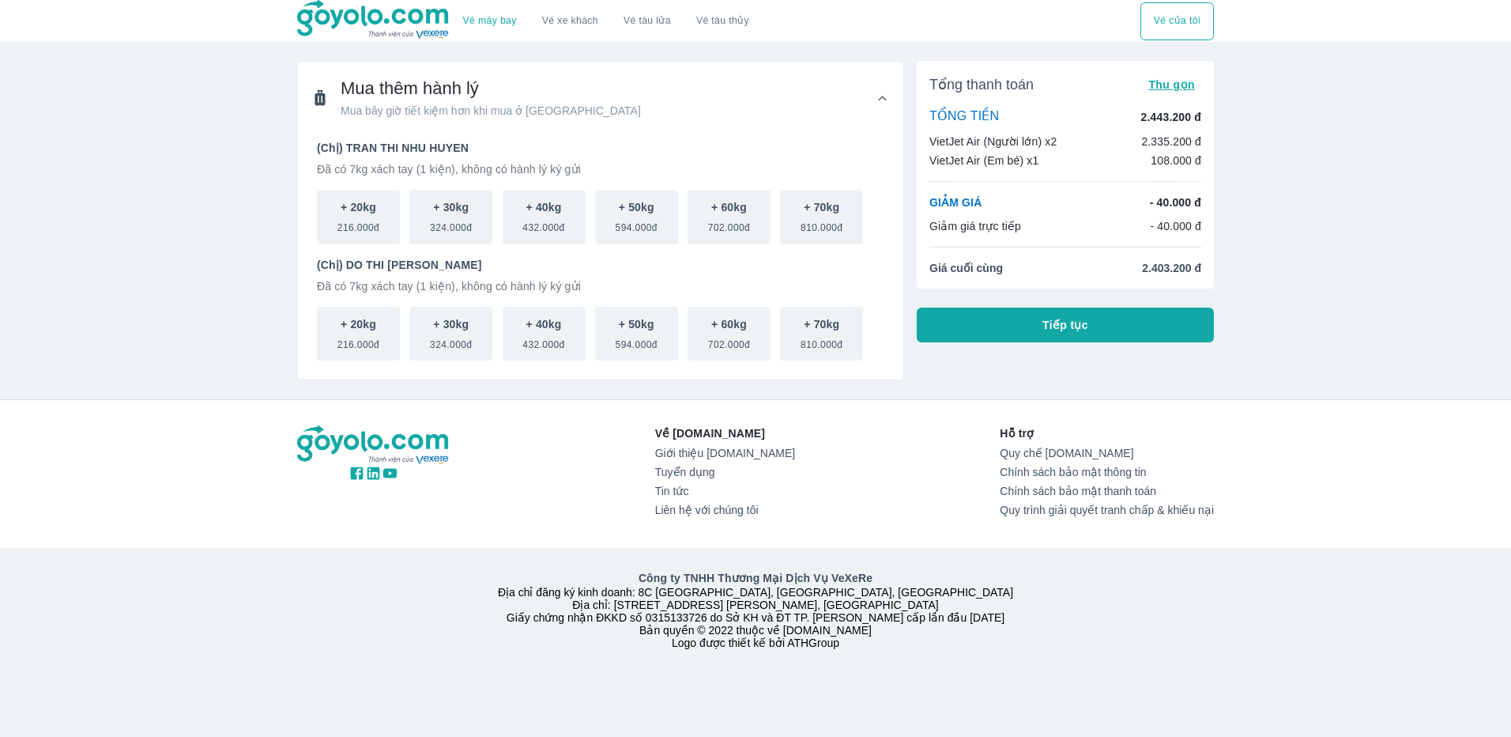
click at [1213, 387] on div "Vé máy bay Vé xe khách Vé tàu lửa Vé tàu thủy Vé của tôi Mua thêm hành lý Mua b…" at bounding box center [755, 368] width 1511 height 737
click at [1085, 325] on span "Tiếp tục" at bounding box center [1066, 325] width 46 height 16
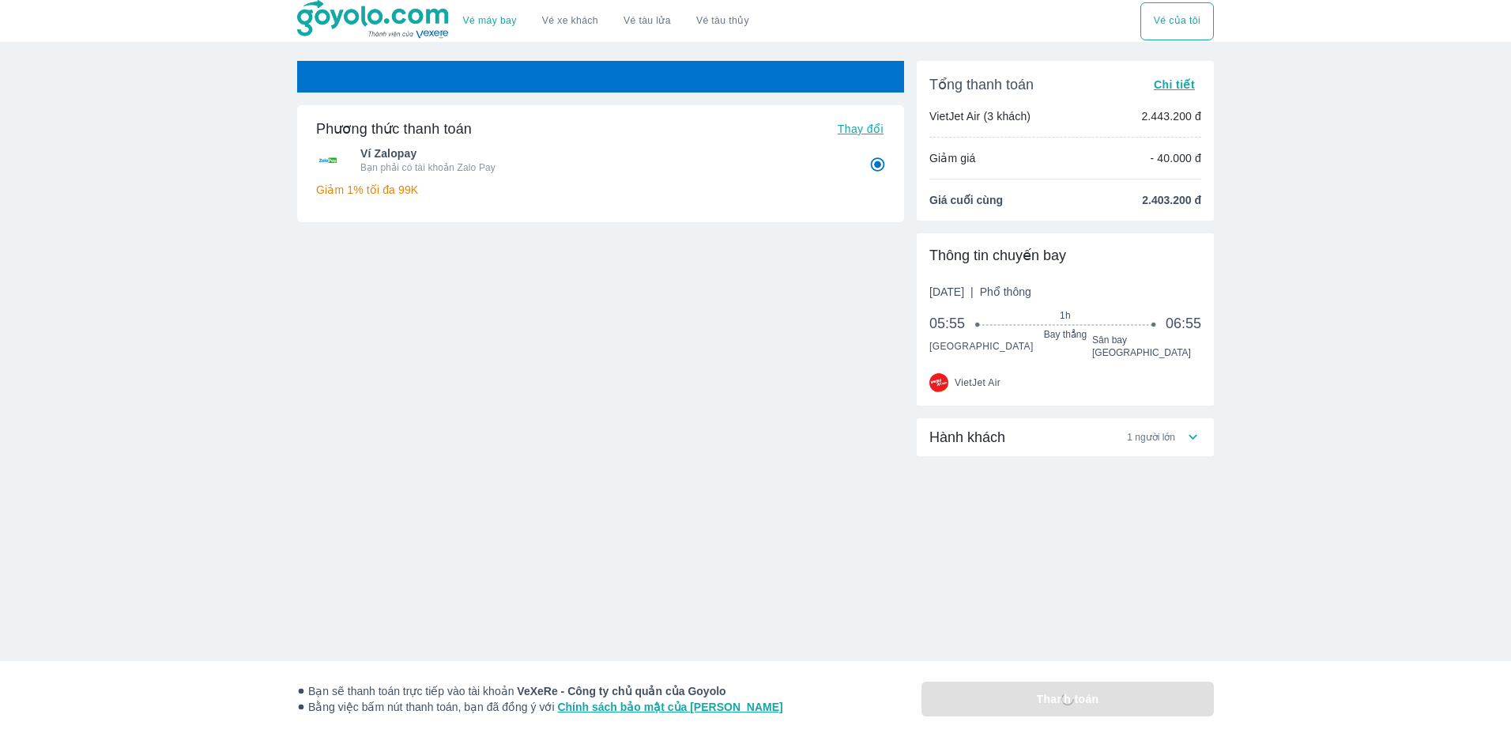
radio input "false"
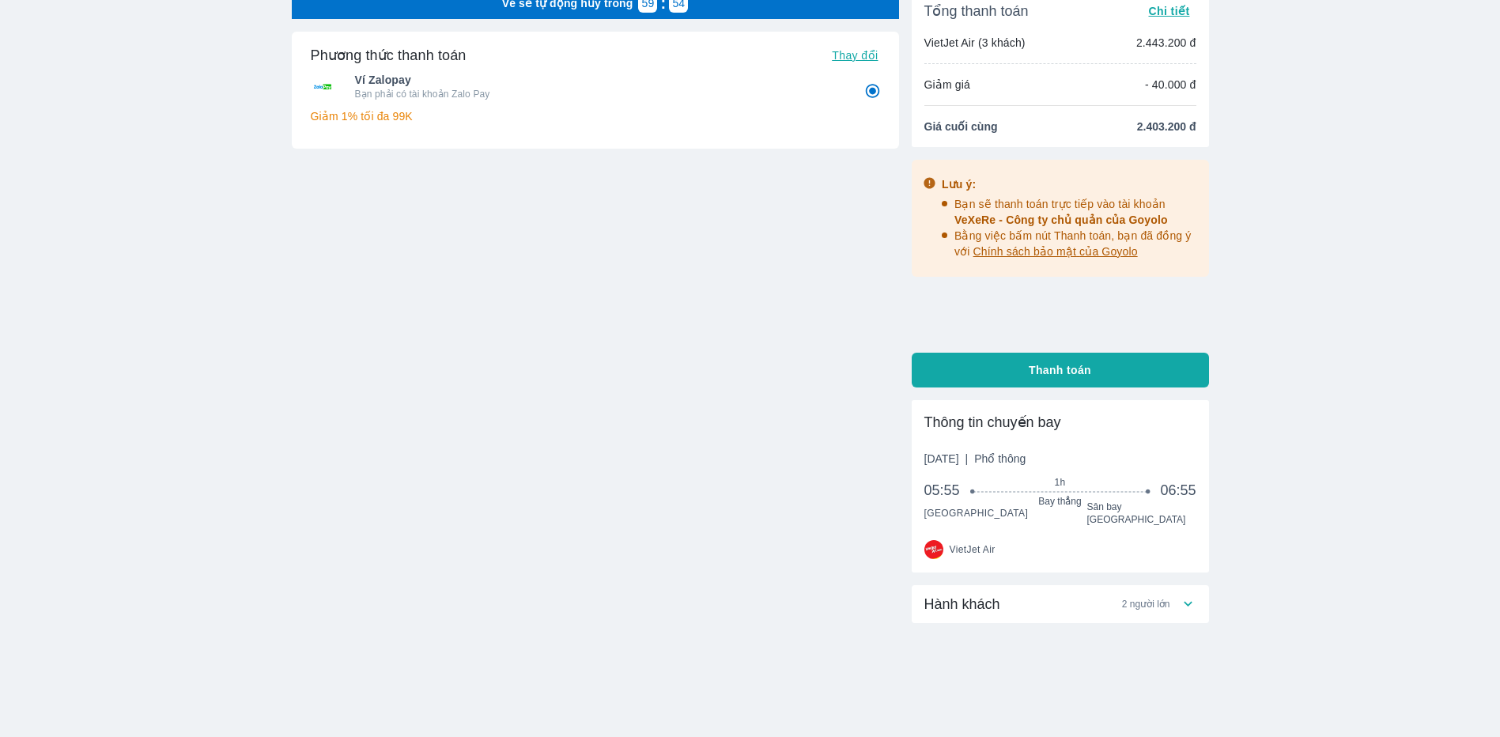
scroll to position [74, 0]
click at [1191, 595] on icon at bounding box center [1187, 602] width 17 height 17
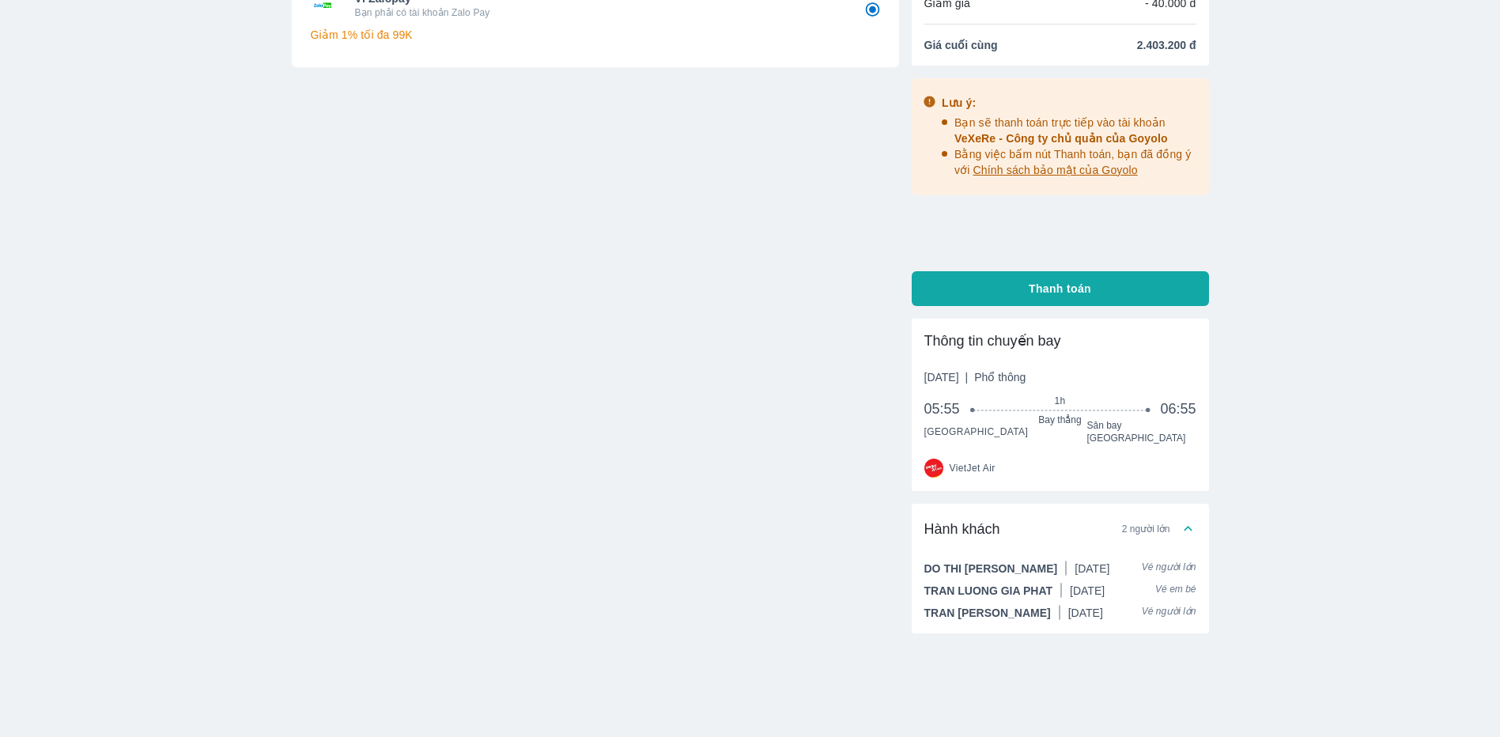
scroll to position [8, 0]
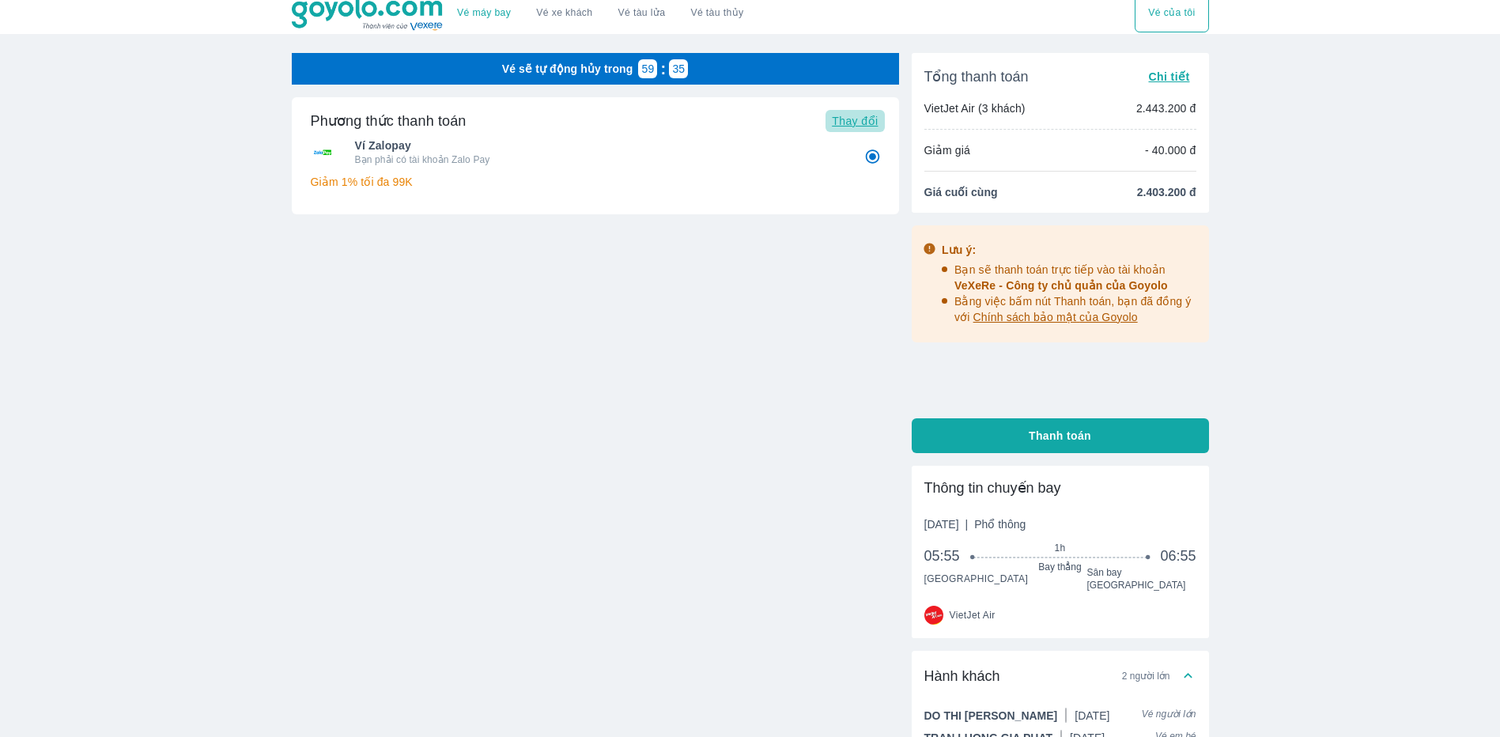
click at [847, 125] on span "Thay đổi" at bounding box center [855, 121] width 46 height 13
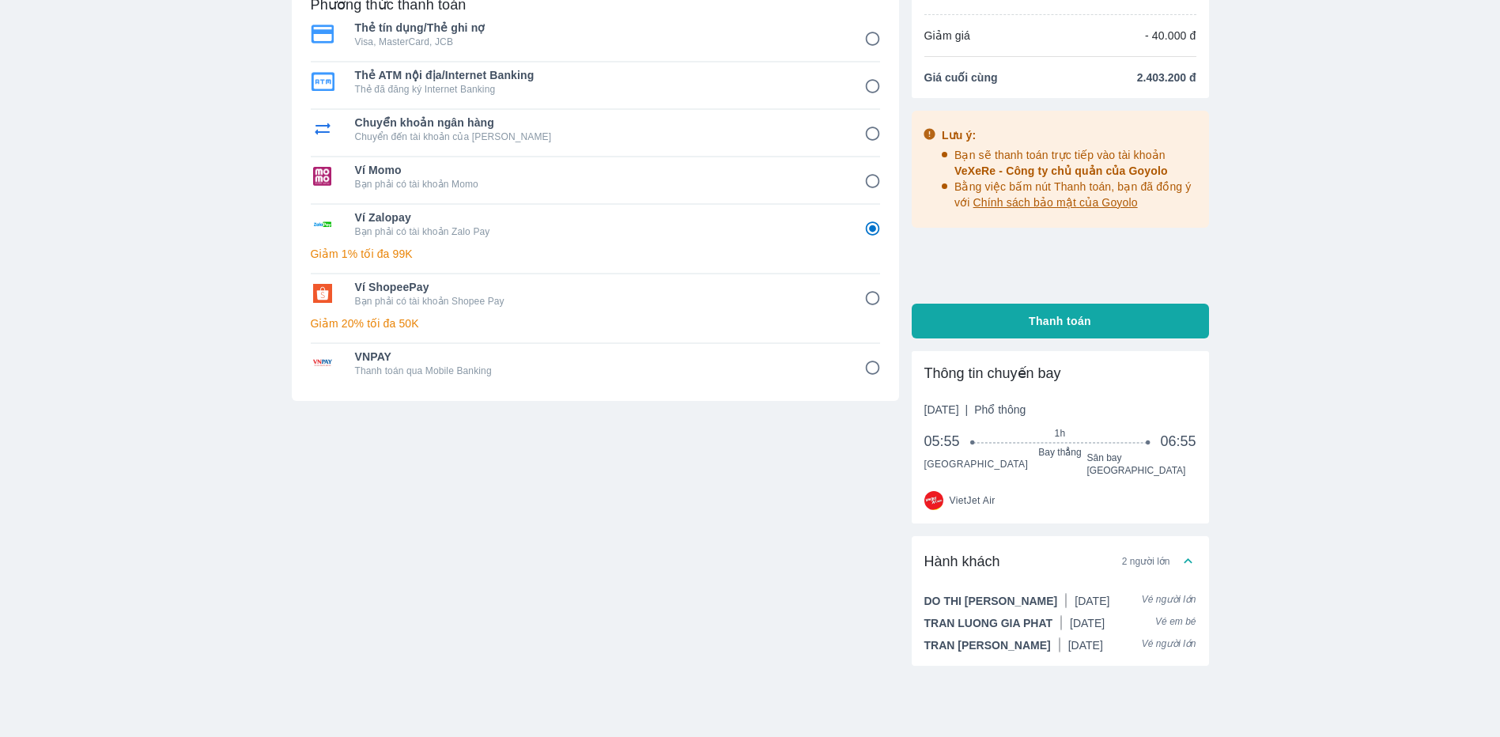
scroll to position [87, 0]
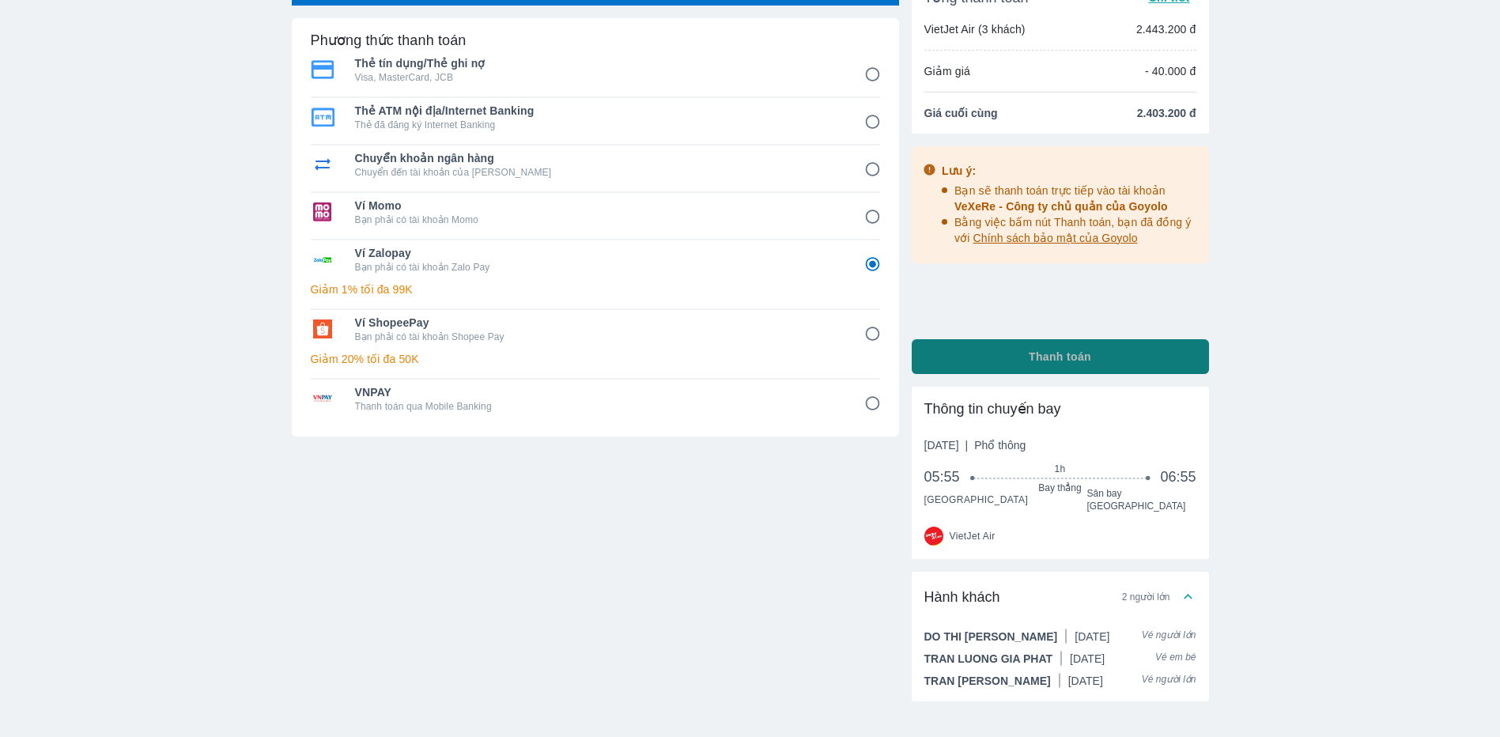
click at [990, 366] on button "Thanh toán" at bounding box center [1059, 356] width 297 height 35
radio input "false"
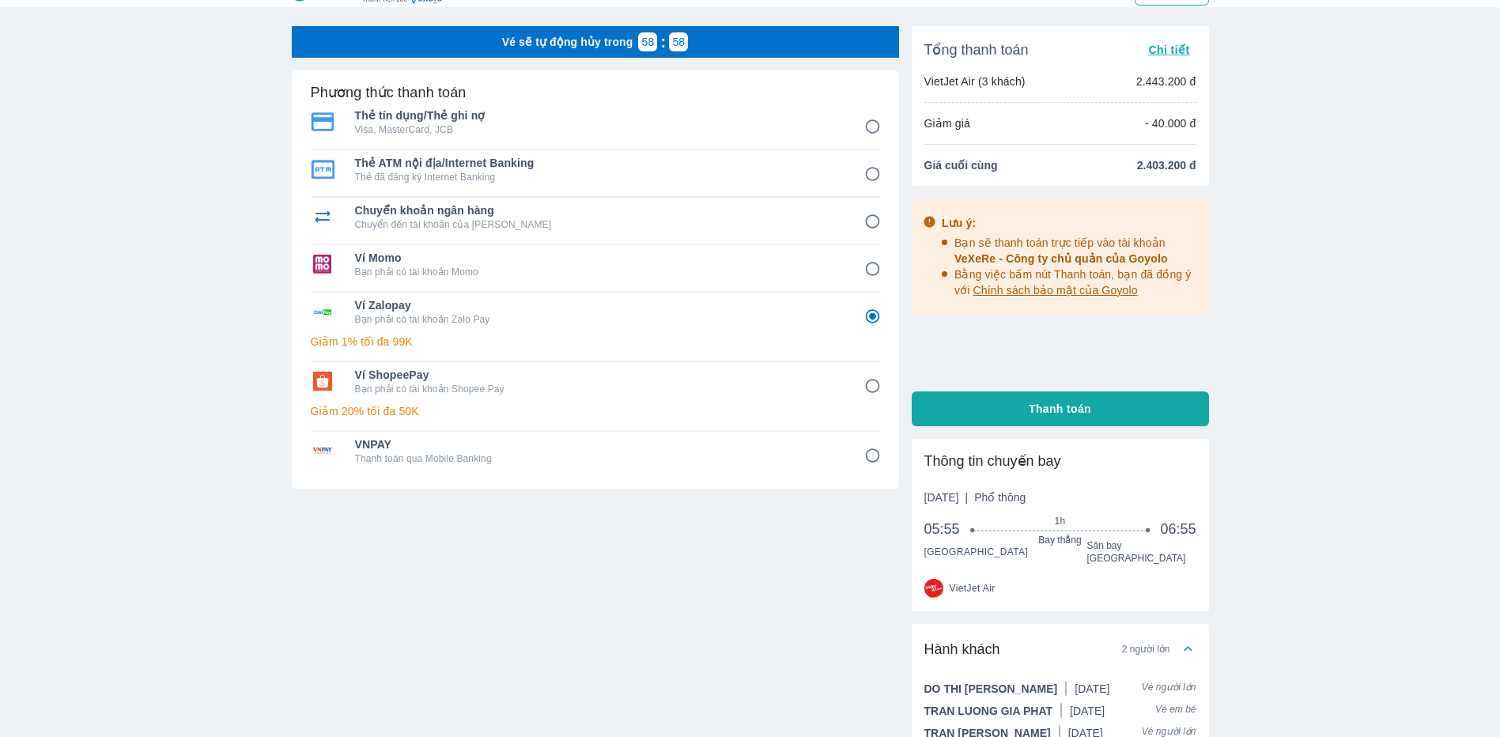
scroll to position [0, 0]
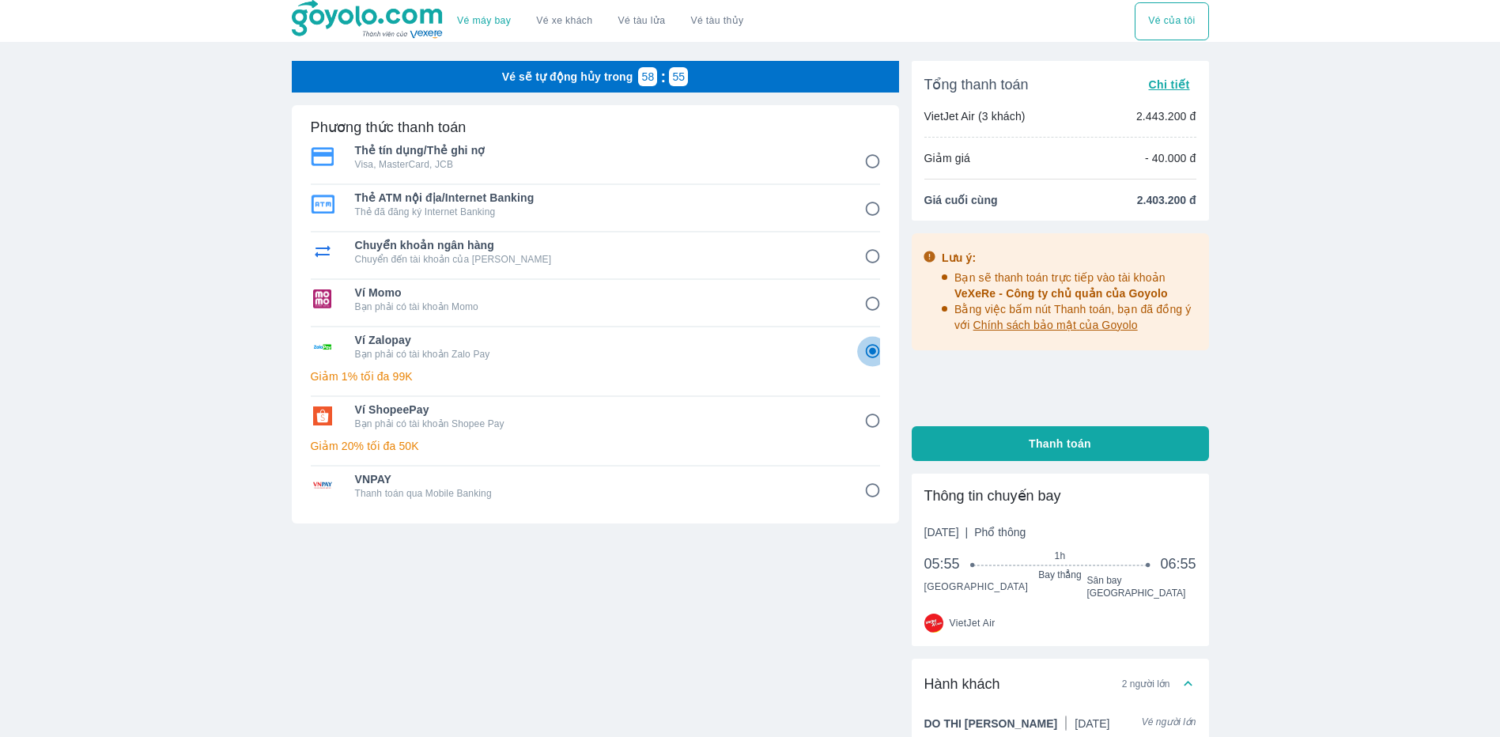
click at [867, 356] on input "5" at bounding box center [872, 351] width 31 height 31
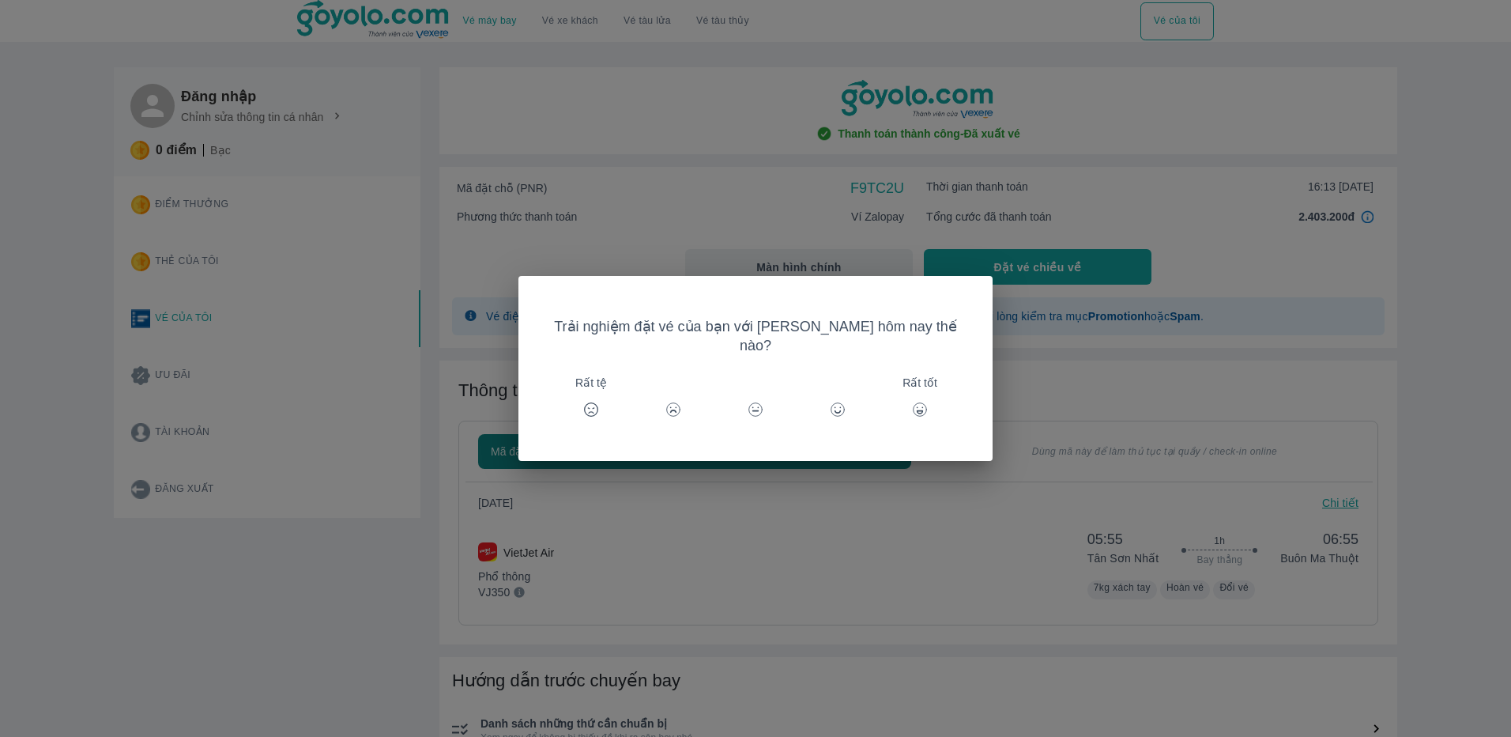
click at [1147, 175] on div "Trải nghiệm đặt vé của bạn với [PERSON_NAME] hôm nay thế nào? Rất tệ Rất tốt" at bounding box center [755, 368] width 1511 height 737
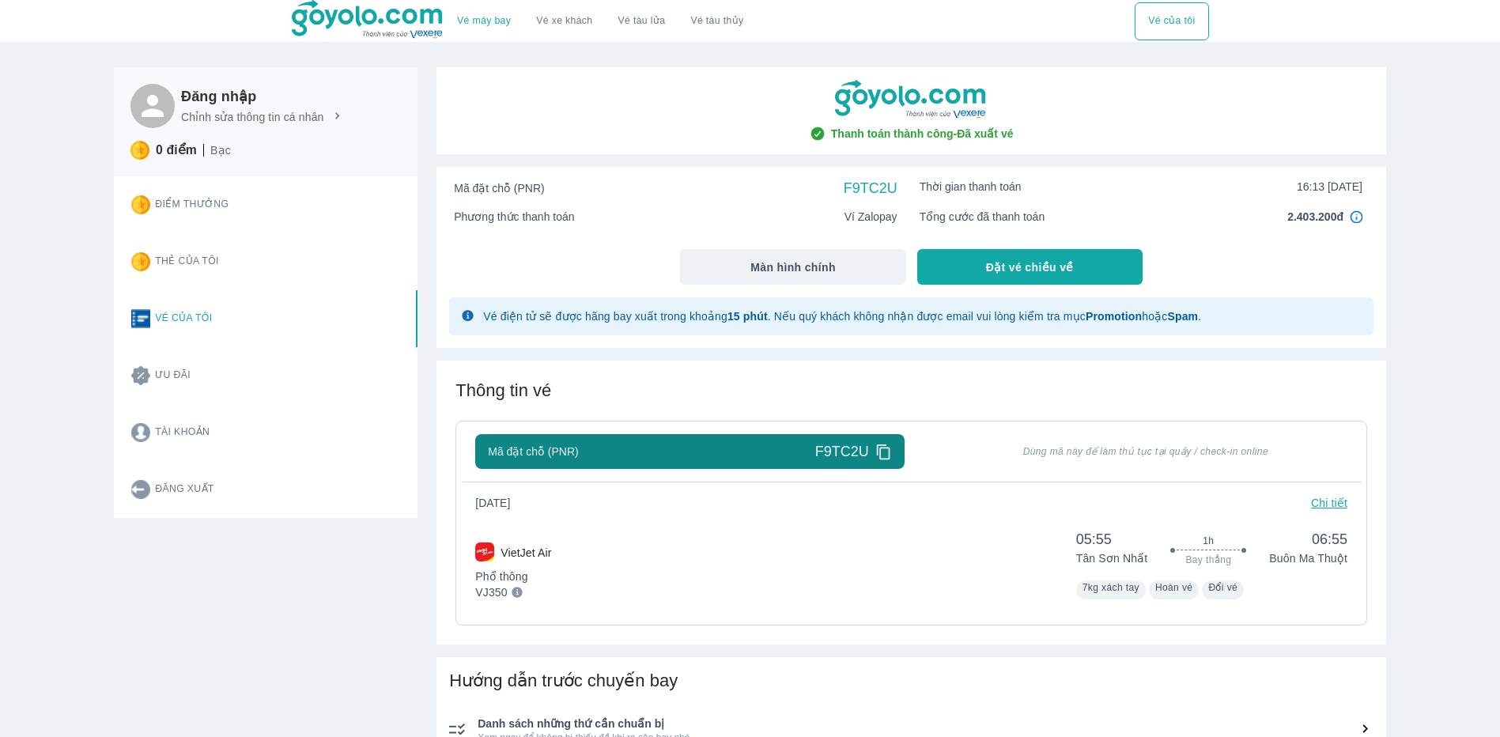
click at [926, 594] on div "VietJet Air Phổ thông VJ350 05:55 Tân Sơn Nhất 1h Bay thẳng 06:55 Buôn Ma Thuột…" at bounding box center [911, 561] width 872 height 76
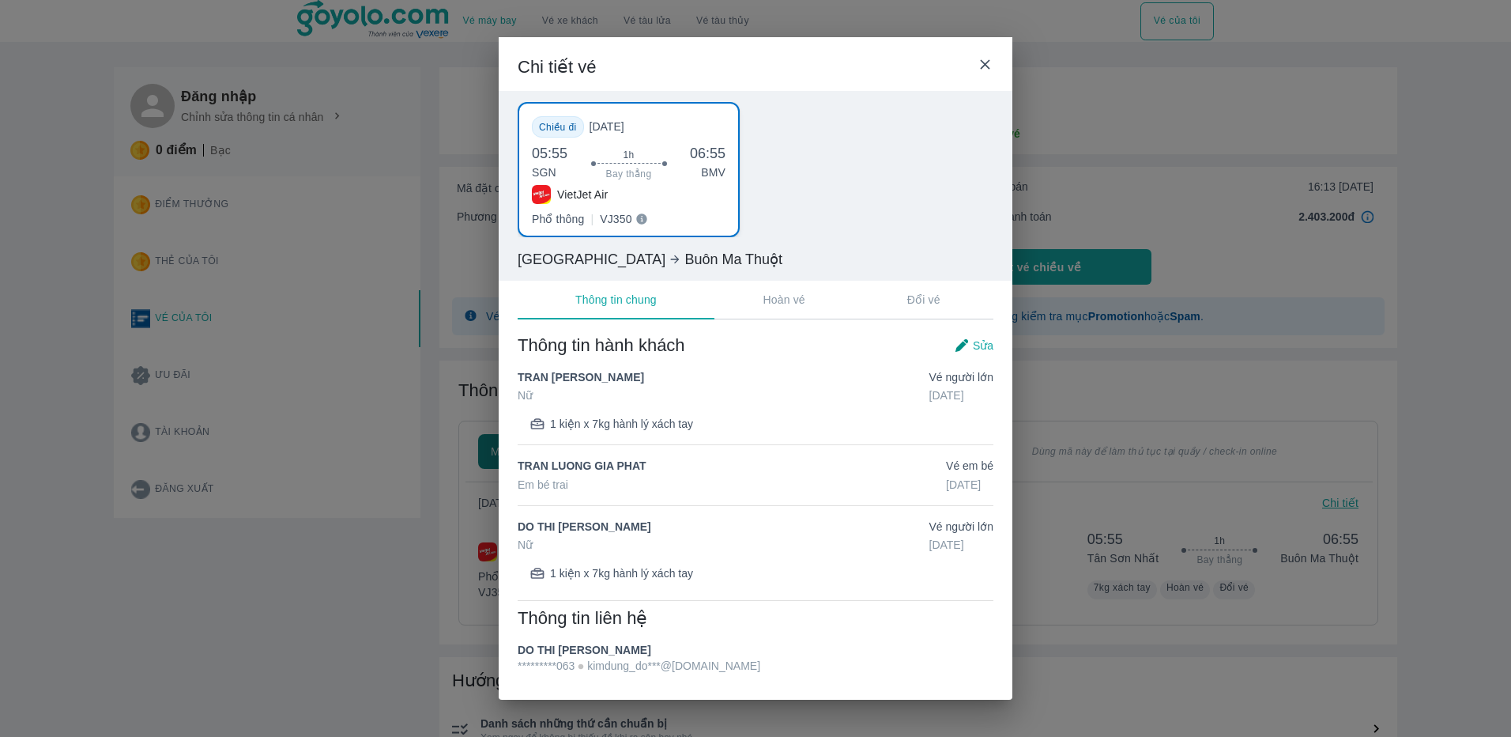
click at [990, 66] on icon at bounding box center [985, 64] width 17 height 17
